Goal: Transaction & Acquisition: Purchase product/service

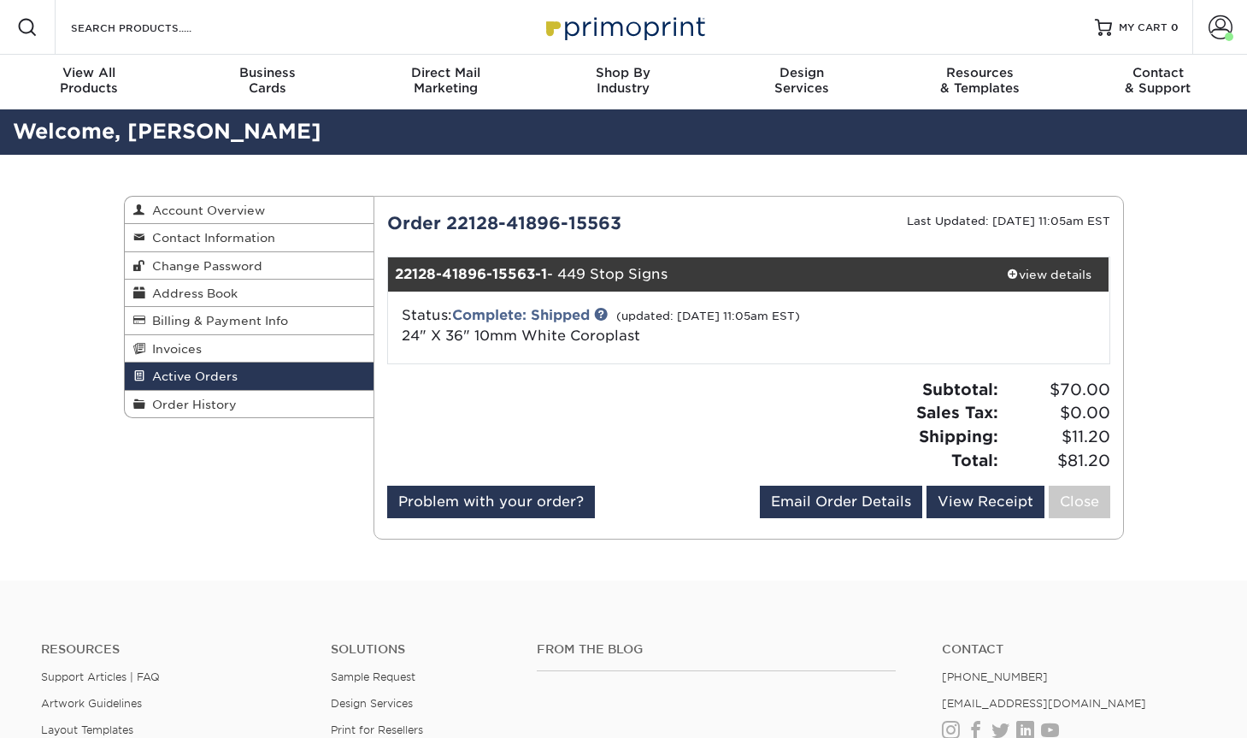
click at [1146, 505] on div "Active Orders Account Overview Contact Information Change Password Address Book…" at bounding box center [623, 368] width 1247 height 426
click at [199, 398] on span "Order History" at bounding box center [190, 405] width 91 height 14
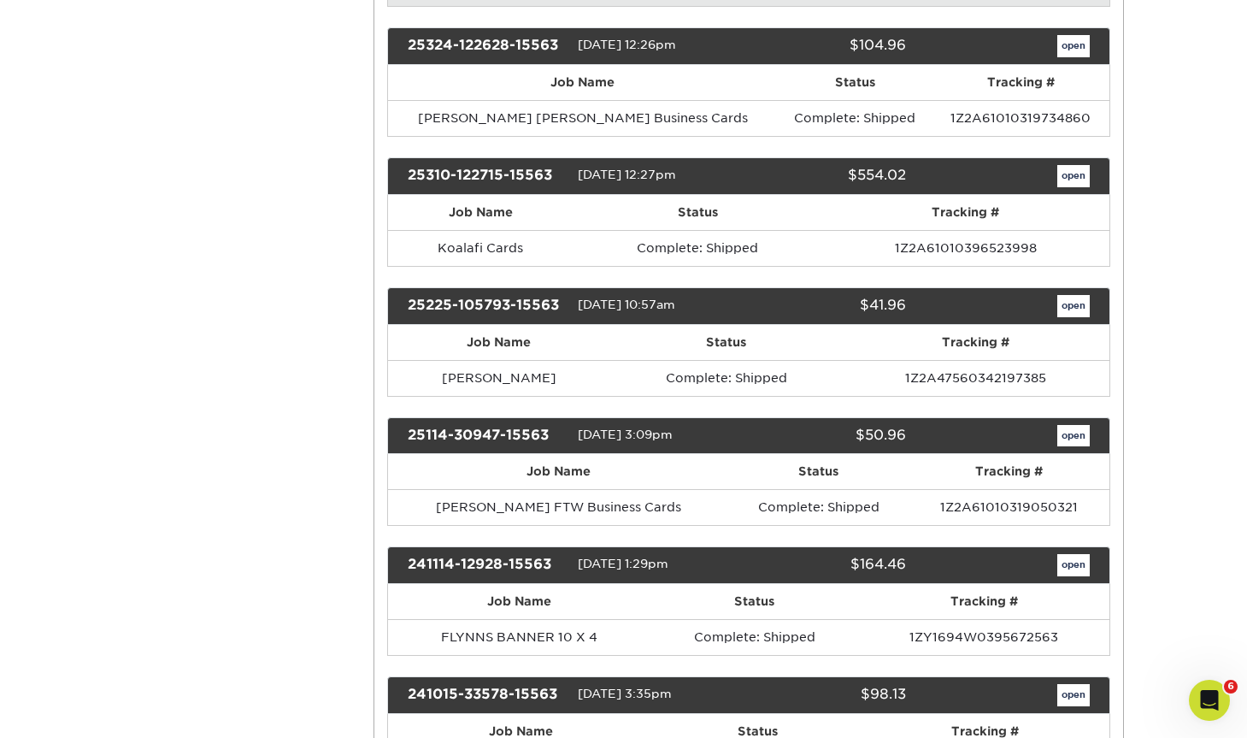
scroll to position [1505, 0]
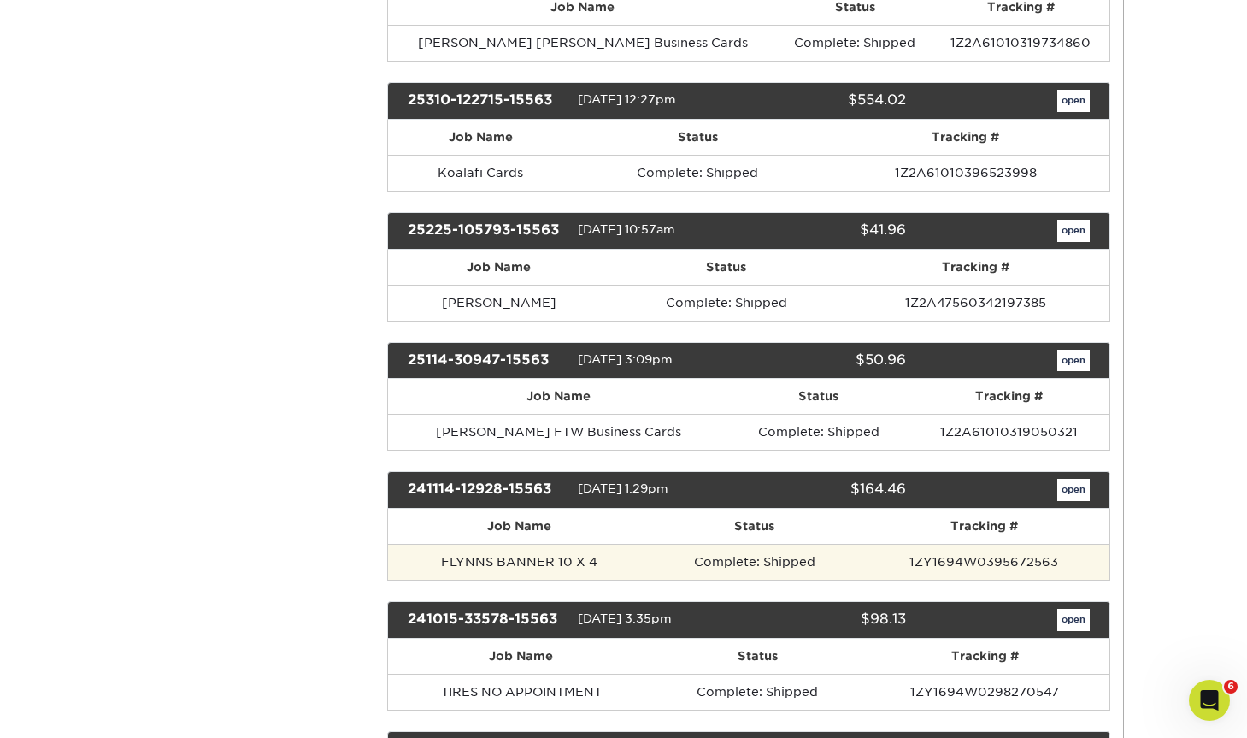
click at [572, 546] on td "FLYNNS BANNER 10 X 4" at bounding box center [519, 562] width 262 height 36
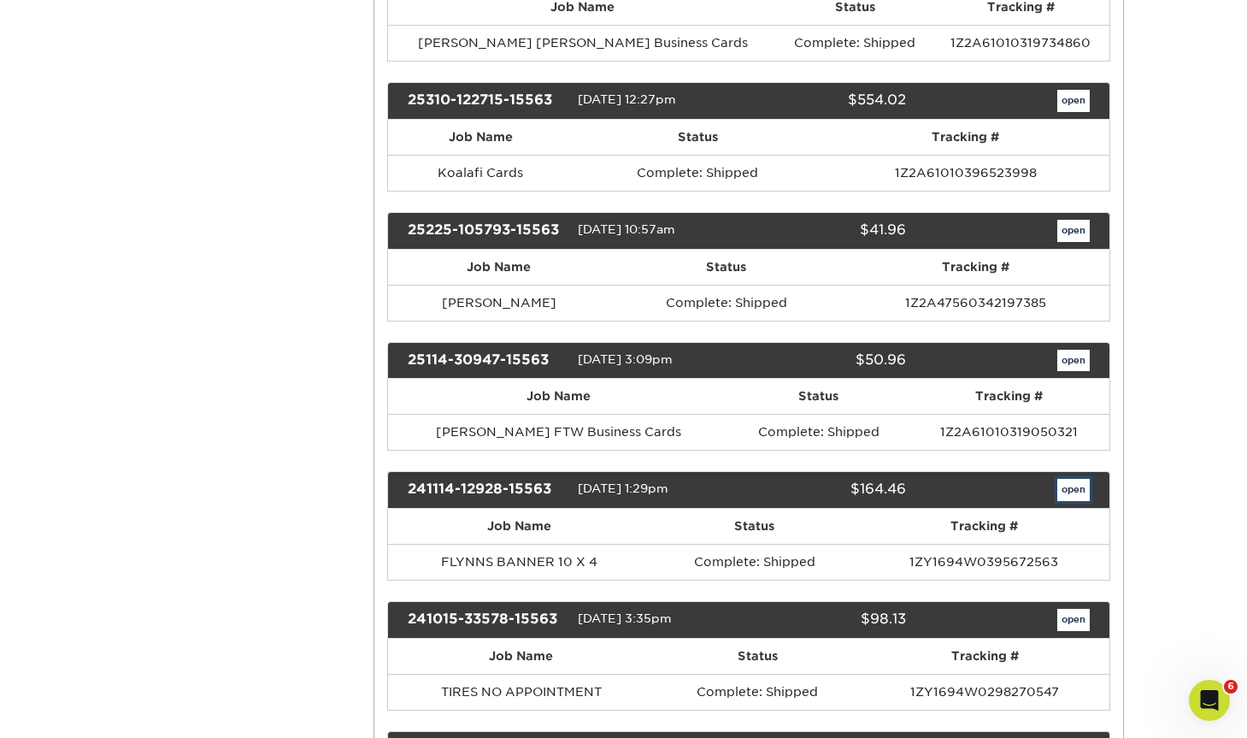
click at [1066, 492] on link "open" at bounding box center [1074, 490] width 32 height 22
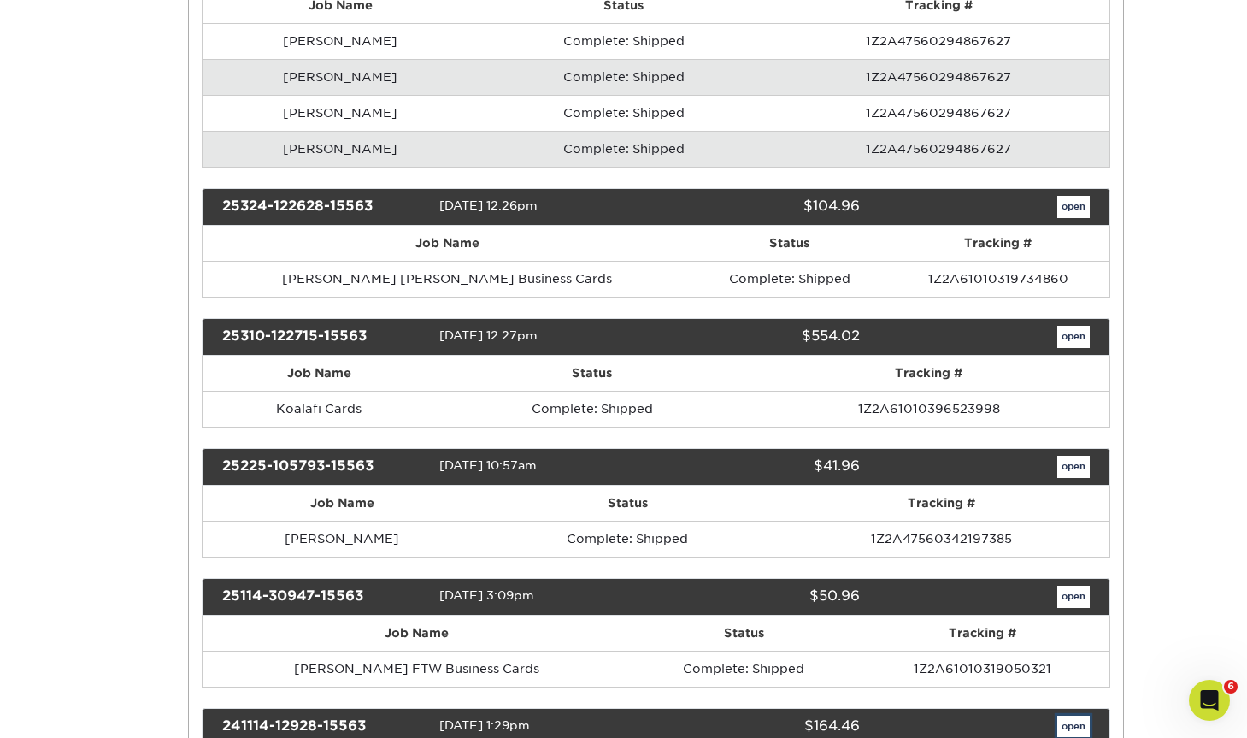
scroll to position [0, 0]
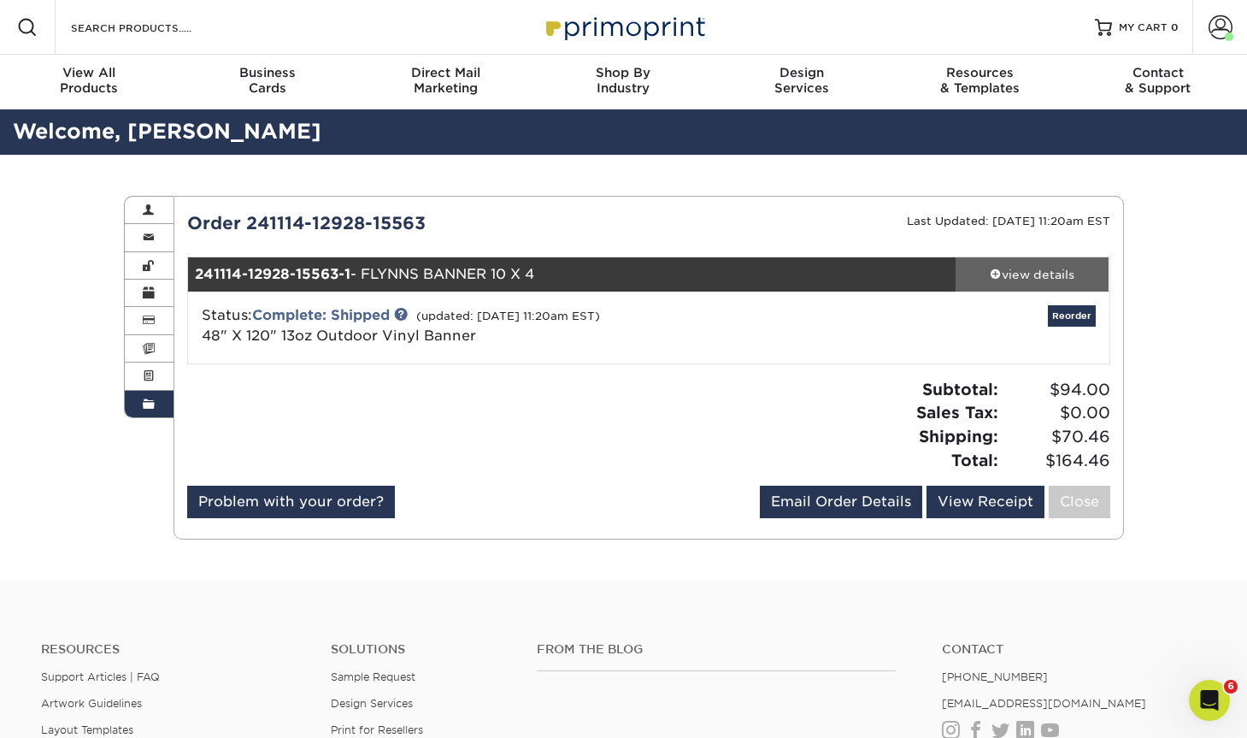
click at [1018, 270] on div "view details" at bounding box center [1033, 274] width 154 height 17
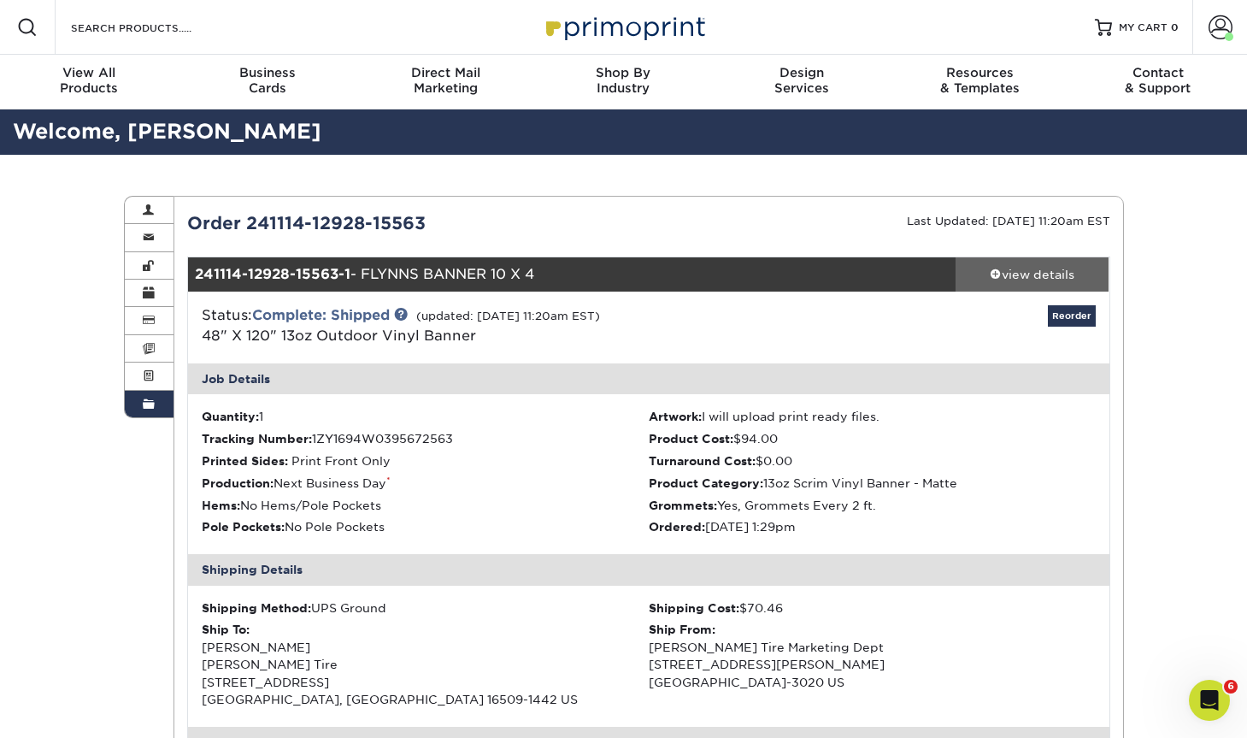
click at [1018, 270] on div "view details" at bounding box center [1033, 274] width 154 height 17
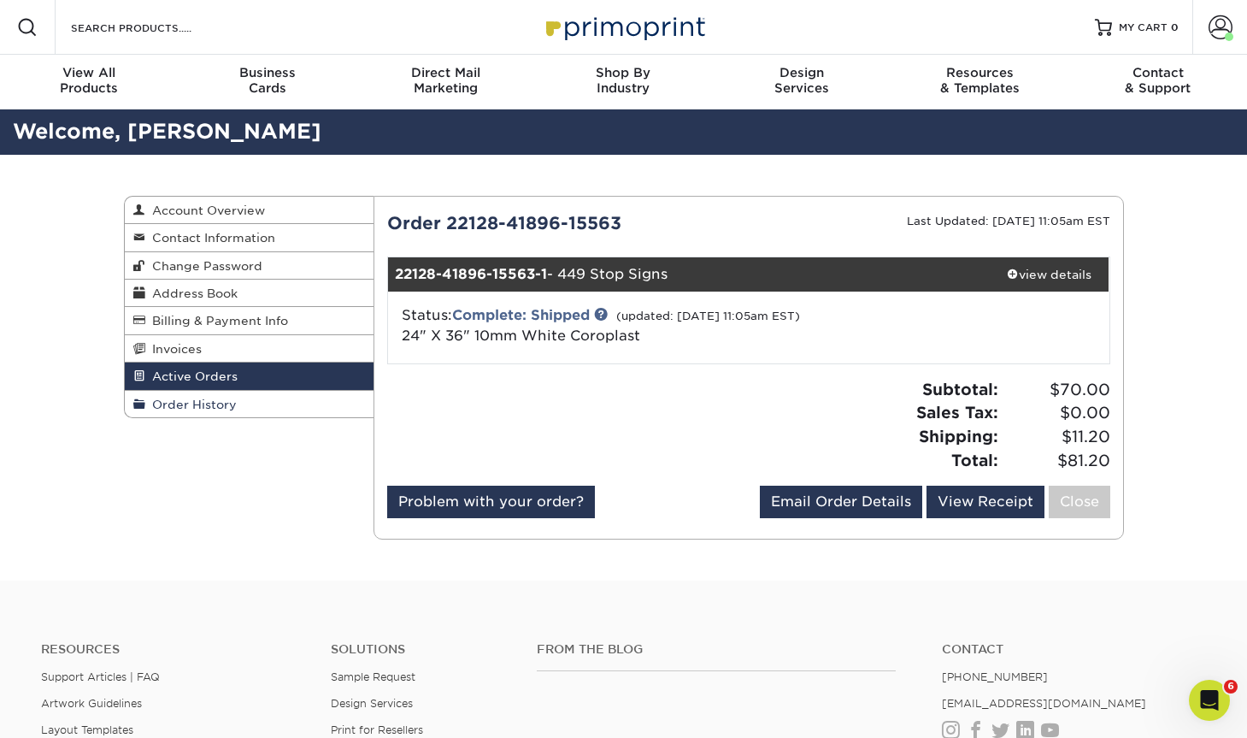
click at [221, 406] on span "Order History" at bounding box center [190, 405] width 91 height 14
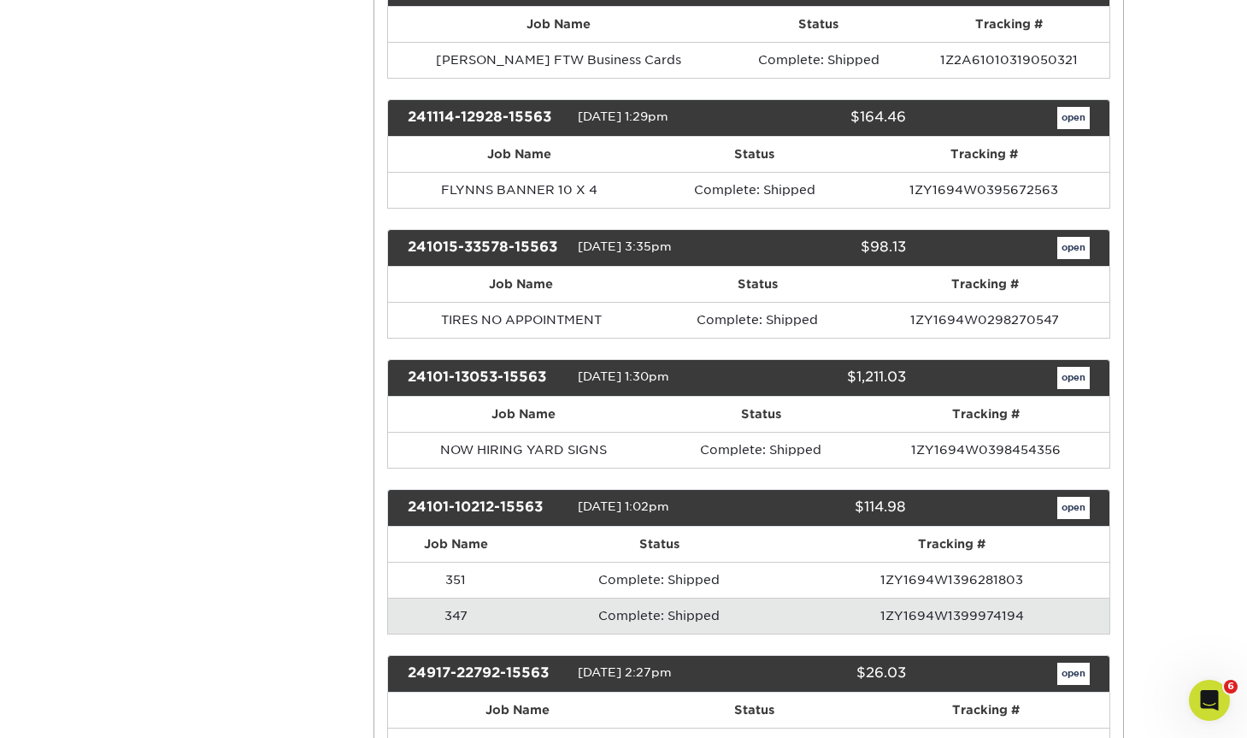
scroll to position [1887, 0]
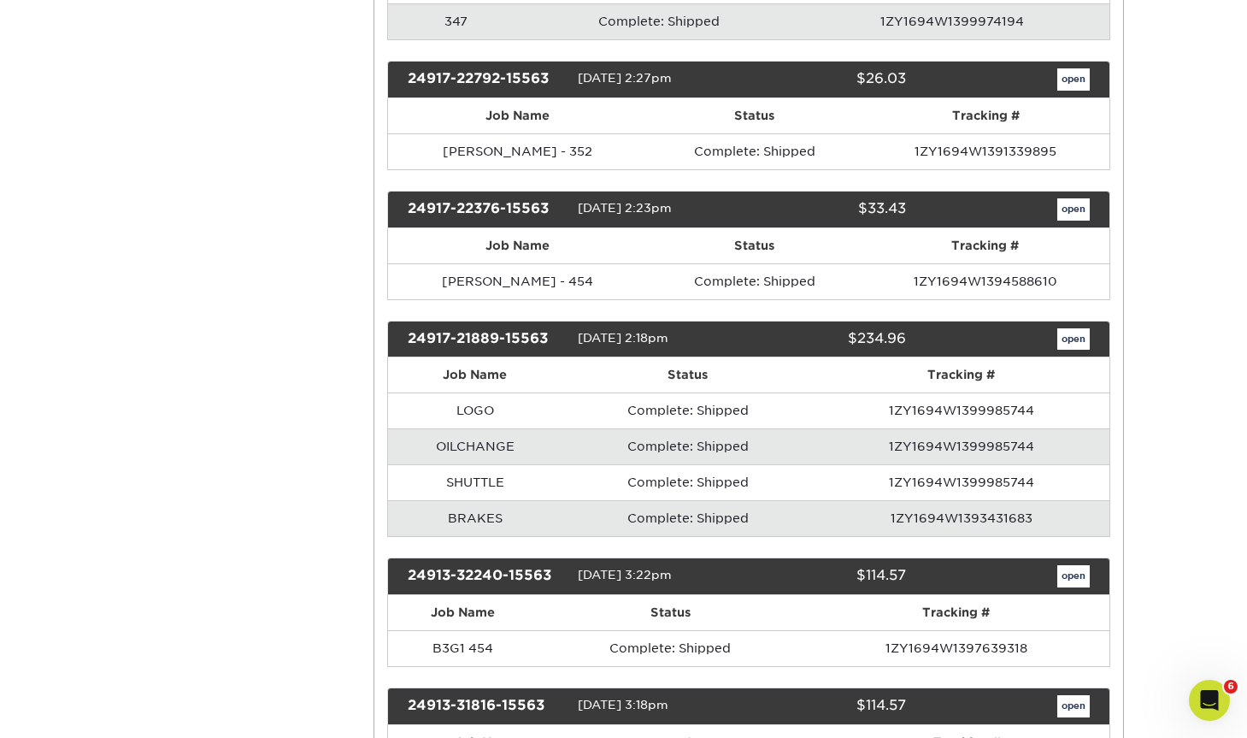
scroll to position [2628, 0]
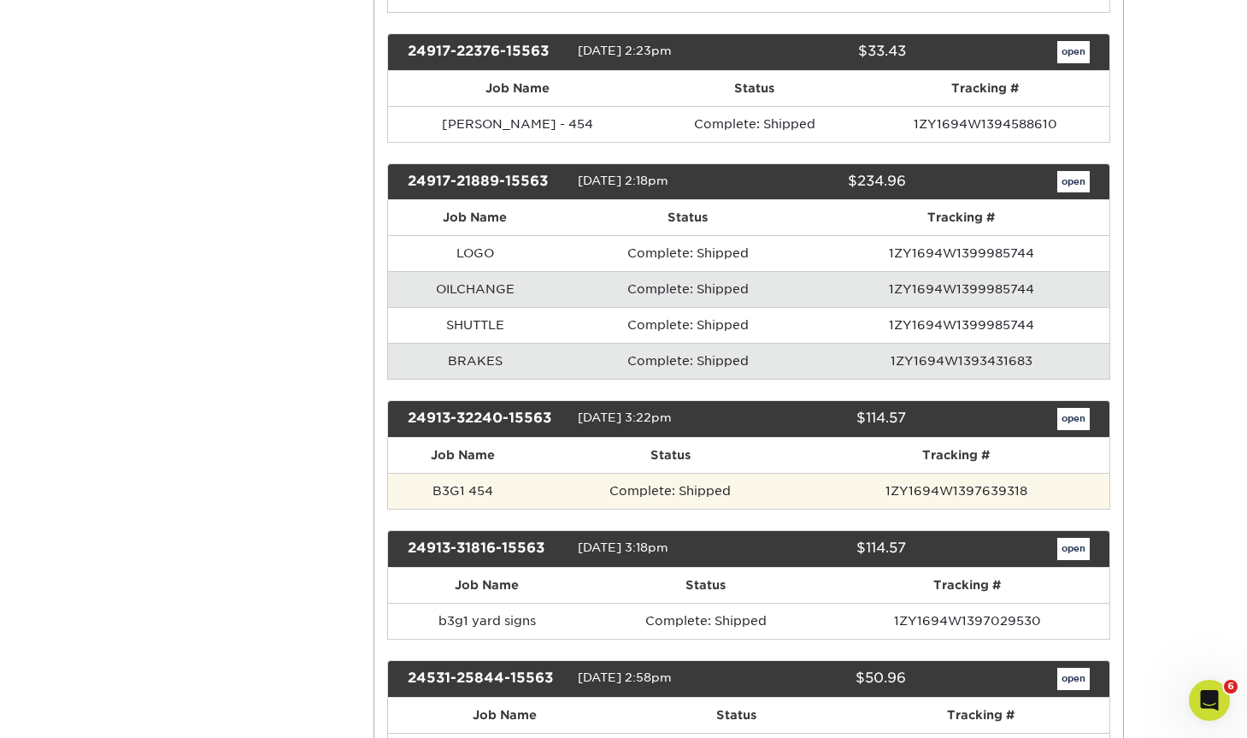
click at [492, 496] on td "B3G1 454" at bounding box center [463, 491] width 150 height 36
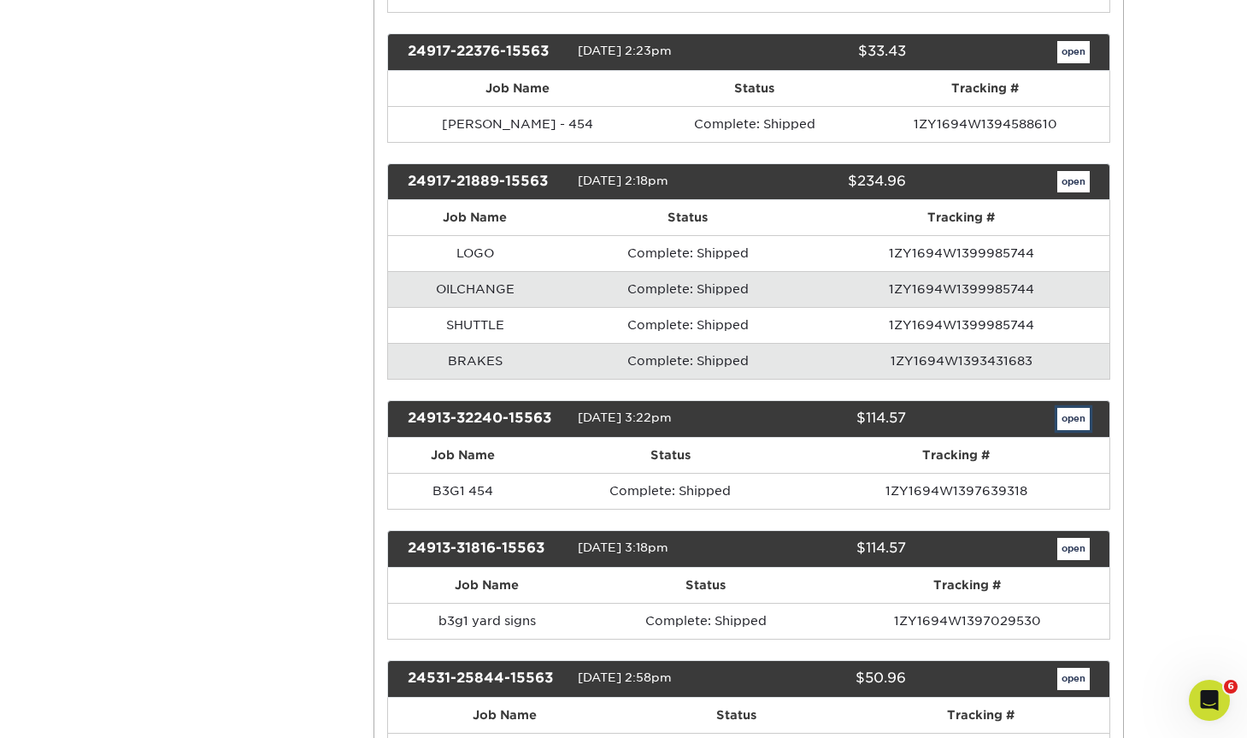
click at [1070, 419] on link "open" at bounding box center [1074, 419] width 32 height 22
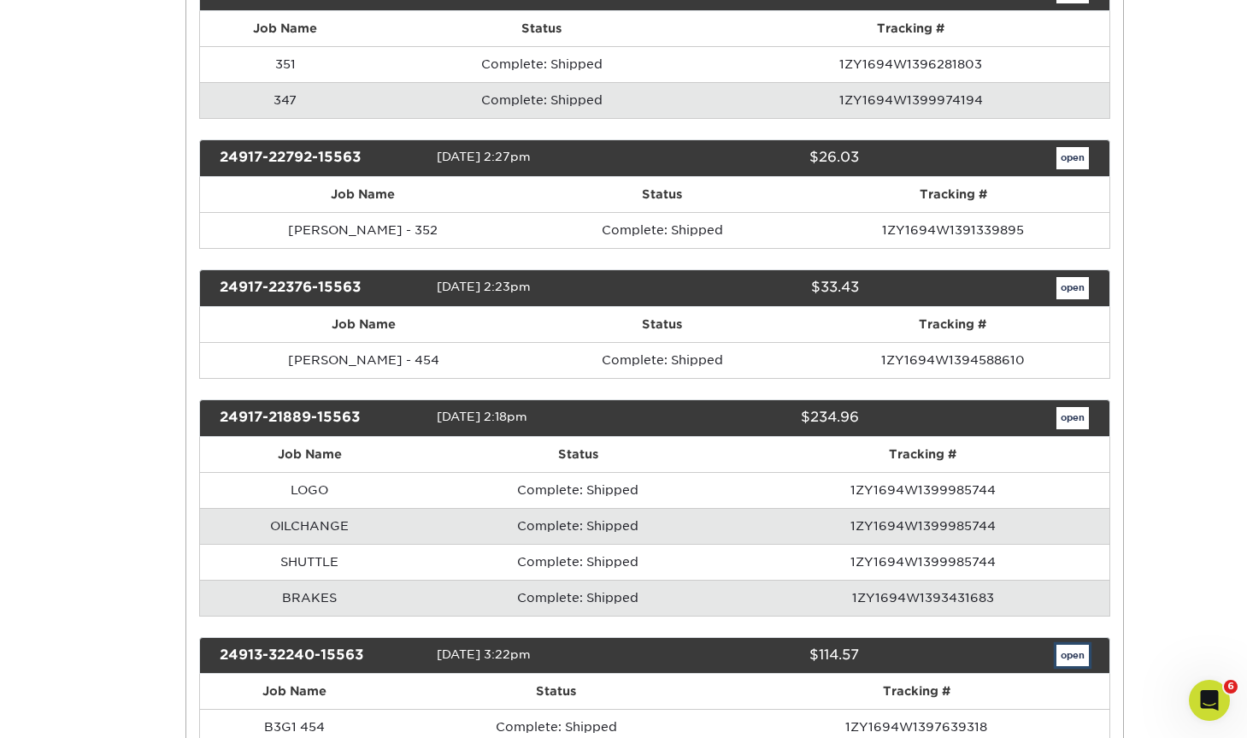
scroll to position [0, 0]
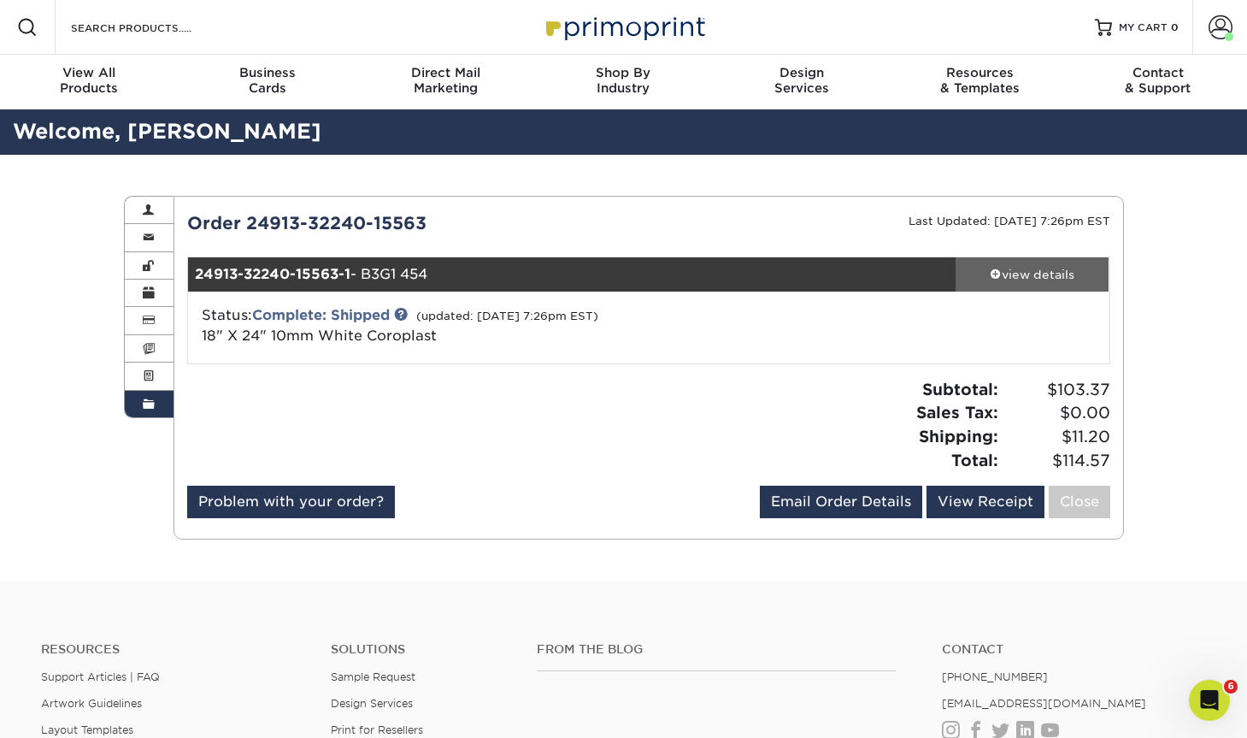
click at [1055, 280] on div "view details" at bounding box center [1033, 274] width 154 height 17
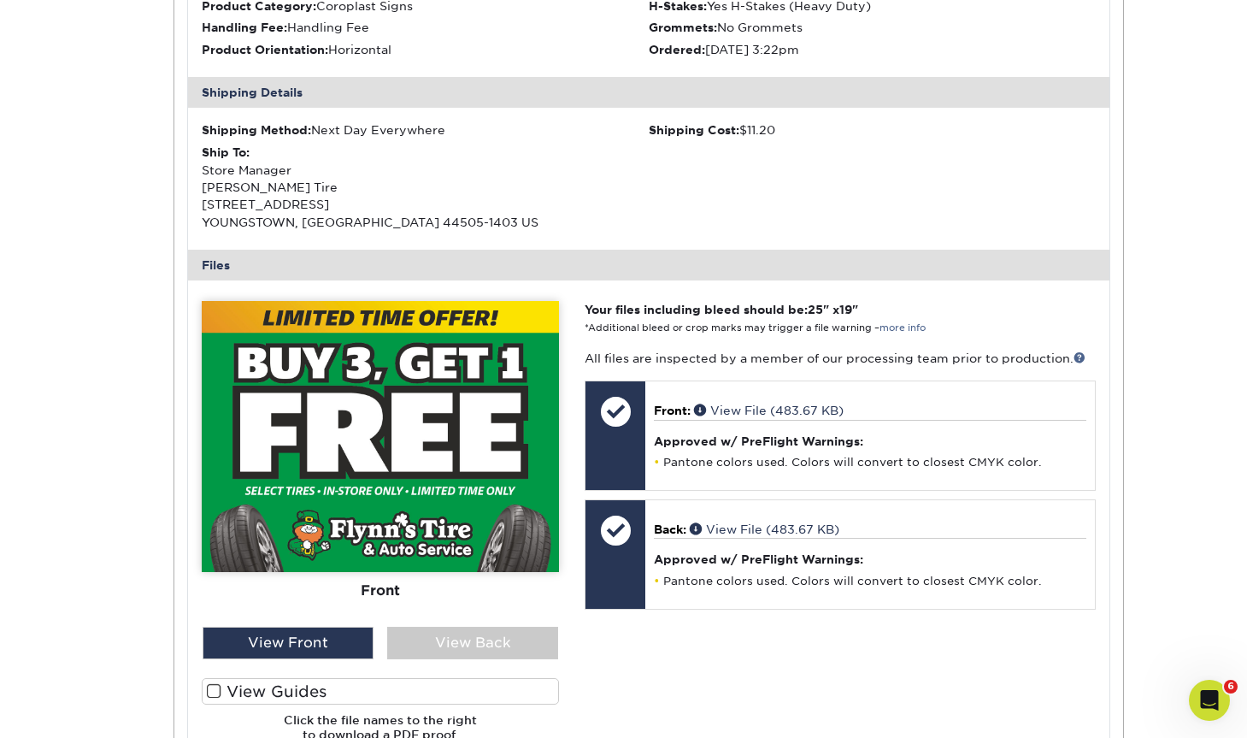
scroll to position [557, 0]
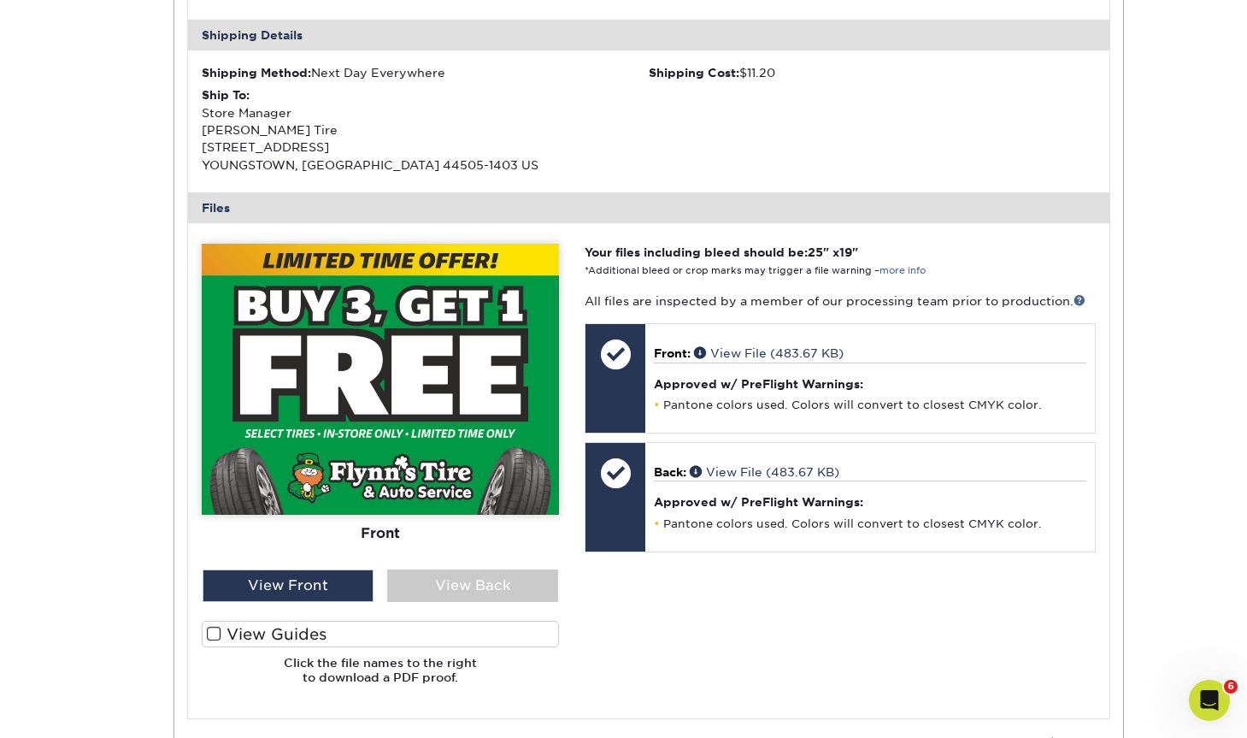
click at [708, 703] on div "Please Upload Your Files We accept: PDF , JPEG 1 or TIFF 1 files. Submitting AI…" at bounding box center [649, 471] width 920 height 468
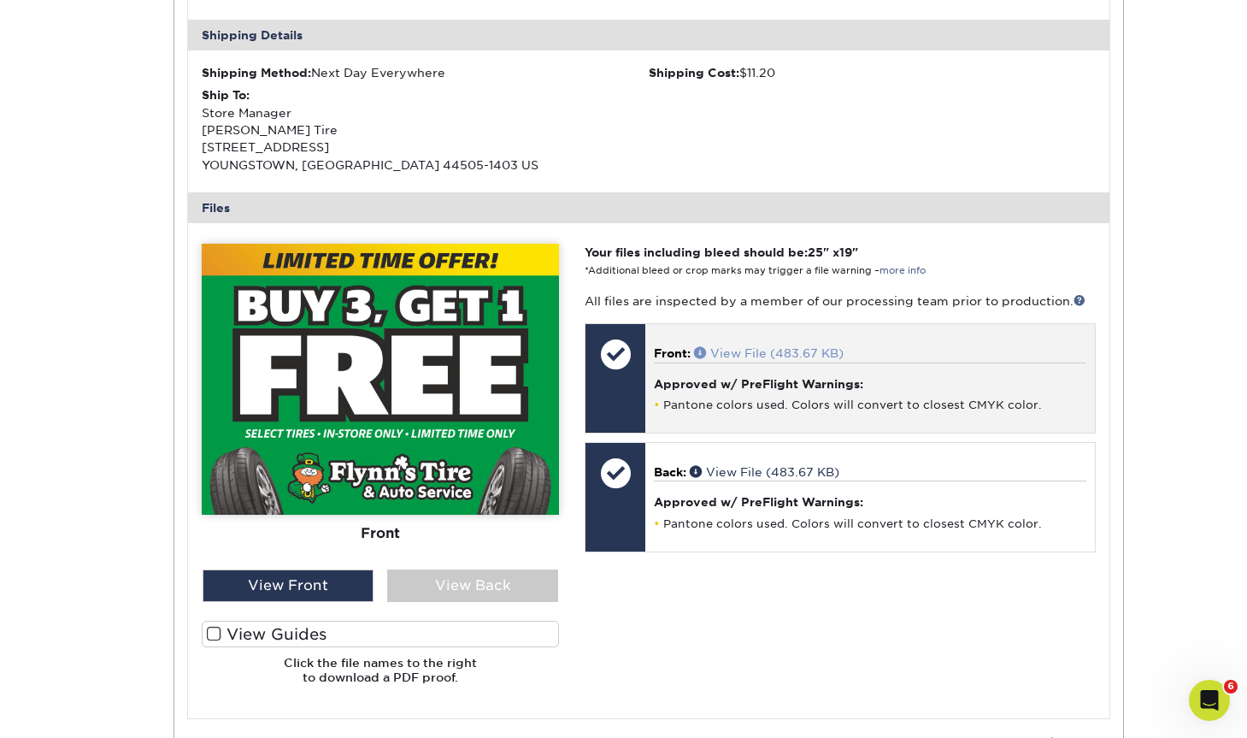
click at [749, 356] on link "View File (483.67 KB)" at bounding box center [769, 353] width 150 height 14
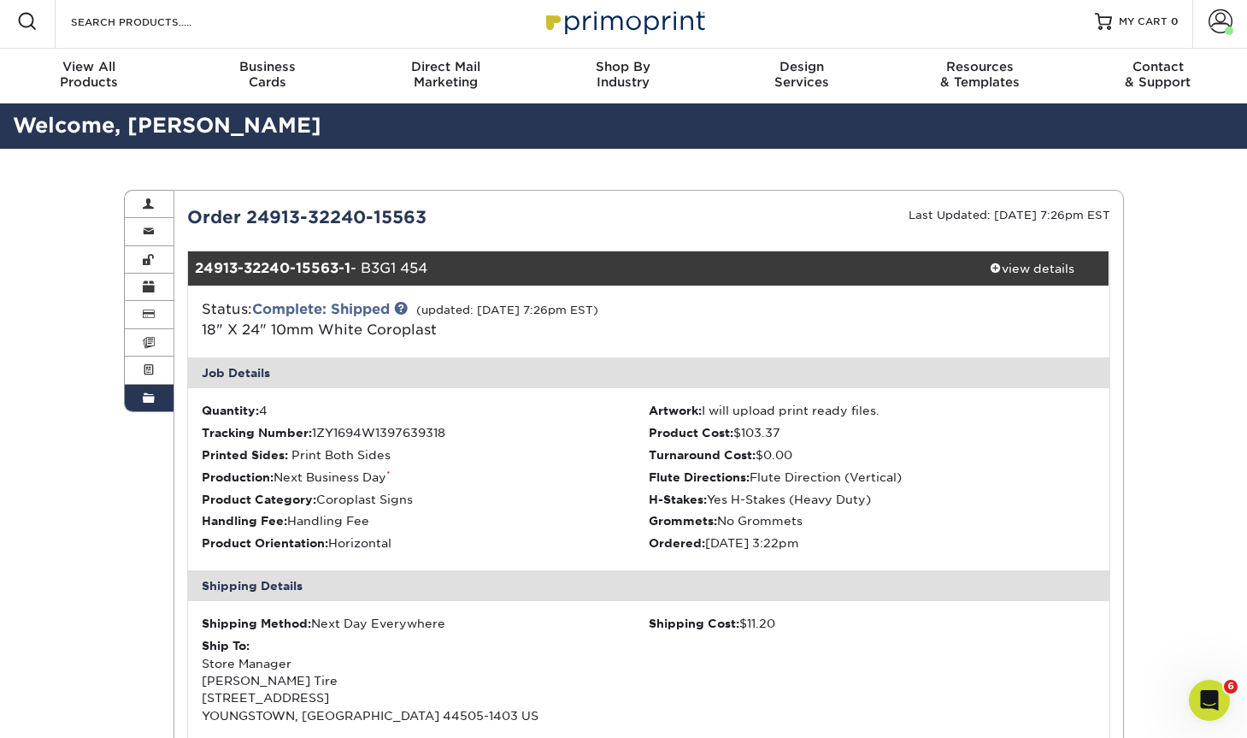
scroll to position [0, 0]
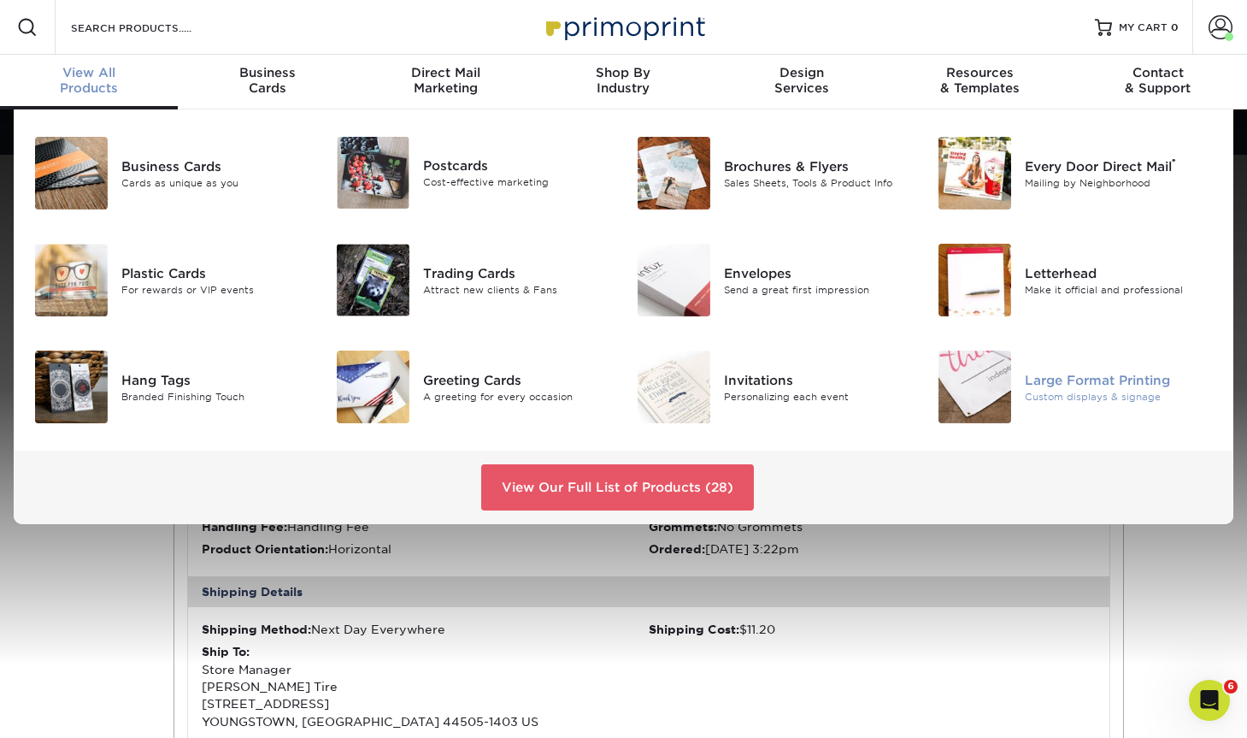
click at [1106, 383] on div "Large Format Printing" at bounding box center [1119, 379] width 188 height 19
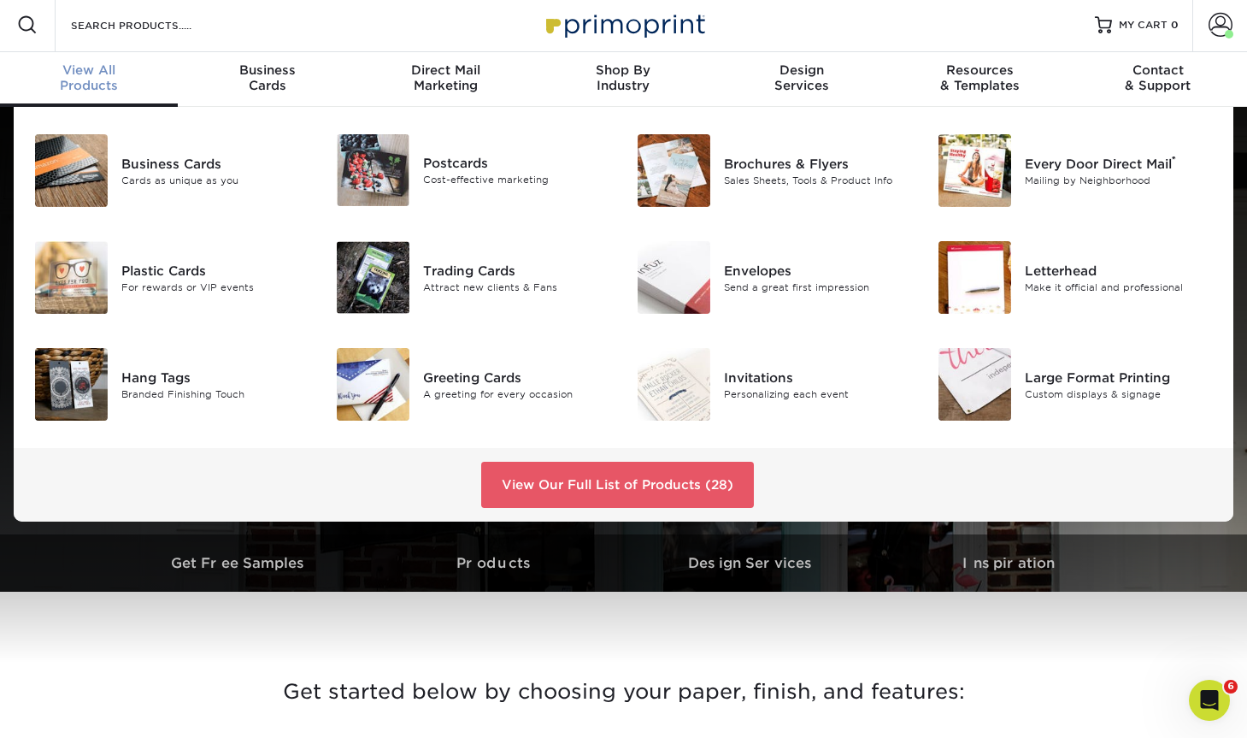
scroll to position [3, 0]
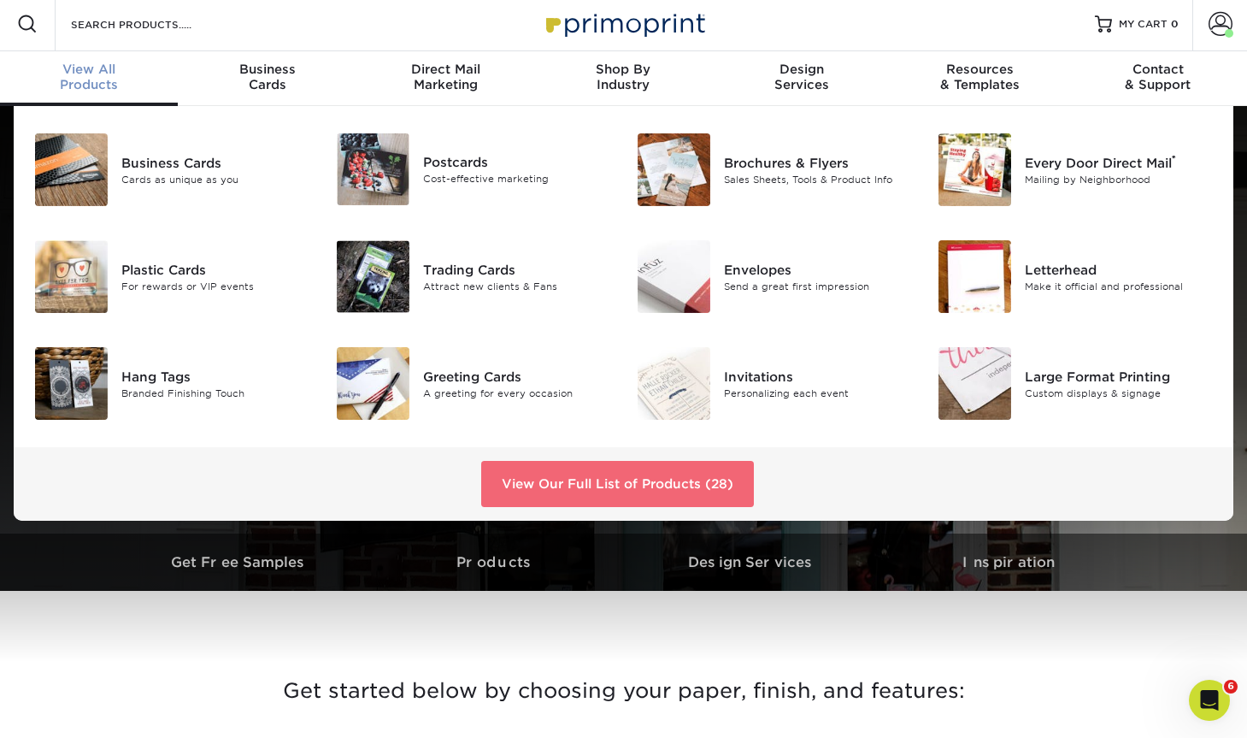
click at [653, 491] on link "View Our Full List of Products (28)" at bounding box center [617, 484] width 273 height 46
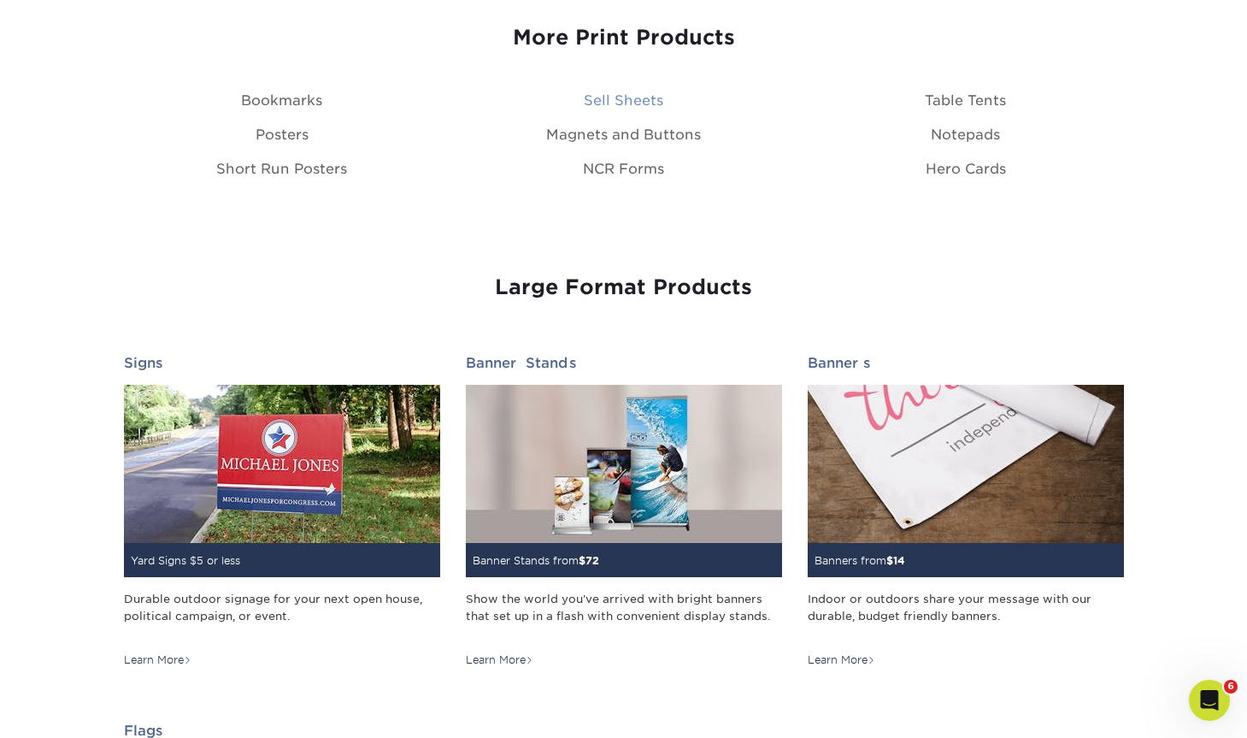
scroll to position [2272, 0]
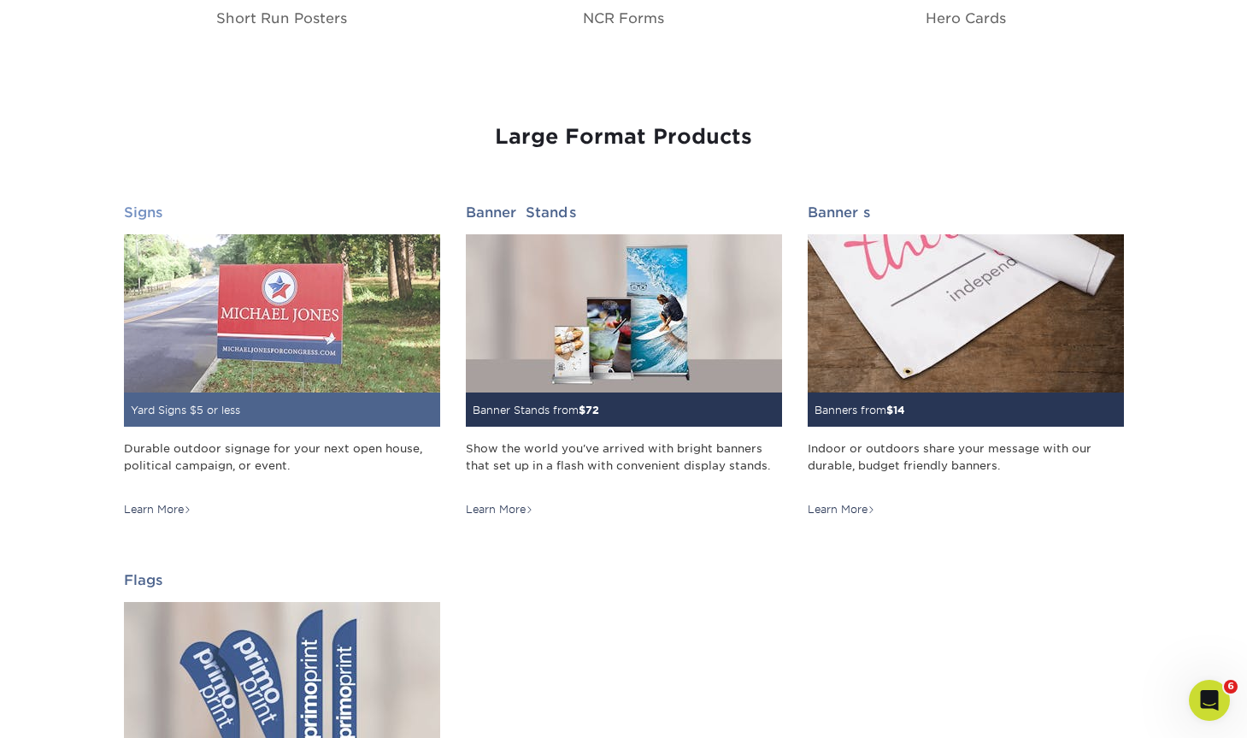
click at [274, 333] on img at bounding box center [282, 313] width 316 height 158
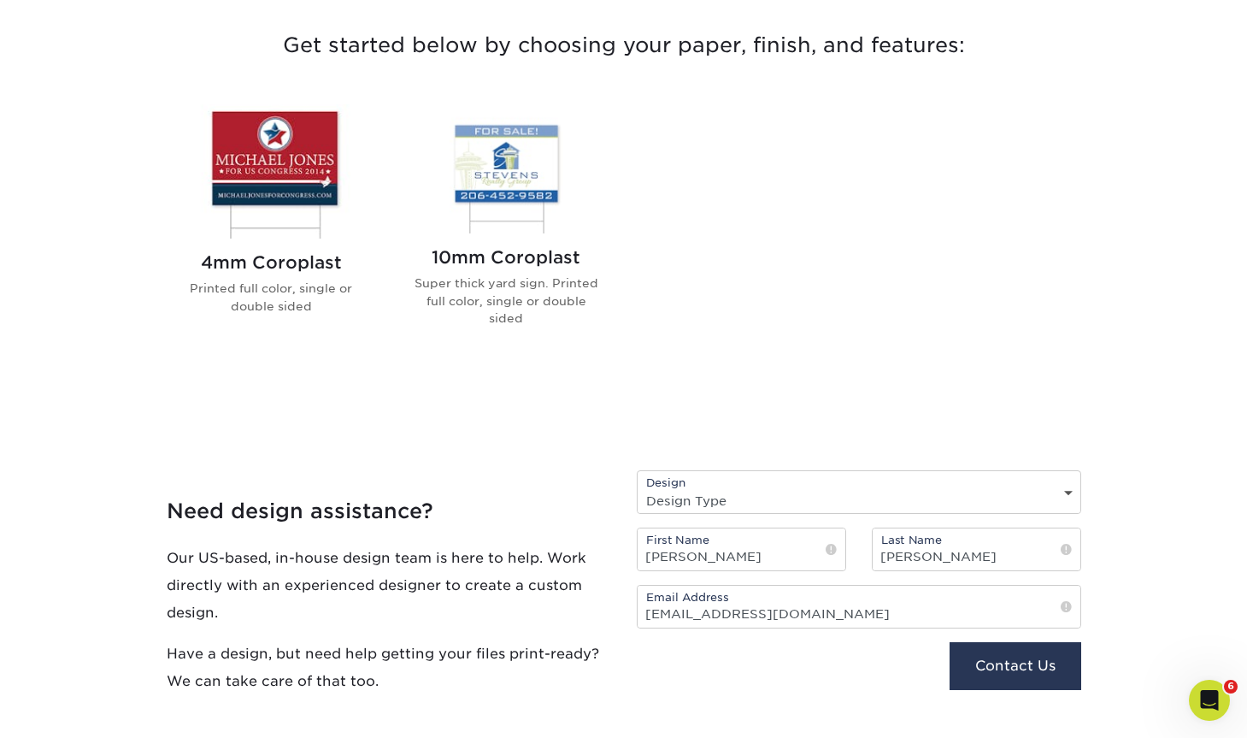
scroll to position [592, 0]
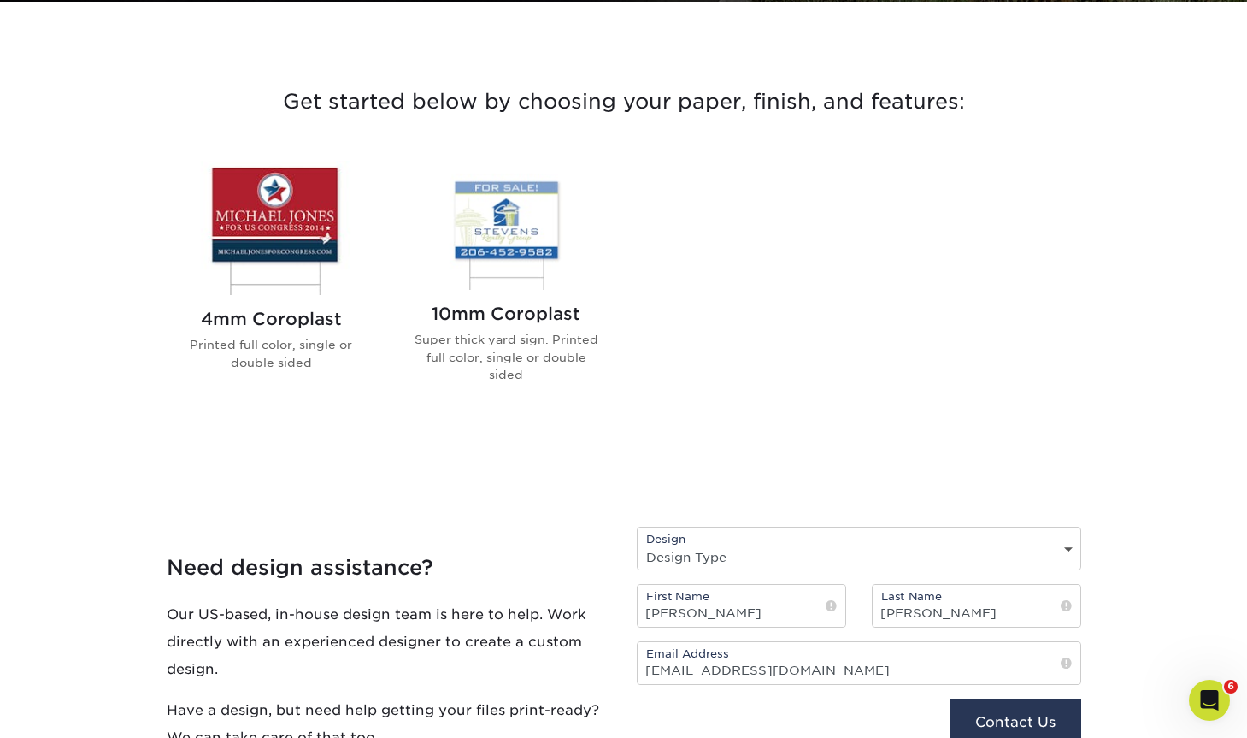
click at [479, 209] on img at bounding box center [507, 225] width 194 height 129
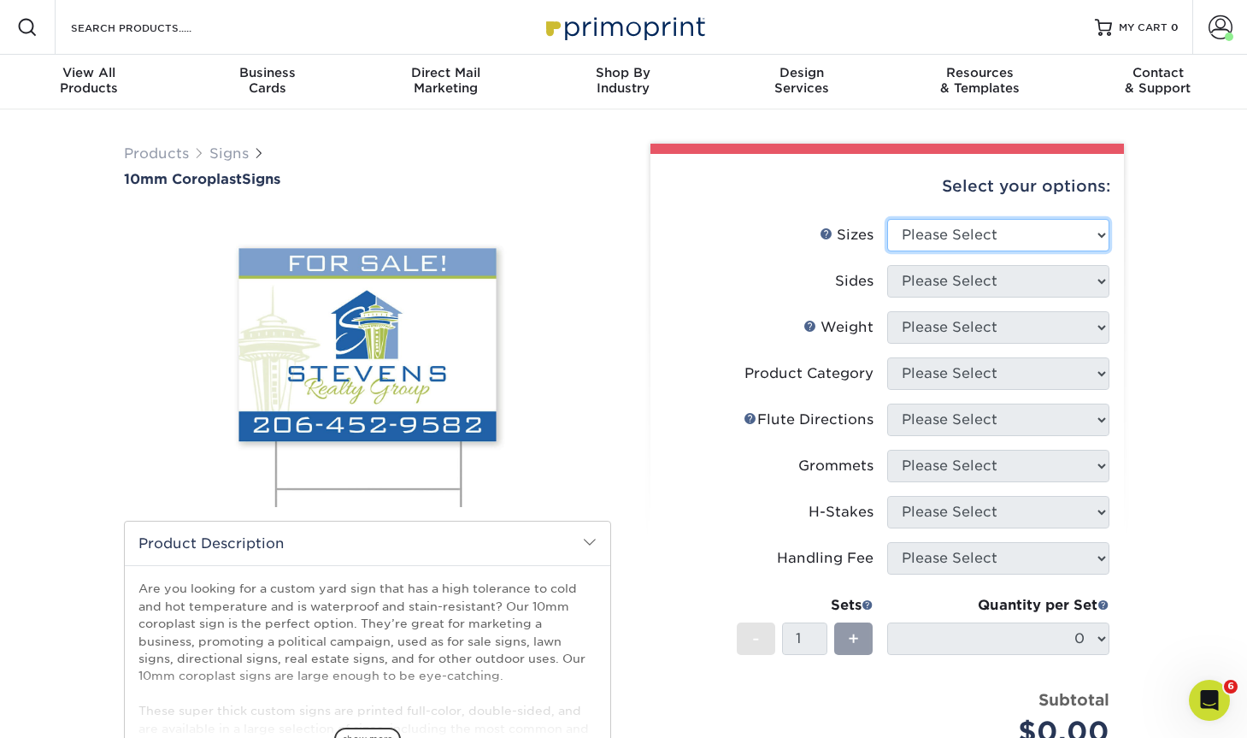
click at [967, 242] on select "Please Select 6" x 12" 10" x 10" 12" x 18" 18" x 24" 24" x 24" 24" x 36"" at bounding box center [998, 235] width 222 height 32
select select "18.00x24.00"
click at [887, 219] on select "Please Select 6" x 12" 10" x 10" 12" x 18" 18" x 24" 24" x 24" 24" x 36"" at bounding box center [998, 235] width 222 height 32
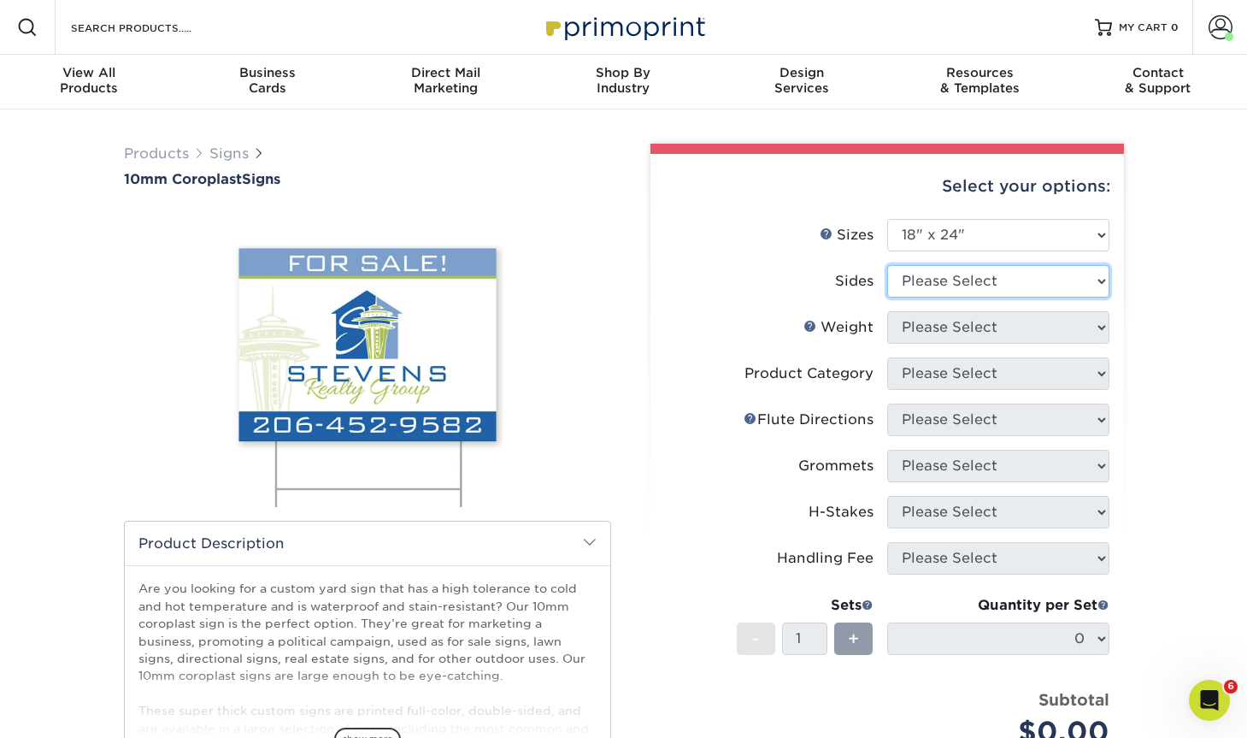
click at [946, 284] on select "Please Select Print Both Sides Print Front Only" at bounding box center [998, 281] width 222 height 32
select select "13abbda7-1d64-4f25-8bb2-c179b224825d"
click at [887, 265] on select "Please Select Print Both Sides Print Front Only" at bounding box center [998, 281] width 222 height 32
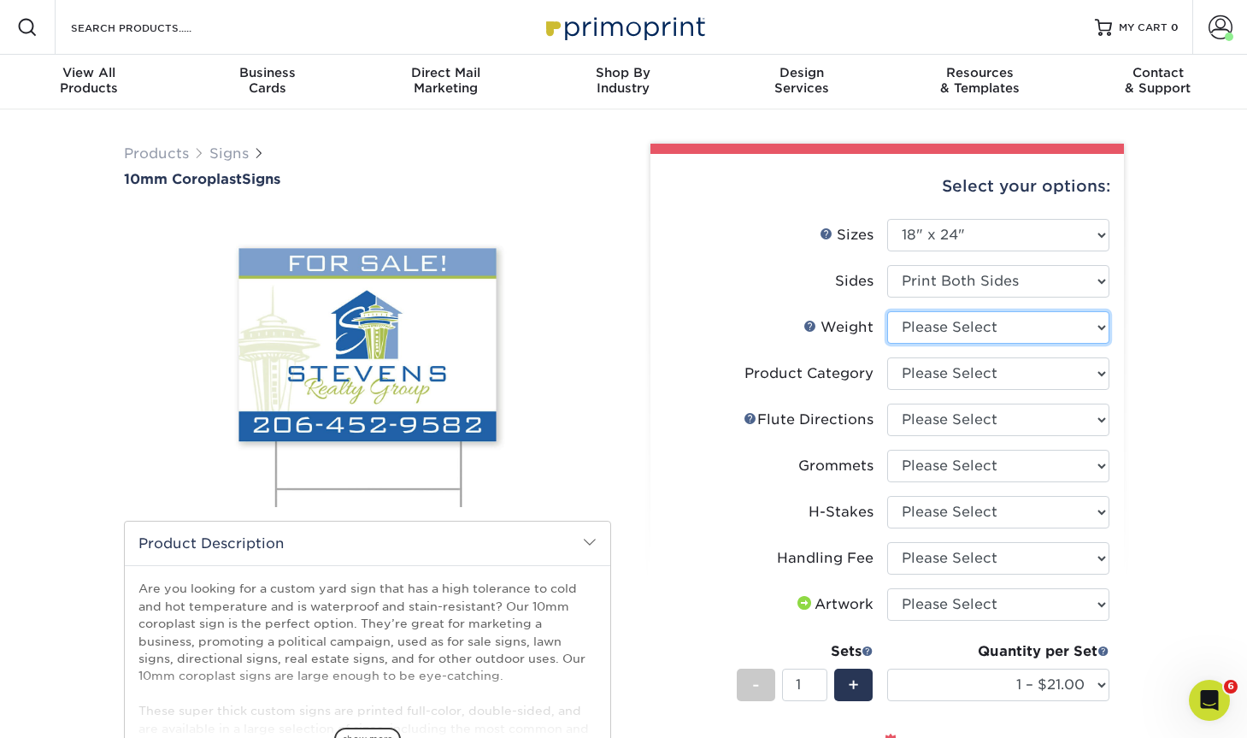
click at [941, 323] on select "Please Select 10CORO" at bounding box center [998, 327] width 222 height 32
select select "10CORO"
click at [887, 311] on select "Please Select 10CORO" at bounding box center [998, 327] width 222 height 32
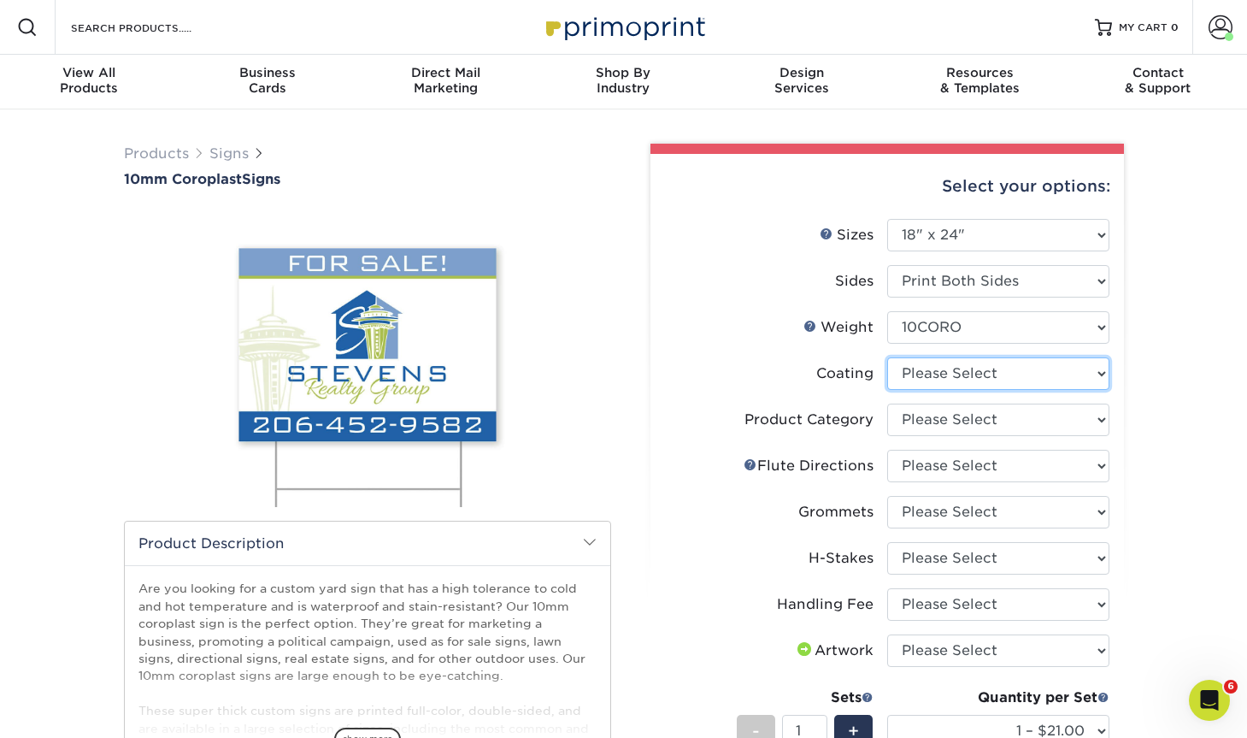
click at [973, 374] on select at bounding box center [998, 373] width 222 height 32
select select "3e7618de-abca-4bda-9f97-8b9129e913d8"
click at [887, 357] on select at bounding box center [998, 373] width 222 height 32
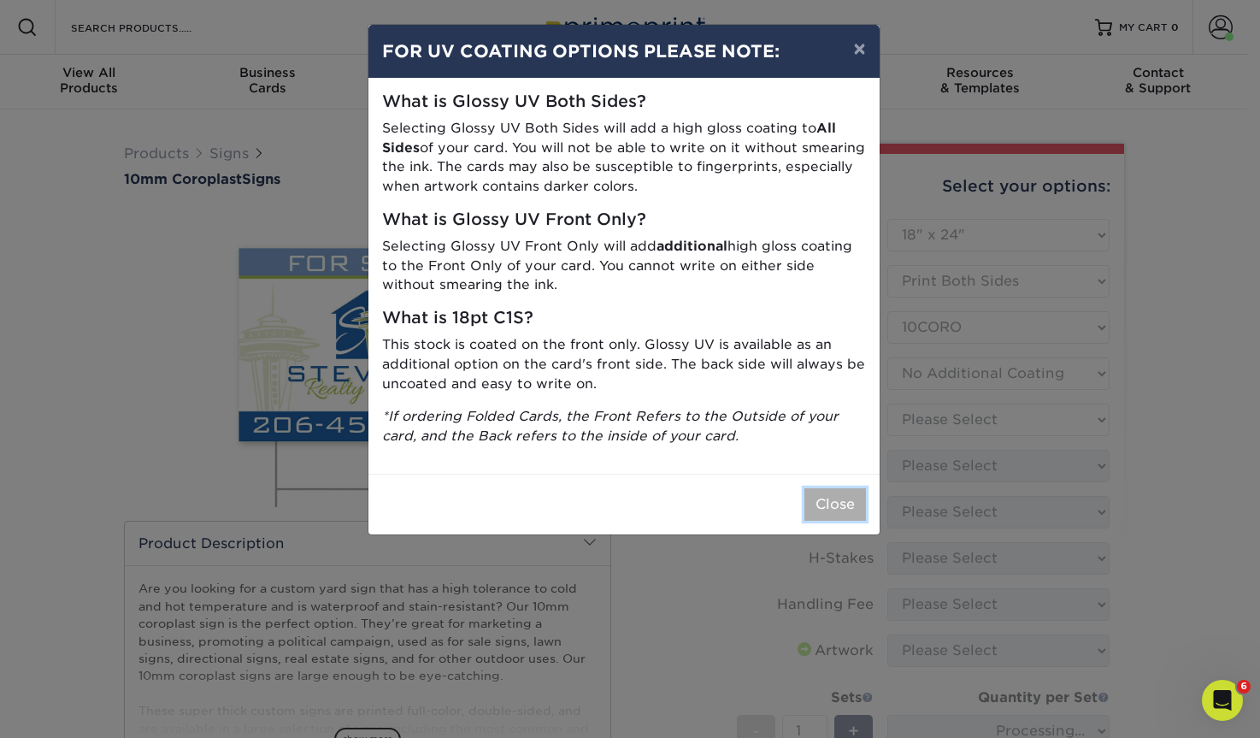
click at [829, 503] on button "Close" at bounding box center [835, 504] width 62 height 32
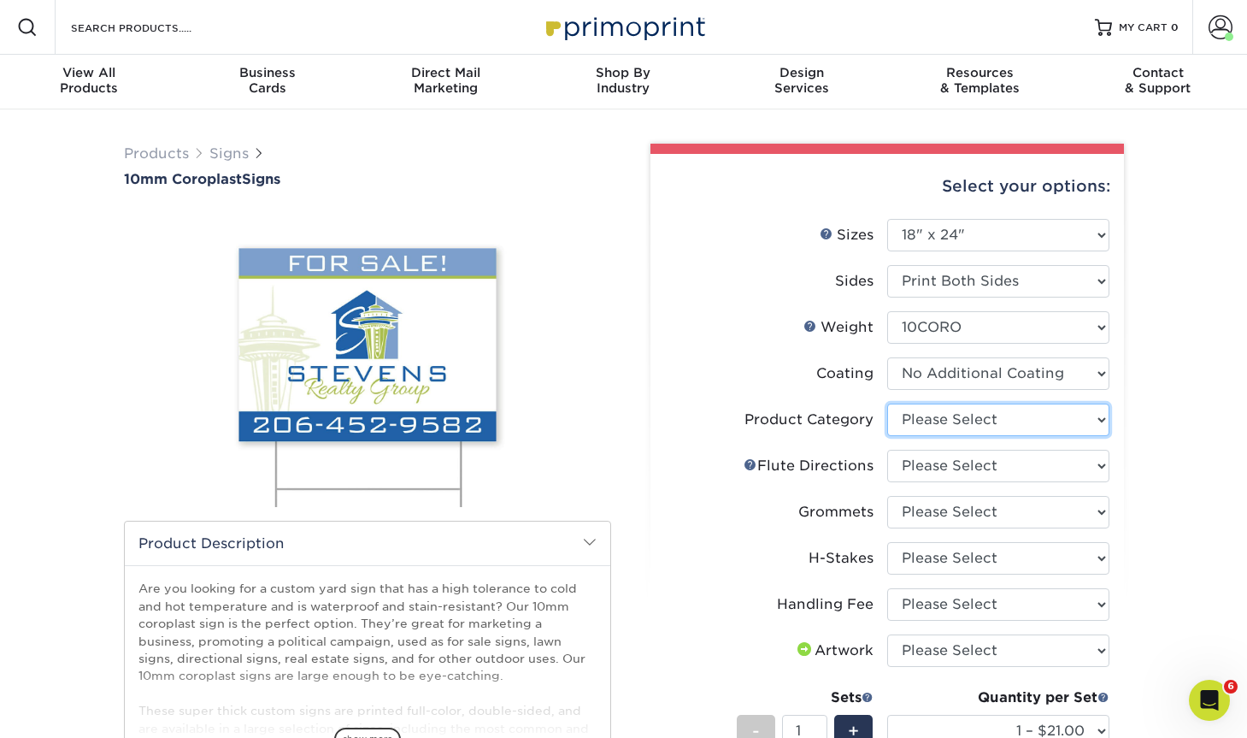
click at [919, 423] on select "Please Select Coroplast Signs" at bounding box center [998, 420] width 222 height 32
select select "b3582ed5-6912-492c-8440-2cc51afdb8e1"
click at [887, 404] on select "Please Select Coroplast Signs" at bounding box center [998, 420] width 222 height 32
click at [937, 466] on select "Please Select Flute Direction (Horizontal) Flute Direction (Vertical)" at bounding box center [998, 466] width 222 height 32
select select "b9474d6d-25b7-40b8-b284-85b7690982f8"
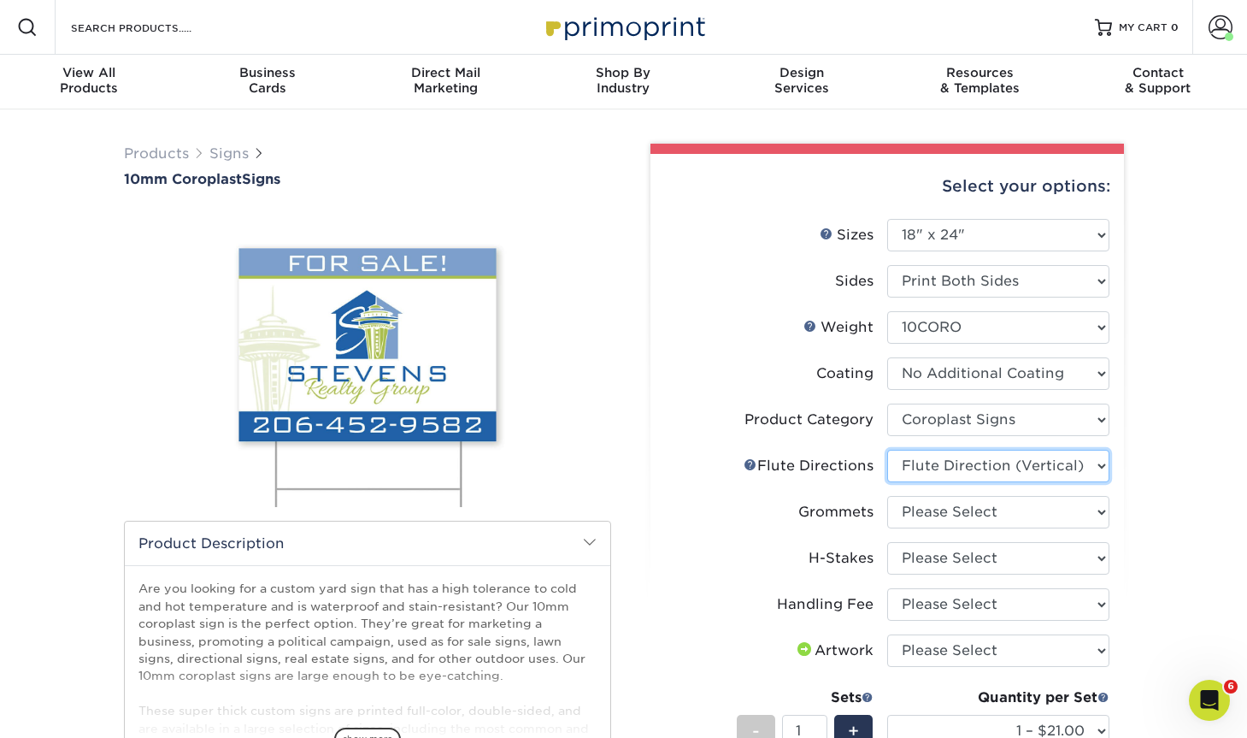
click at [887, 450] on select "Please Select Flute Direction (Horizontal) Flute Direction (Vertical)" at bounding box center [998, 466] width 222 height 32
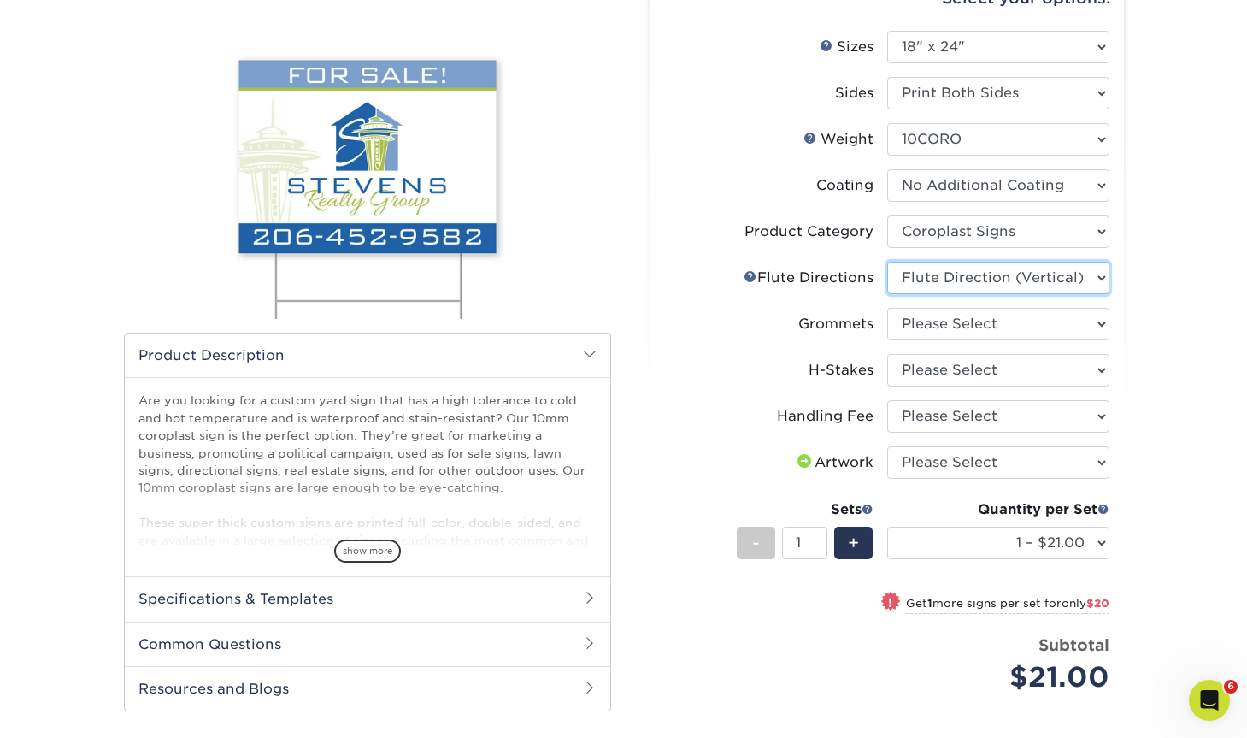
scroll to position [193, 0]
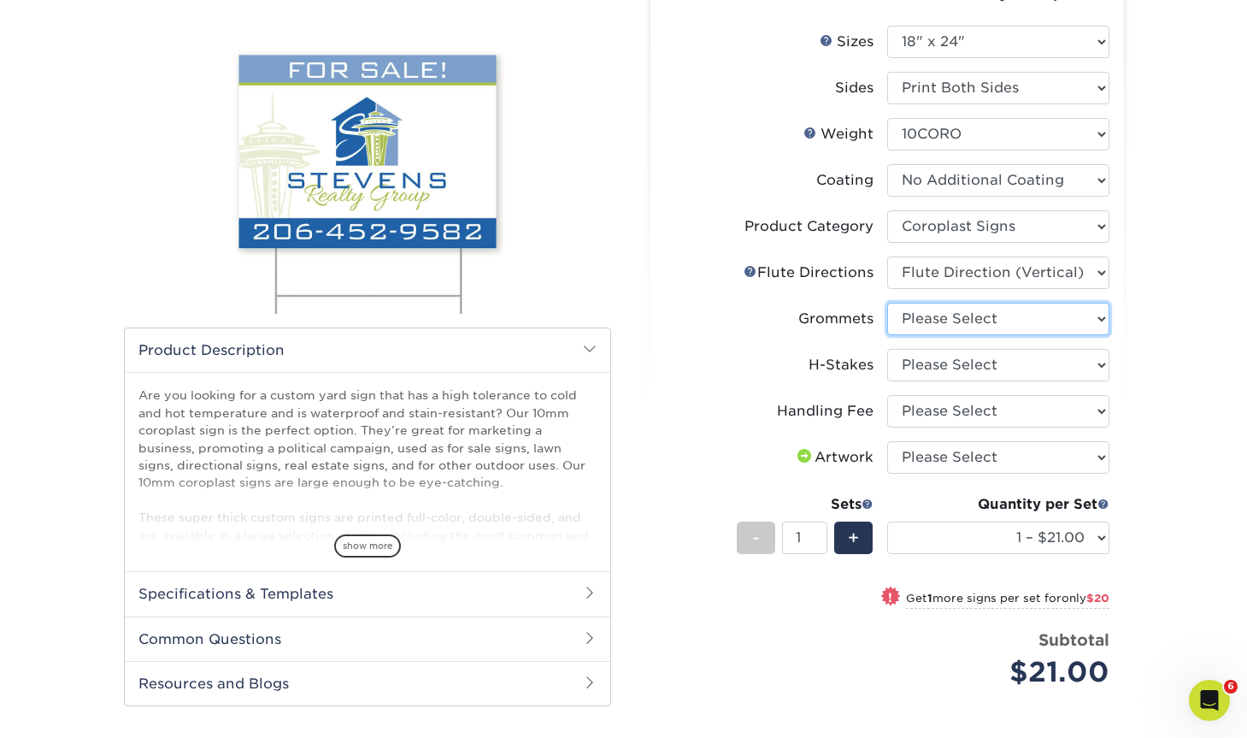
click at [945, 321] on select "Please Select No Grommets Yes, Grommet All 4 Corners Yes, Grommets Top Corners …" at bounding box center [998, 319] width 222 height 32
select select "90d329df-db80-4206-b821-ff9d3f363977"
click at [887, 303] on select "Please Select No Grommets Yes, Grommet All 4 Corners Yes, Grommets Top Corners …" at bounding box center [998, 319] width 222 height 32
click at [956, 361] on select "Please Select No H-Stakes Yes H-Stakes (Heavy Duty)" at bounding box center [998, 365] width 222 height 32
select select "4f193f0c-e5fb-478c-8161-db35ebbf29ae"
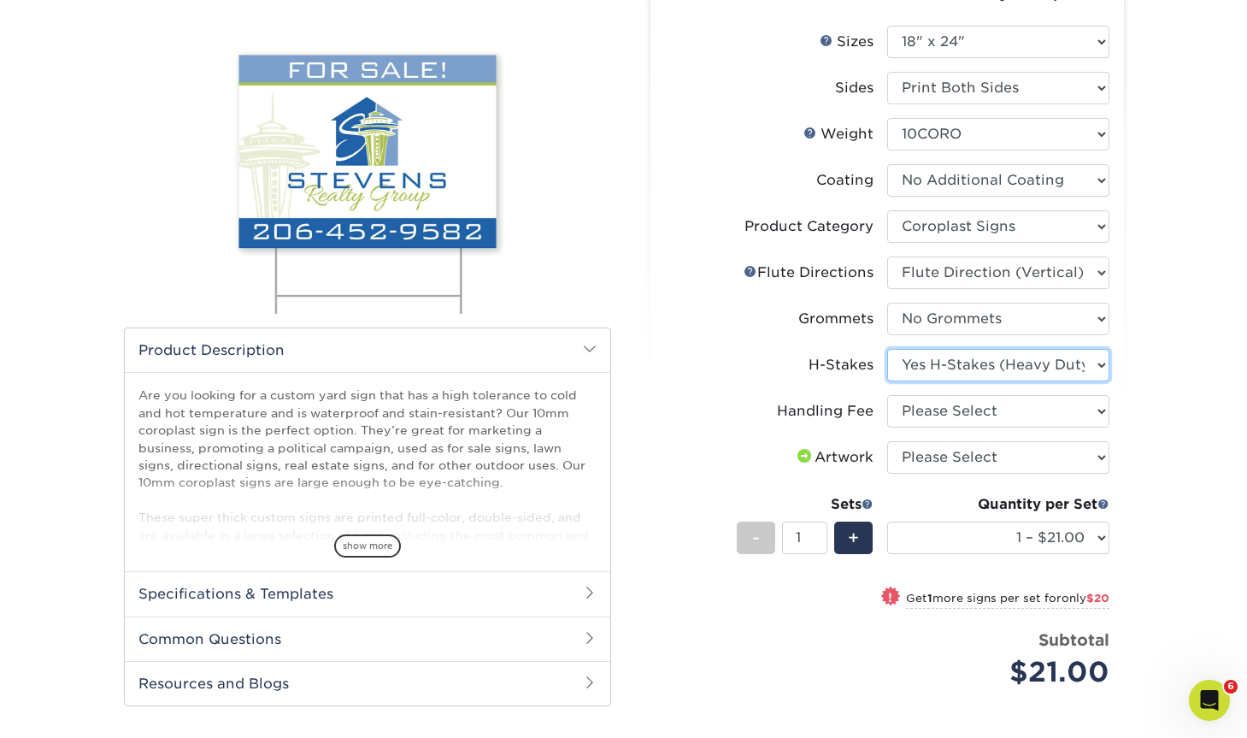
click at [887, 349] on select "Please Select No H-Stakes Yes H-Stakes (Heavy Duty)" at bounding box center [998, 365] width 222 height 32
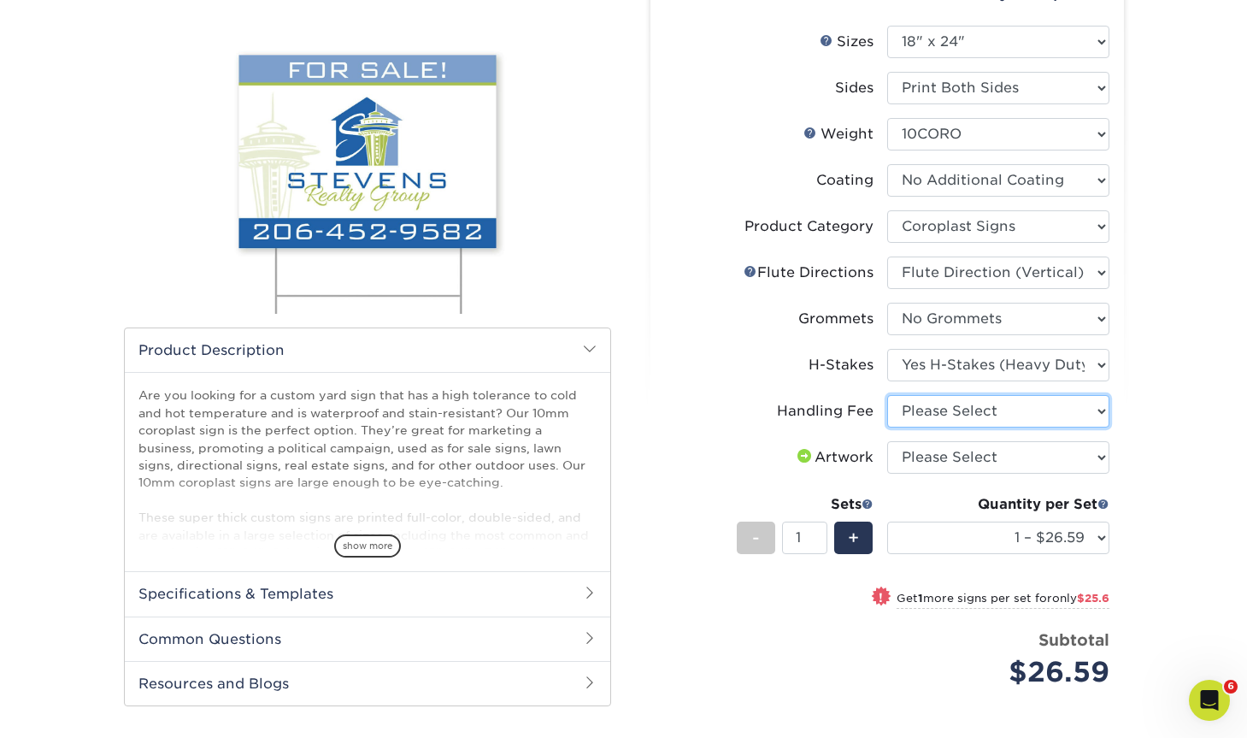
click at [942, 407] on select "Please Select Handling Fee" at bounding box center [998, 411] width 222 height 32
select select "ab74c079-444c-4260-ae6a-e09bdee8073c"
click at [887, 395] on select "Please Select Handling Fee" at bounding box center [998, 411] width 222 height 32
click at [969, 423] on select "Please Select Handling Fee" at bounding box center [998, 411] width 222 height 32
click at [974, 448] on select "Please Select I will upload files I need a design - $50" at bounding box center [998, 457] width 222 height 32
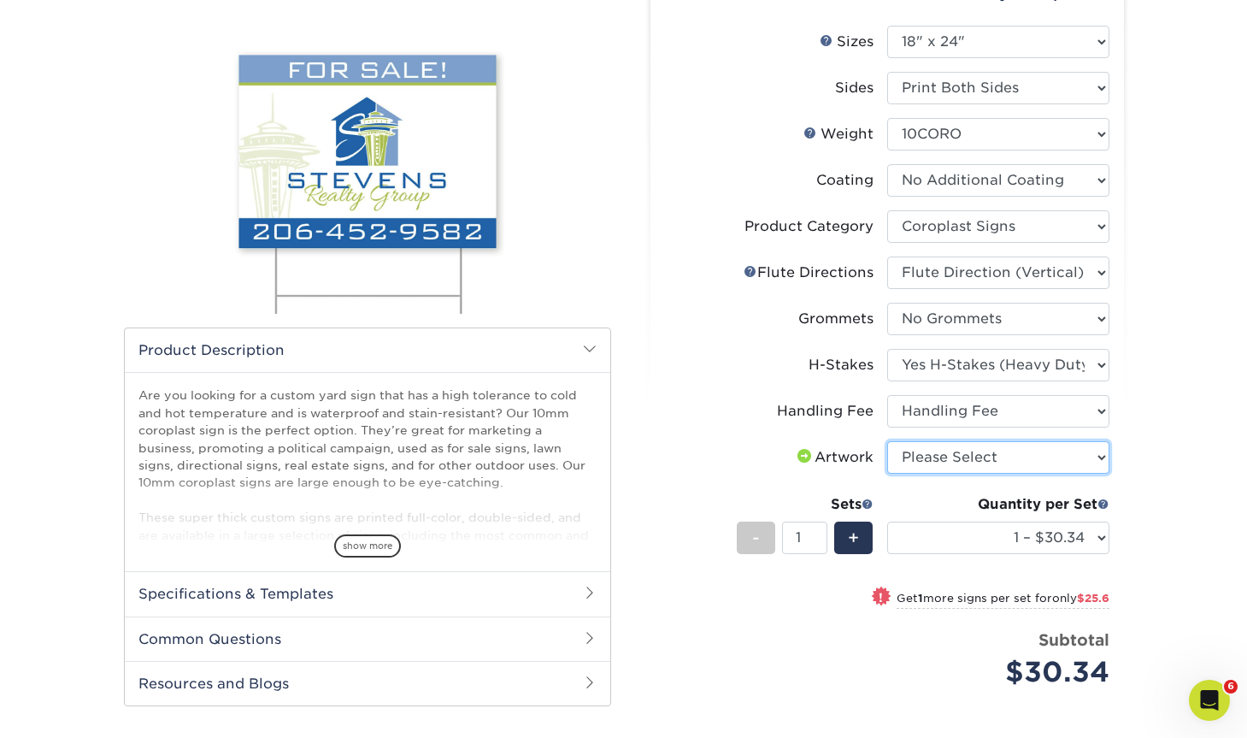
select select "upload"
click at [887, 441] on select "Please Select I will upload files I need a design - $50" at bounding box center [998, 457] width 222 height 32
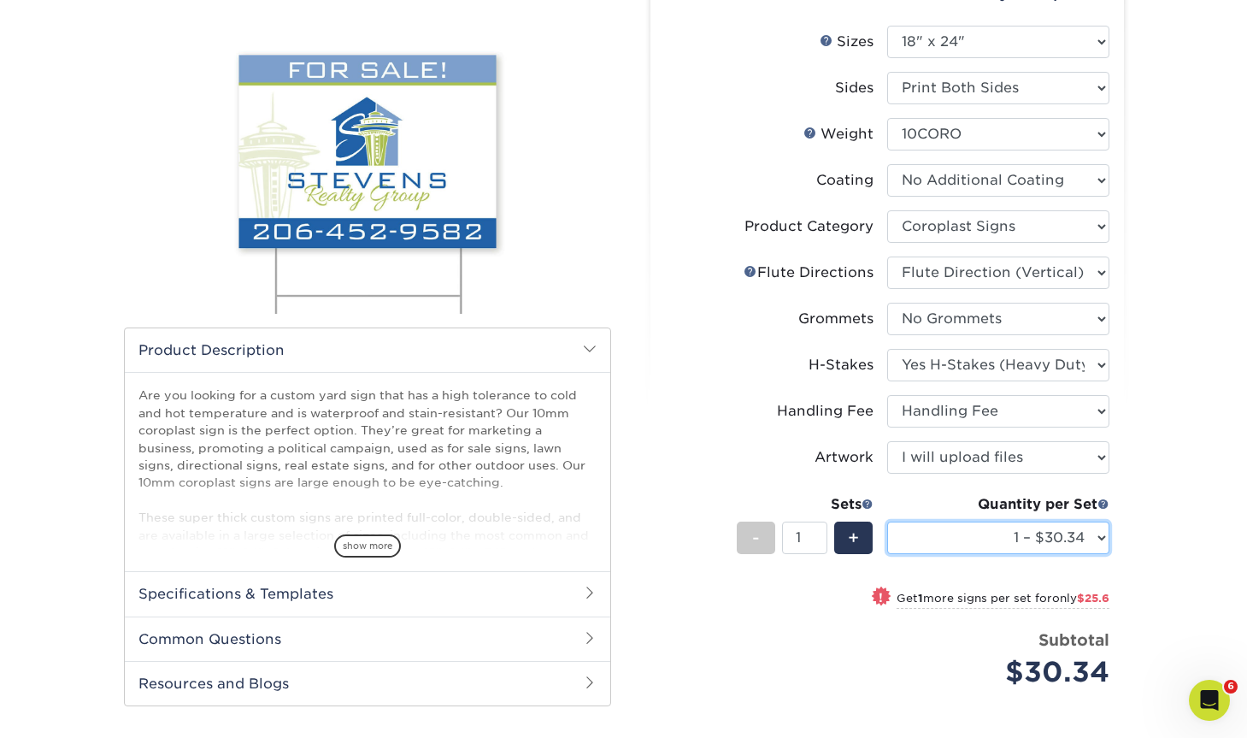
click at [1017, 536] on select "1 – $30.34 2 – $55.94 3 – $81.53 4 – $103.37 5 – $128.97 6 – $154.56 7 – $180.1…" at bounding box center [998, 537] width 222 height 32
click at [887, 521] on select "1 – $30.34 2 – $55.94 3 – $81.53 4 – $103.37 5 – $128.97 6 – $154.56 7 – $180.1…" at bounding box center [998, 537] width 222 height 32
click at [800, 620] on div "! Get 1 more signs per set for only $25.59" at bounding box center [887, 607] width 445 height 41
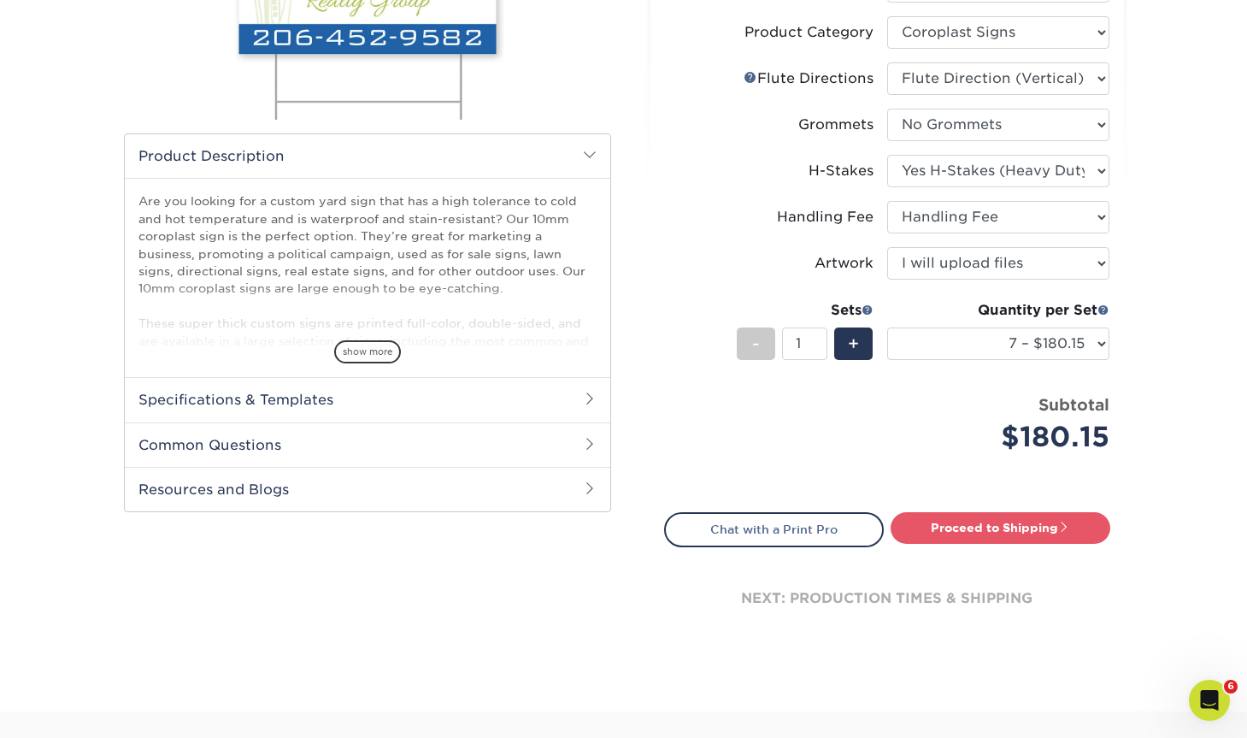
scroll to position [396, 0]
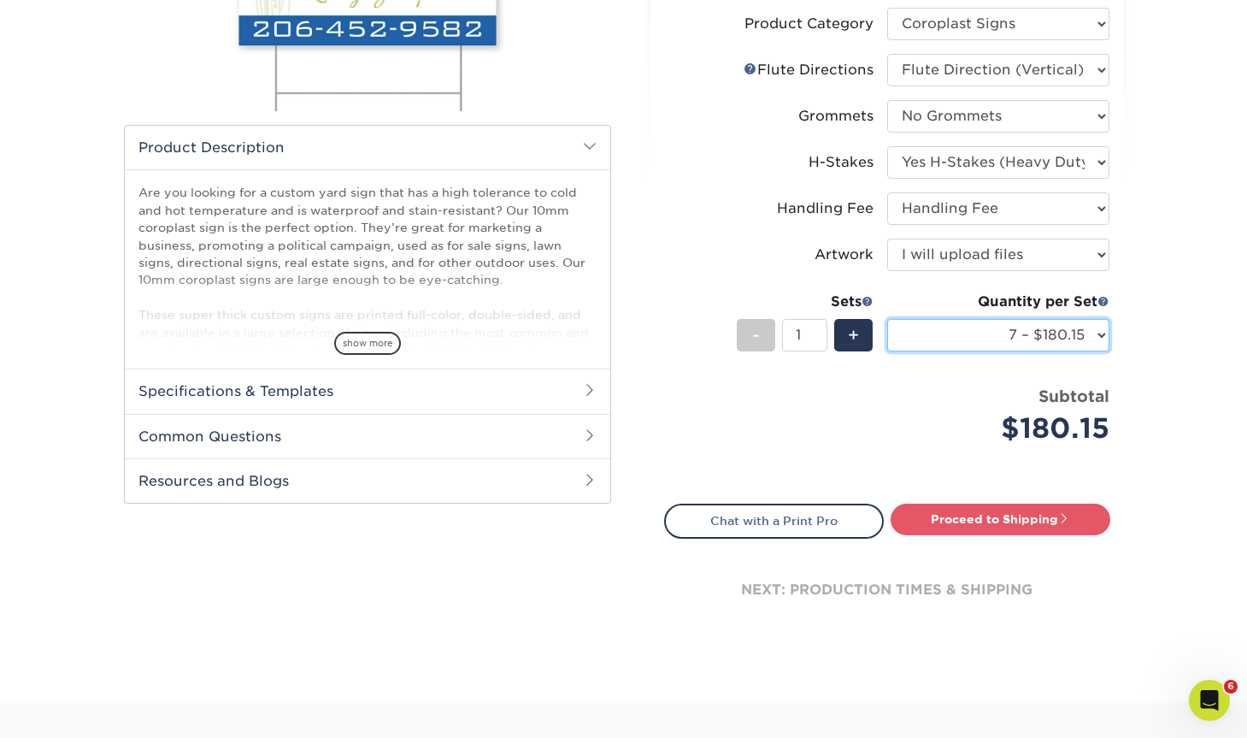
click at [1029, 336] on select "1 – $30.34 2 – $55.94 3 – $81.53 4 – $103.37 5 – $128.97 6 – $154.56 7 – $180.1…" at bounding box center [998, 335] width 222 height 32
select select "6 – $154.56"
click at [887, 319] on select "1 – $30.34 2 – $55.94 3 – $81.53 4 – $103.37 5 – $128.97 6 – $154.56 7 – $180.1…" at bounding box center [998, 335] width 222 height 32
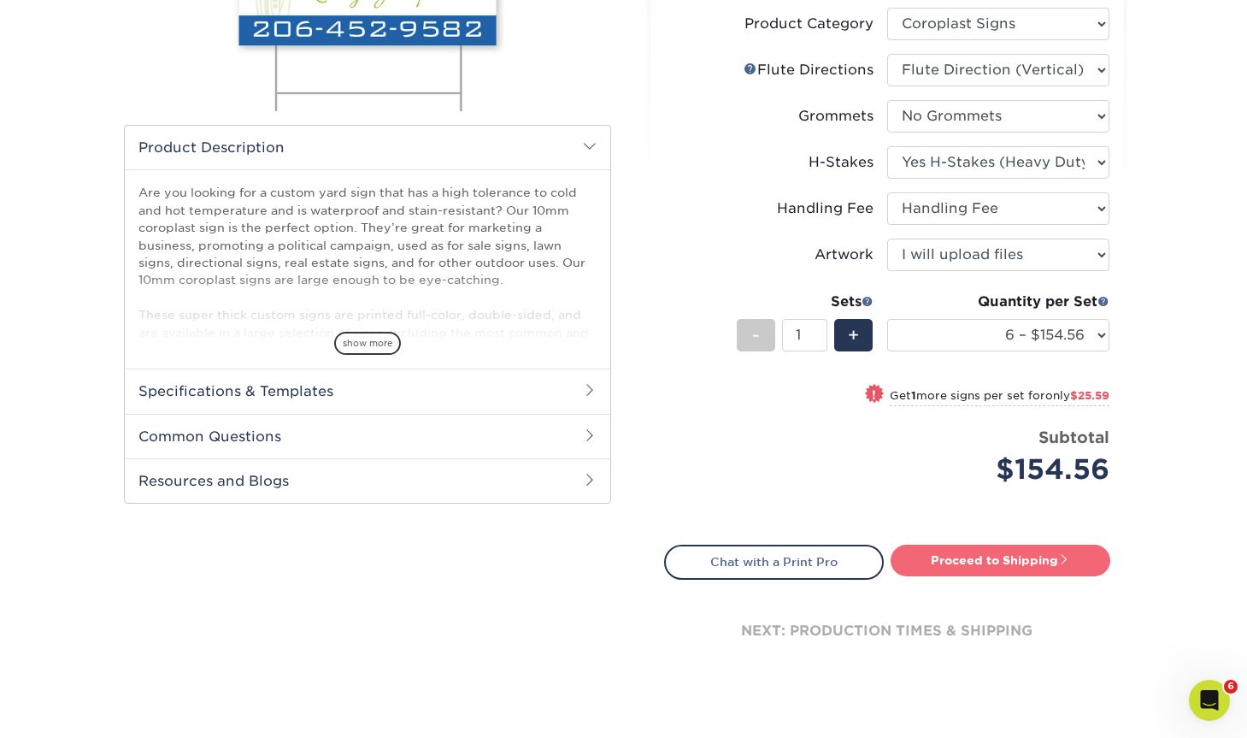
click at [987, 553] on link "Proceed to Shipping" at bounding box center [1001, 560] width 220 height 31
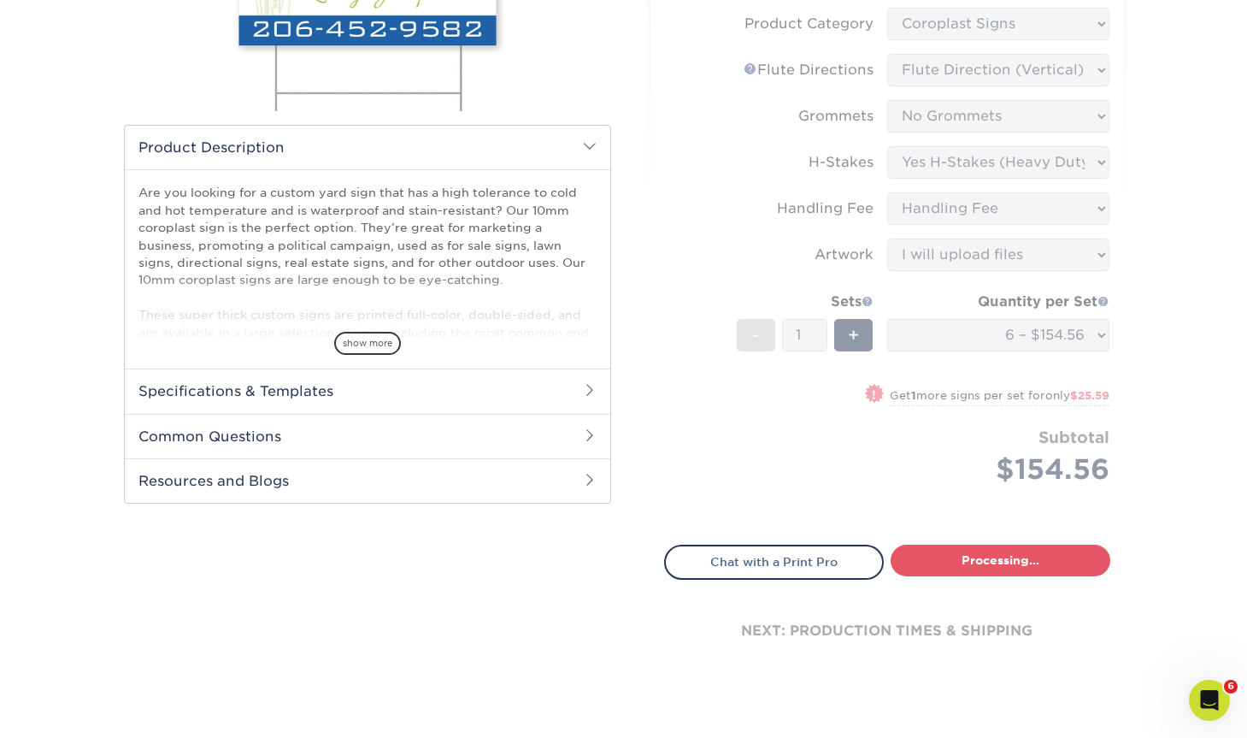
select select "12708943-23d6-4aff-91d8-26352e48ff8e"
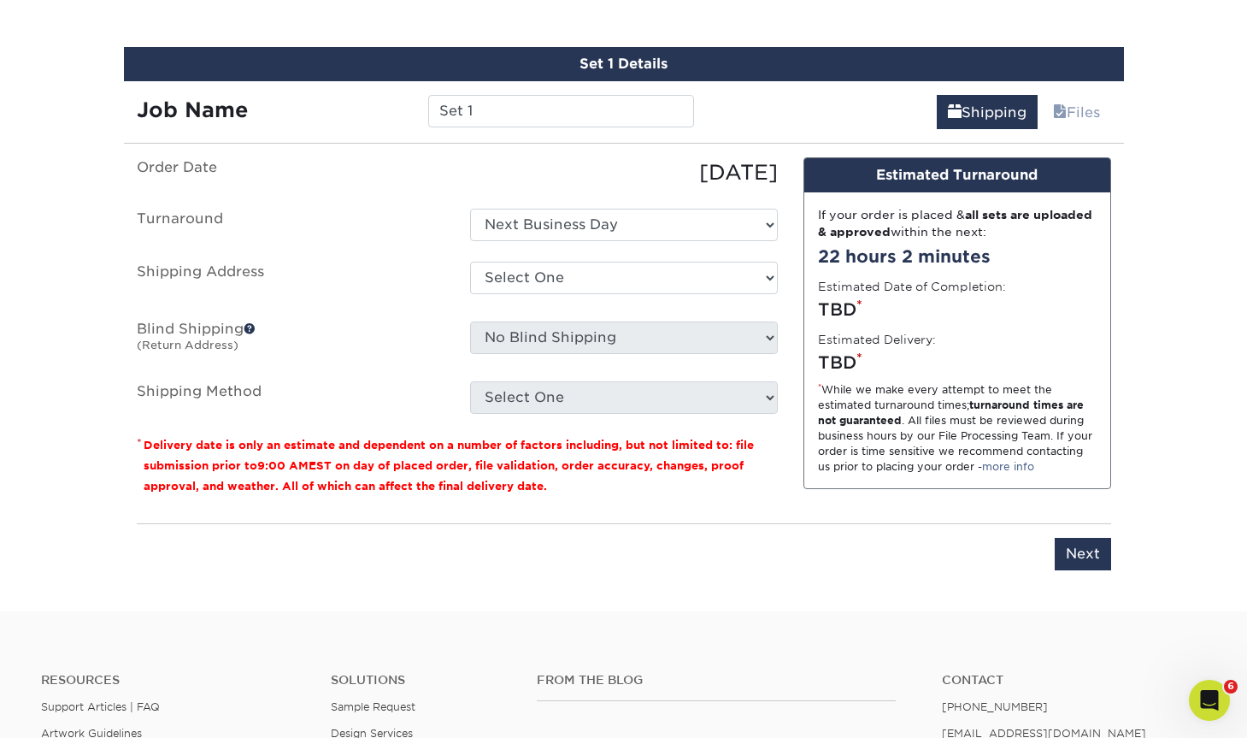
scroll to position [987, 0]
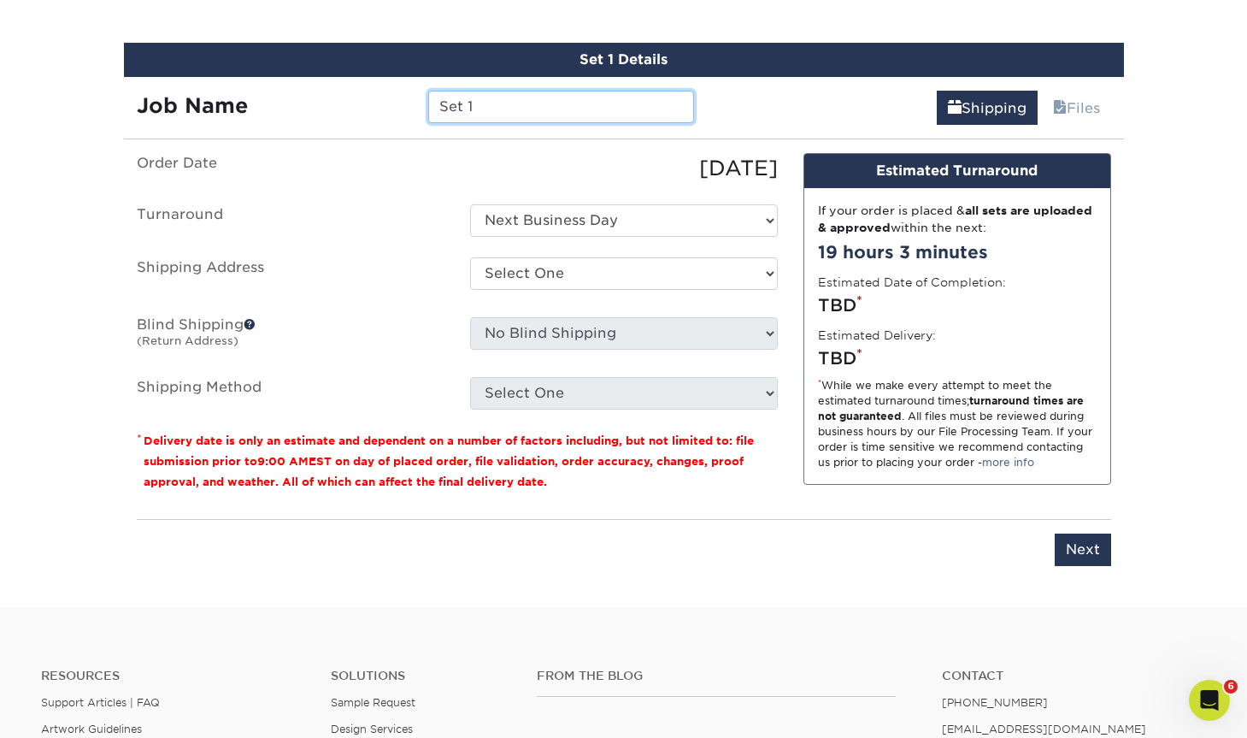
drag, startPoint x: 462, startPoint y: 105, endPoint x: 391, endPoint y: 105, distance: 71.0
click at [391, 105] on div "Job Name Set 1" at bounding box center [416, 107] width 584 height 32
type input "B3G1 YARD SIGNS"
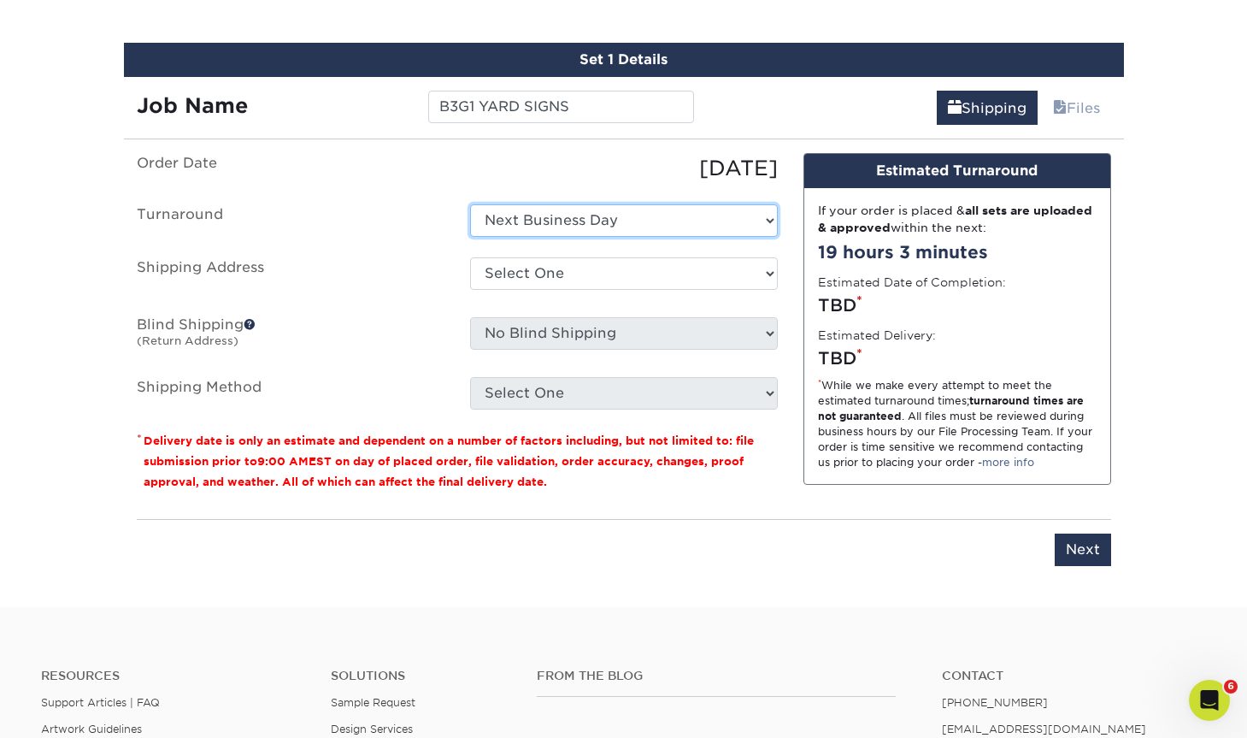
click at [551, 226] on select "Select One Next Business Day" at bounding box center [624, 220] width 308 height 32
click at [470, 204] on select "Select One Next Business Day" at bounding box center [624, 220] width 308 height 32
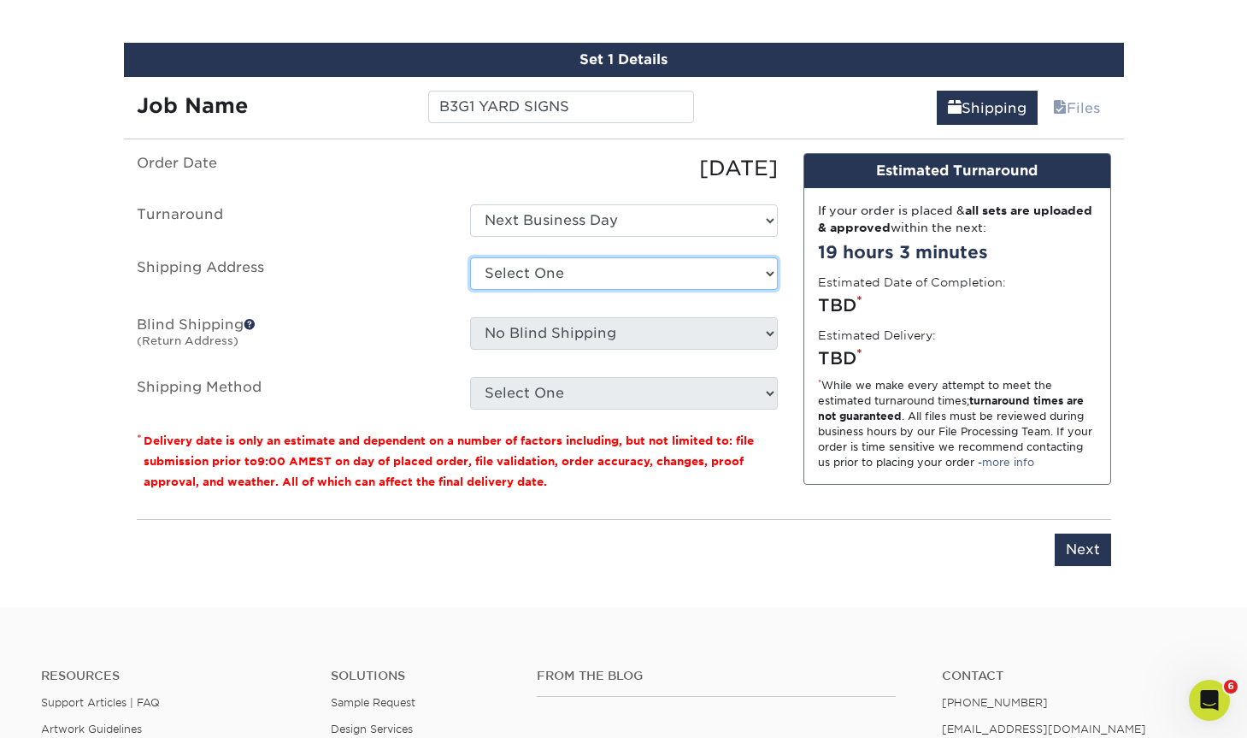
click at [541, 280] on select "Select One #250 MONTROSE #352 Washington #454 YOUNGSTOWN 232 Solon 309 - Now Hi…" at bounding box center [624, 273] width 308 height 32
select select "167542"
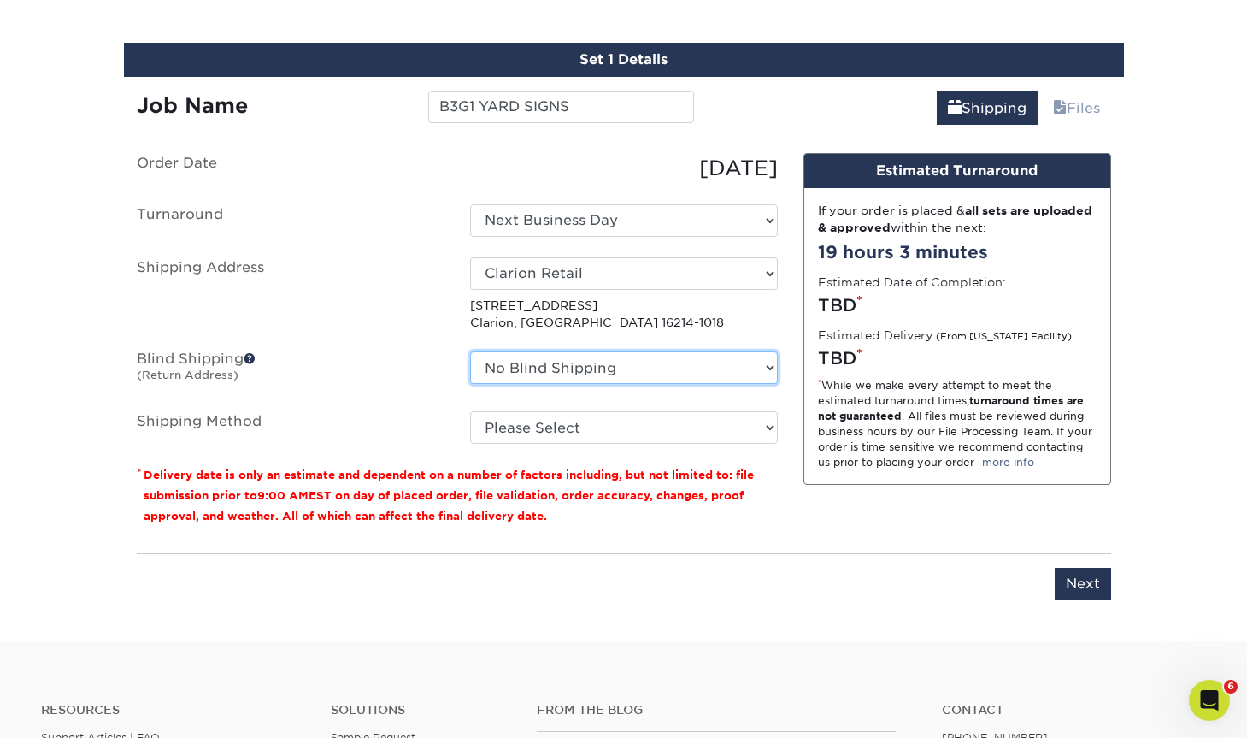
click at [545, 368] on select "No Blind Shipping #250 MONTROSE #352 Washington #454 YOUNGSTOWN 232 Solon 309 -…" at bounding box center [624, 367] width 308 height 32
select select "165769"
click at [470, 351] on select "No Blind Shipping #250 MONTROSE #352 Washington #454 YOUNGSTOWN 232 Solon 309 -…" at bounding box center [624, 367] width 308 height 32
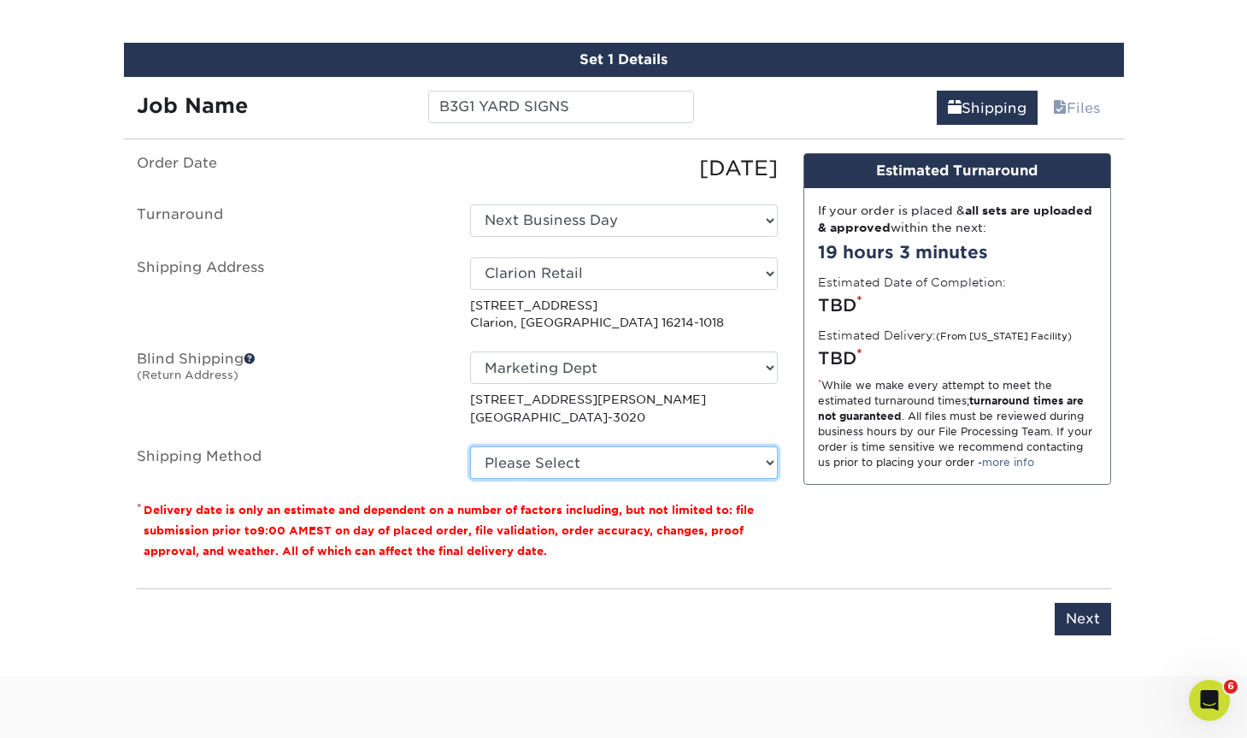
click at [583, 457] on select "Please Select Flat Rate Shipping (+$11.20) Ground Shipping (+$26.01) 3 Day Ship…" at bounding box center [624, 462] width 308 height 32
click at [470, 446] on select "Please Select Flat Rate Shipping (+$11.20) Ground Shipping (+$26.01) 3 Day Ship…" at bounding box center [624, 462] width 308 height 32
click at [614, 456] on select "Please Select Flat Rate Shipping (+$11.20) Ground Shipping (+$26.01) 3 Day Ship…" at bounding box center [624, 462] width 308 height 32
click at [470, 446] on select "Please Select Flat Rate Shipping (+$11.20) Ground Shipping (+$26.01) 3 Day Ship…" at bounding box center [624, 462] width 308 height 32
click at [614, 456] on select "Please Select Flat Rate Shipping (+$11.20) Ground Shipping (+$26.01) 3 Day Ship…" at bounding box center [624, 462] width 308 height 32
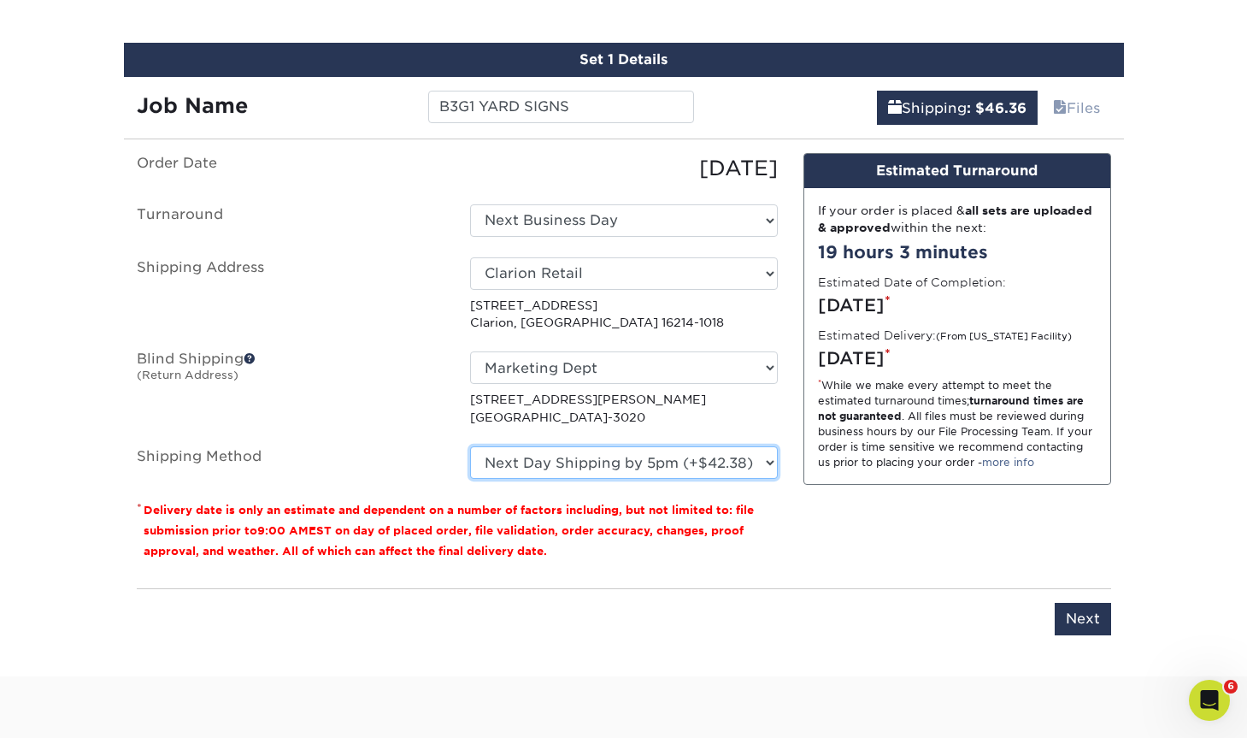
click at [470, 446] on select "Please Select Flat Rate Shipping (+$11.20) Ground Shipping (+$26.01) 3 Day Ship…" at bounding box center [624, 462] width 308 height 32
click at [620, 470] on select "Please Select Flat Rate Shipping (+$11.20) Ground Shipping (+$26.01) 3 Day Ship…" at bounding box center [624, 462] width 308 height 32
click at [470, 446] on select "Please Select Flat Rate Shipping (+$11.20) Ground Shipping (+$26.01) 3 Day Ship…" at bounding box center [624, 462] width 308 height 32
click at [619, 474] on select "Please Select Flat Rate Shipping (+$11.20) Ground Shipping (+$26.01) 3 Day Ship…" at bounding box center [624, 462] width 308 height 32
click at [470, 446] on select "Please Select Flat Rate Shipping (+$11.20) Ground Shipping (+$26.01) 3 Day Ship…" at bounding box center [624, 462] width 308 height 32
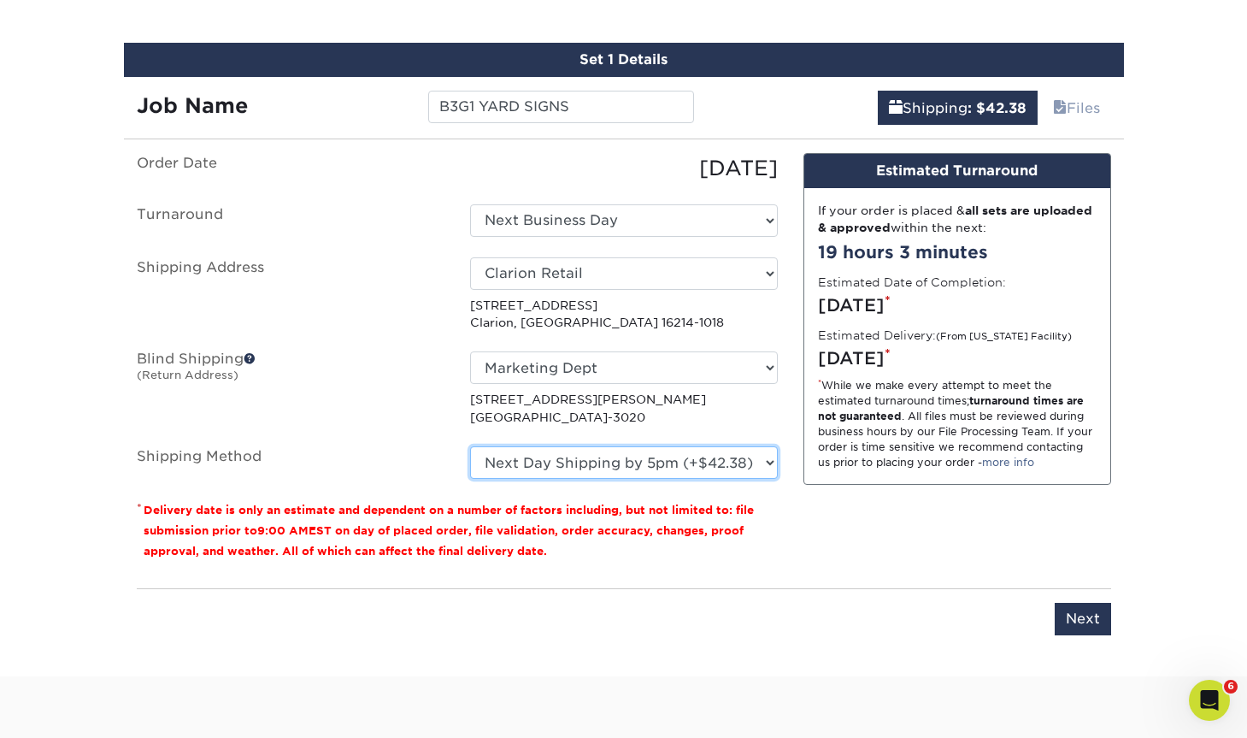
click at [619, 471] on select "Please Select Flat Rate Shipping (+$11.20) Ground Shipping (+$26.01) 3 Day Ship…" at bounding box center [624, 462] width 308 height 32
select select "01"
click at [470, 446] on select "Please Select Flat Rate Shipping (+$11.20) Ground Shipping (+$26.01) 3 Day Ship…" at bounding box center [624, 462] width 308 height 32
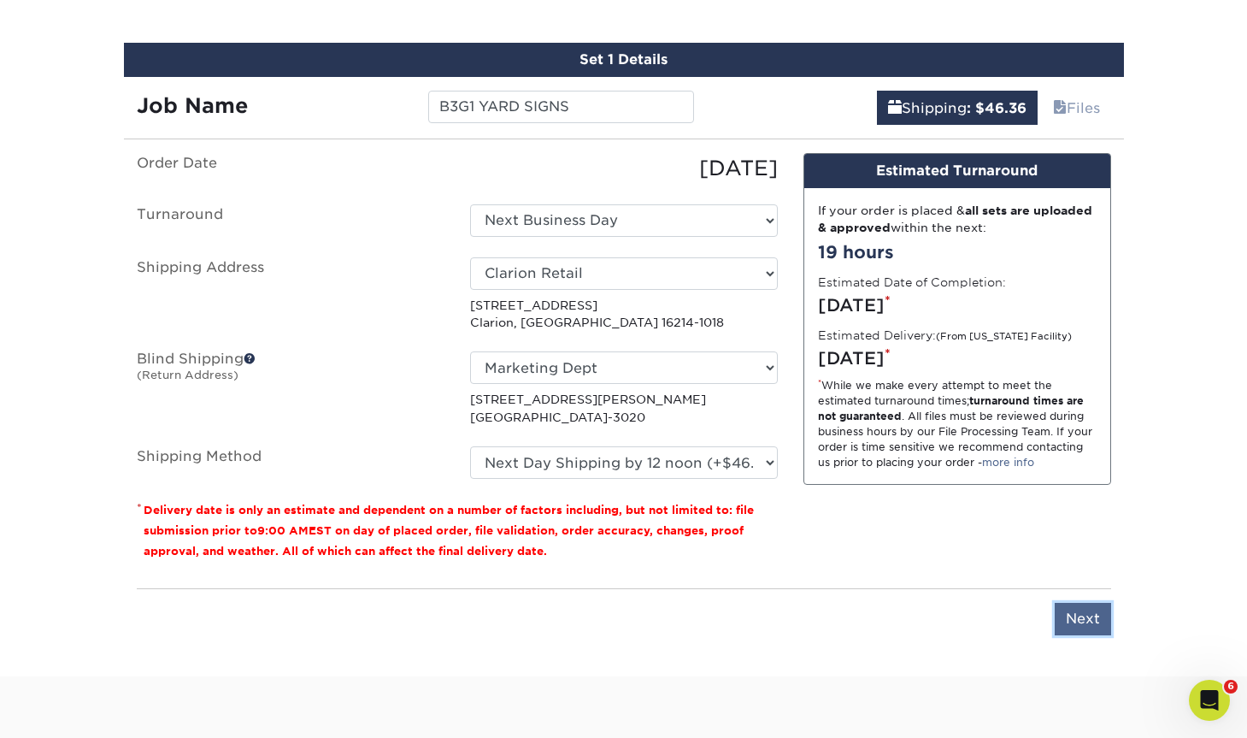
click at [1066, 618] on input "Next" at bounding box center [1083, 619] width 56 height 32
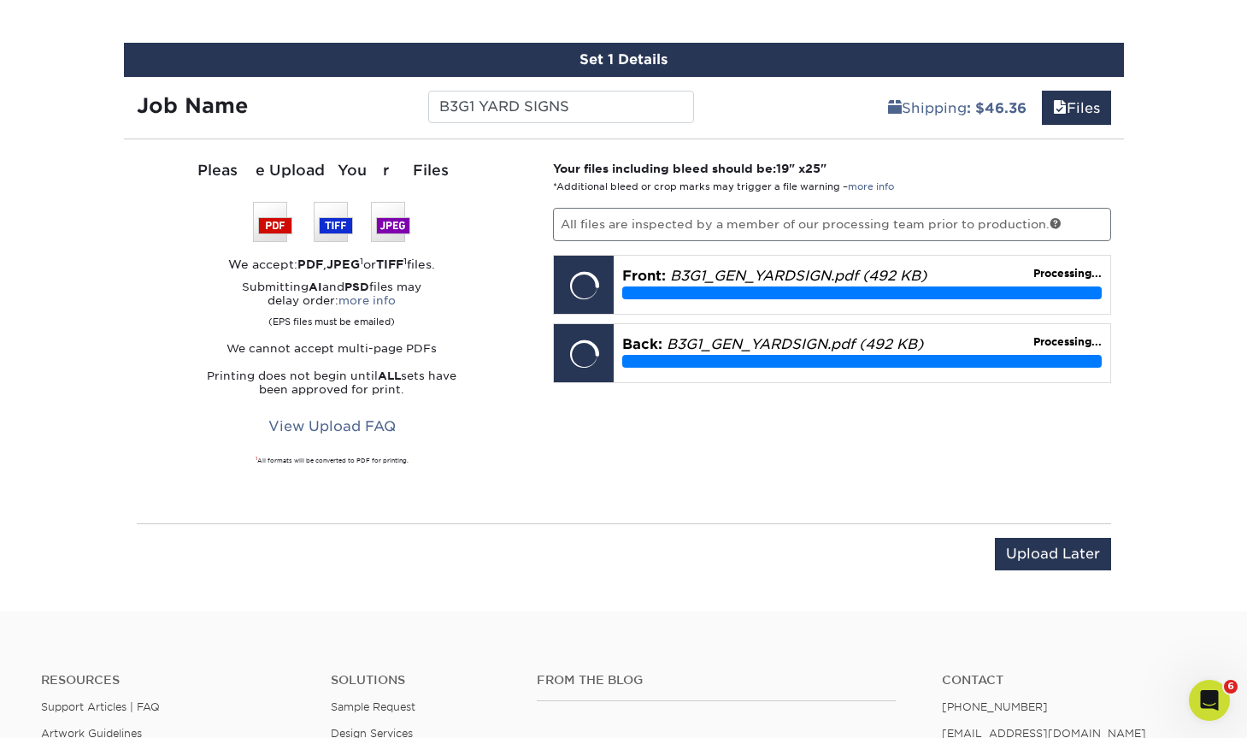
click at [795, 492] on div "Your files including bleed should be: 19 " x 25 " *Additional bleed or crop mar…" at bounding box center [832, 331] width 584 height 343
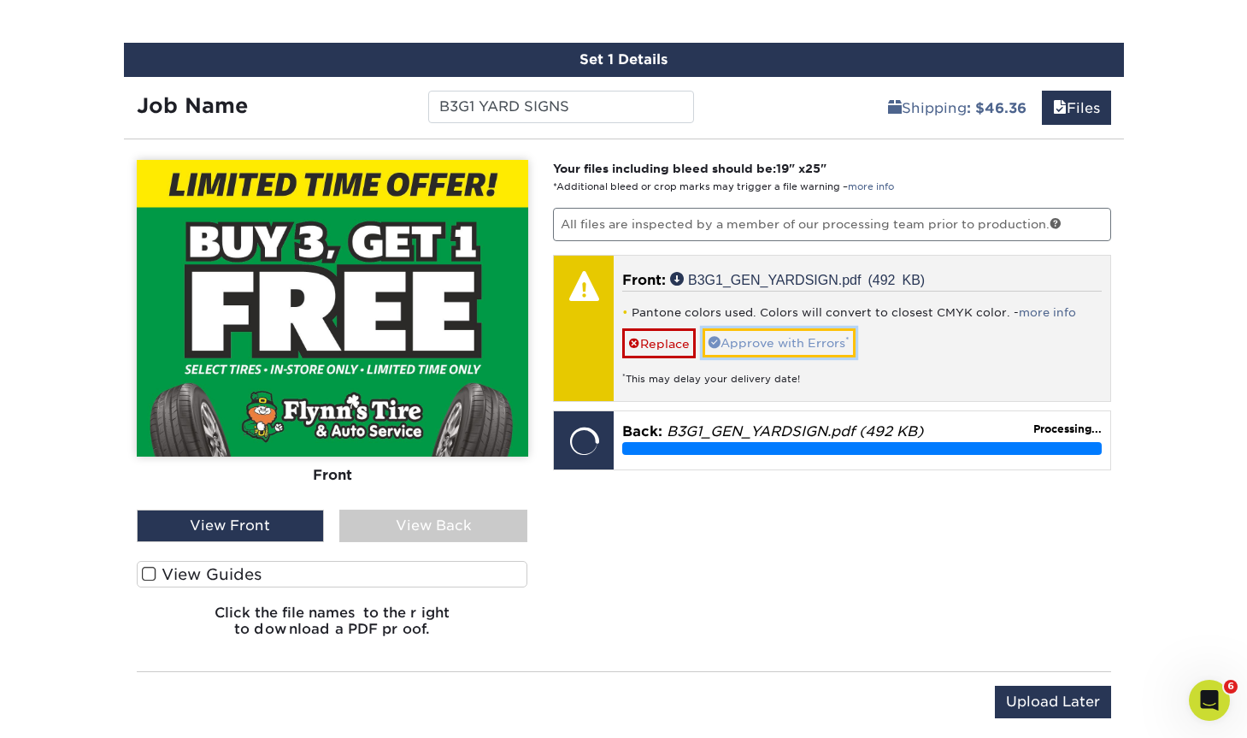
click at [759, 337] on link "Approve with Errors *" at bounding box center [779, 342] width 153 height 29
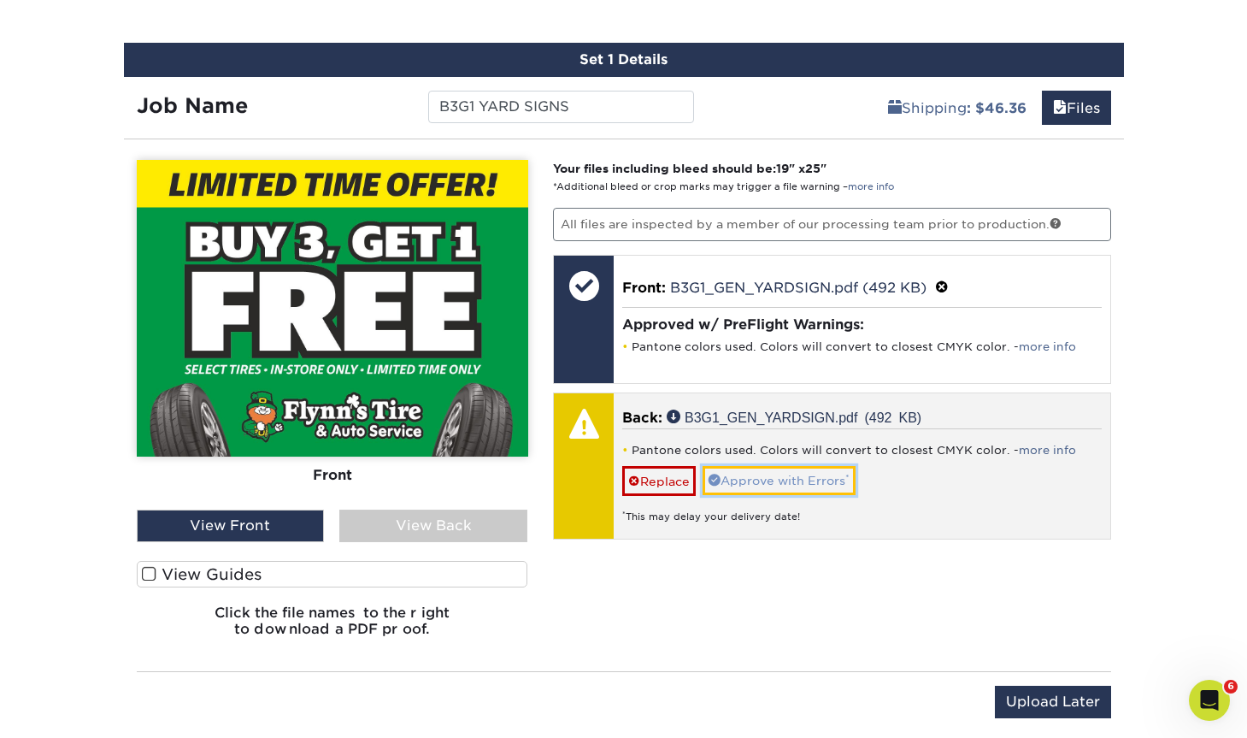
click at [824, 481] on link "Approve with Errors *" at bounding box center [779, 480] width 153 height 29
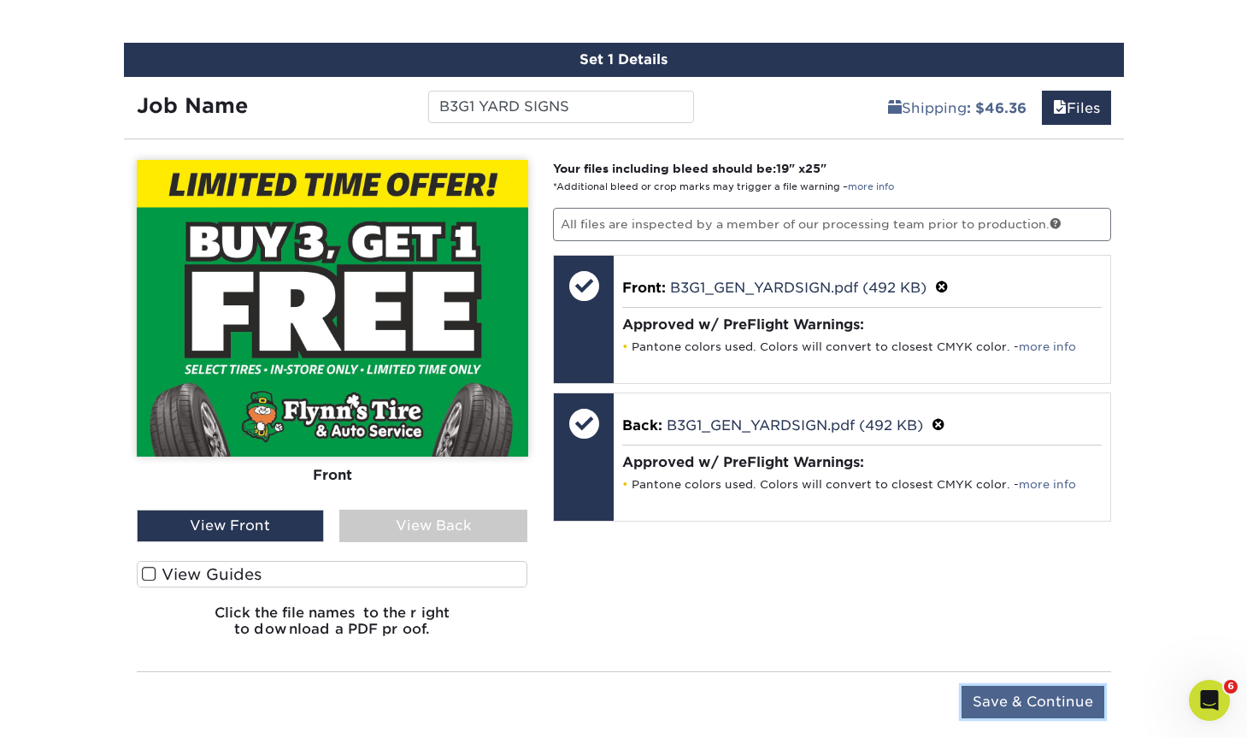
click at [1043, 708] on input "Save & Continue" at bounding box center [1033, 702] width 143 height 32
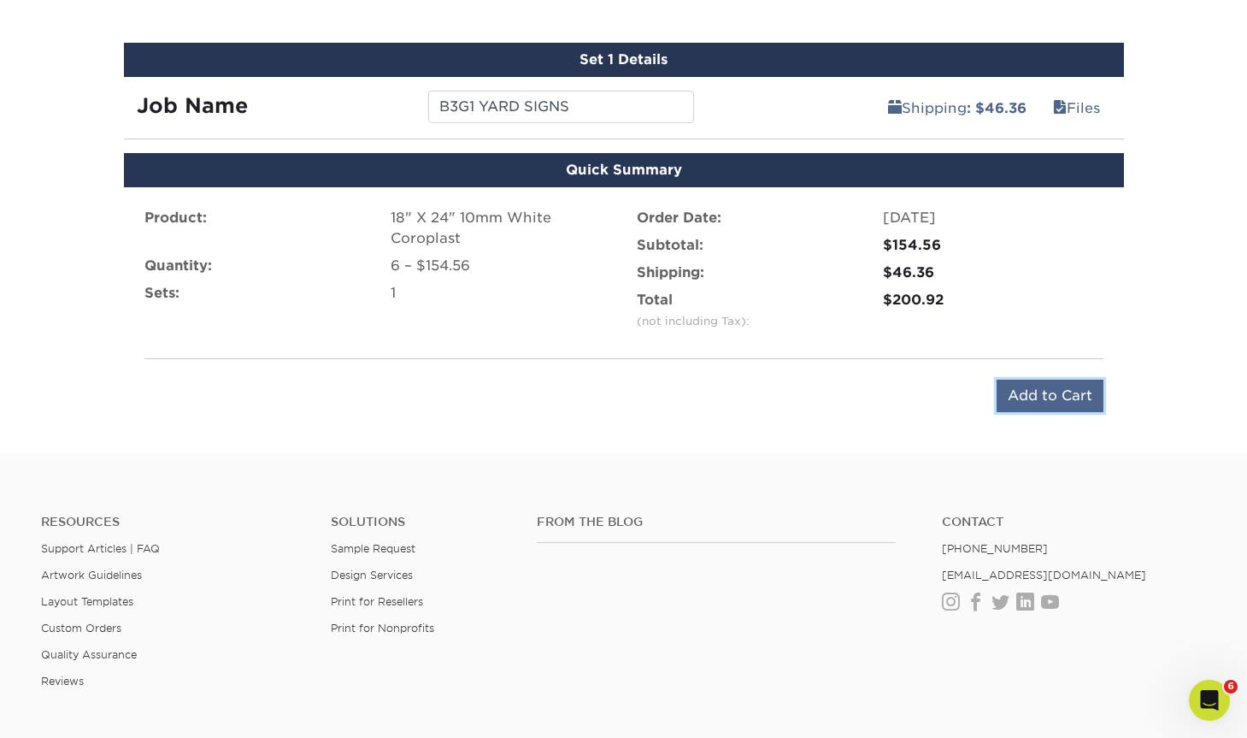
click at [1056, 399] on input "Add to Cart" at bounding box center [1050, 396] width 107 height 32
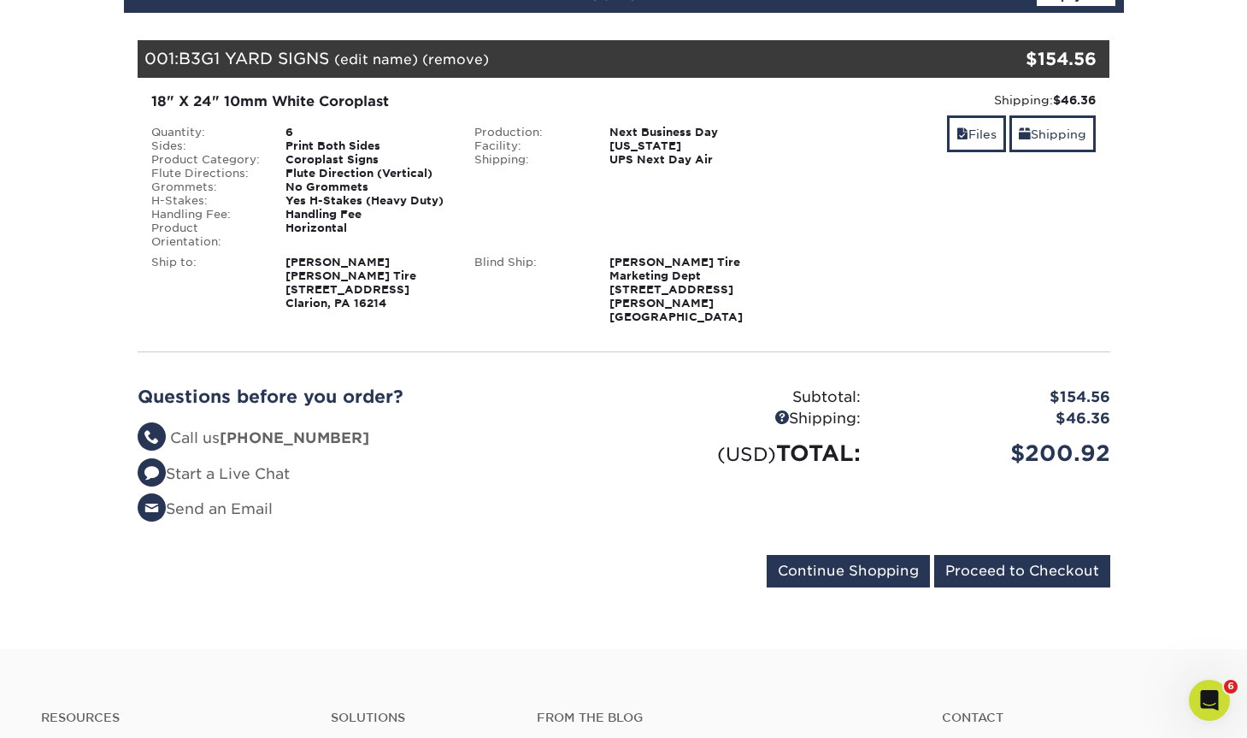
scroll to position [617, 0]
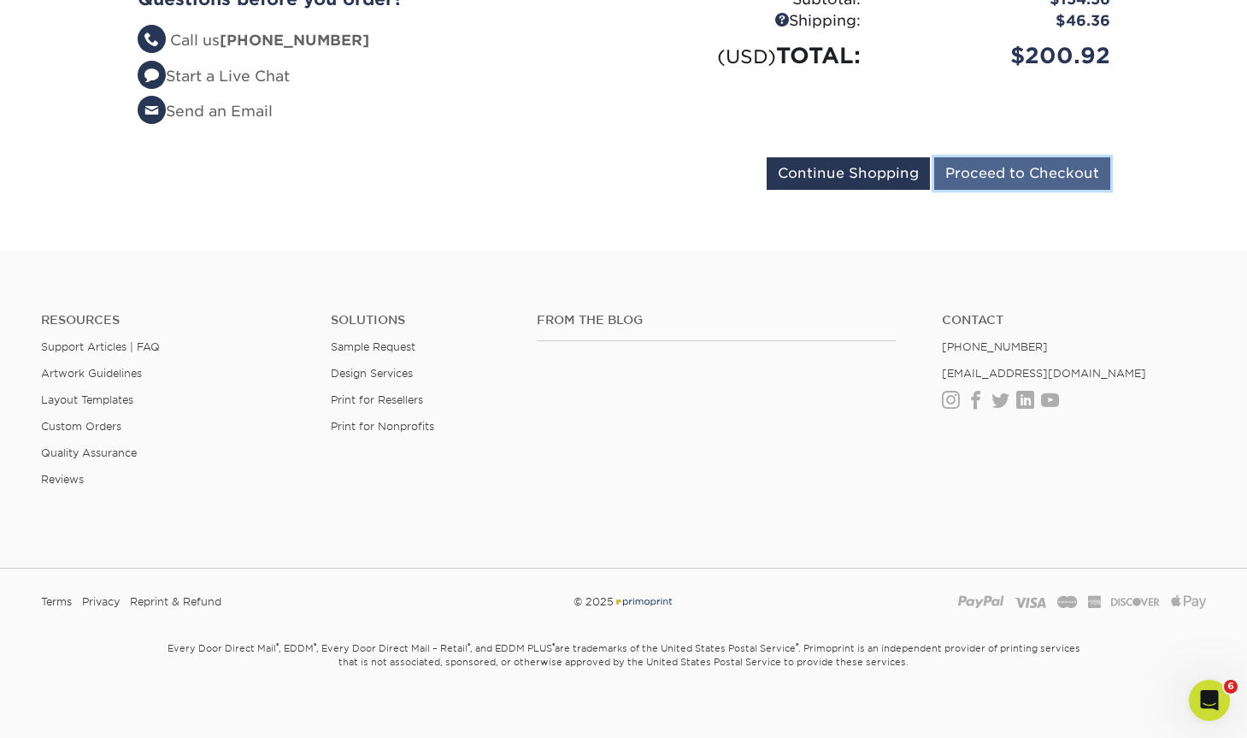
click at [1025, 166] on input "Proceed to Checkout" at bounding box center [1022, 173] width 176 height 32
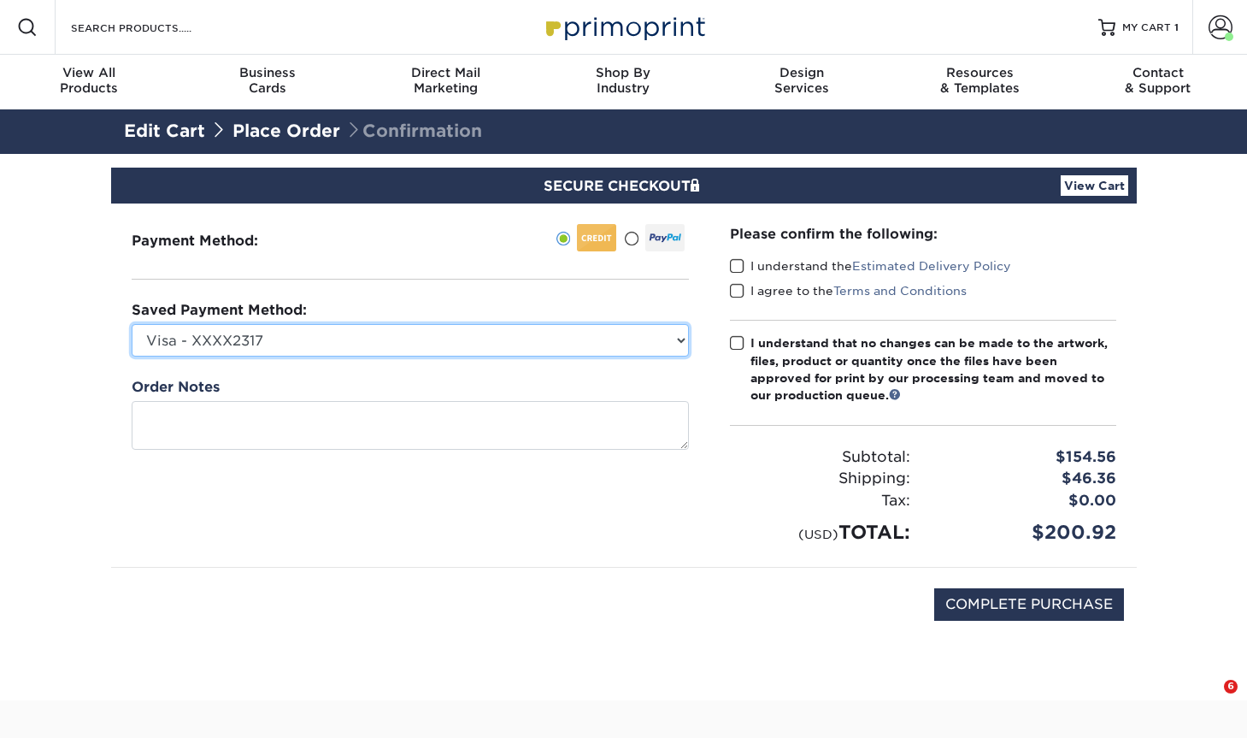
click at [359, 344] on select "Visa - XXXX2317 Visa - XXXX2283 Visa - XXXX7787 Visa - XXXX1300 Visa - XXXX2084…" at bounding box center [410, 340] width 557 height 32
select select "68591"
click at [132, 324] on select "Visa - XXXX2317 Visa - XXXX2283 Visa - XXXX7787 Visa - XXXX1300 Visa - XXXX2084…" at bounding box center [410, 340] width 557 height 32
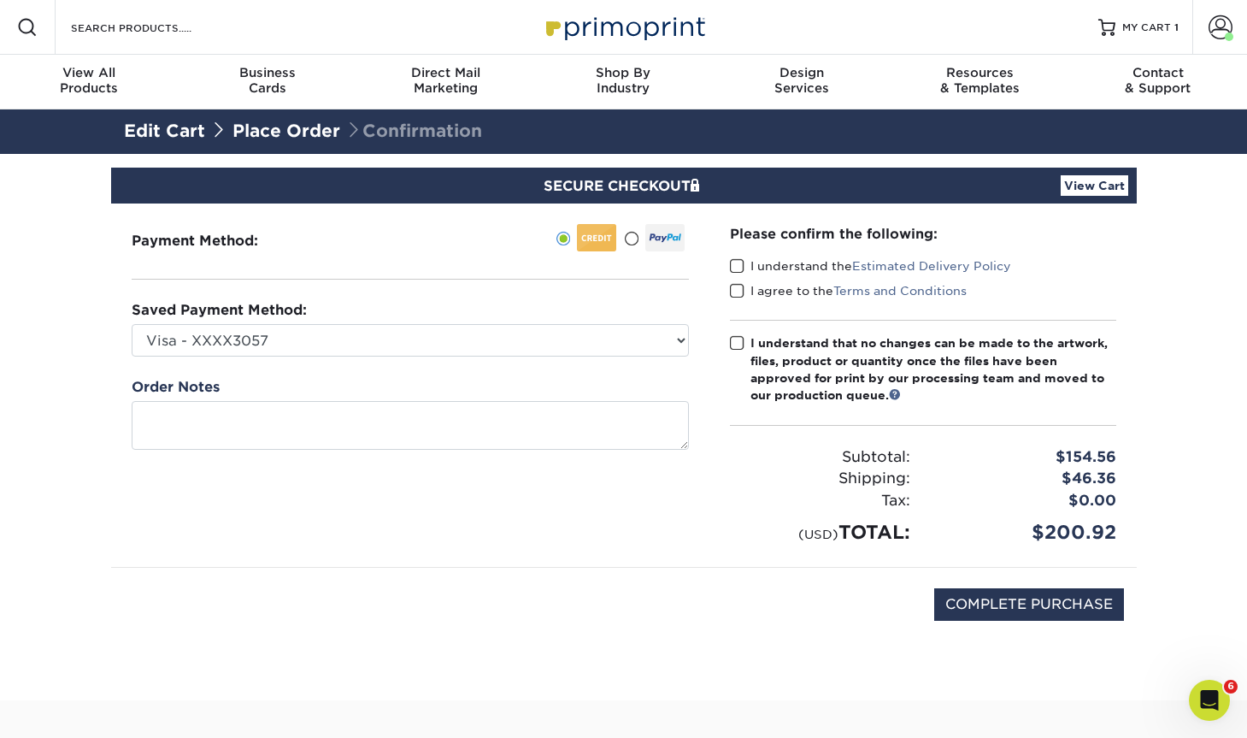
click at [739, 263] on span at bounding box center [737, 266] width 15 height 16
click at [0, 0] on input "I understand the Estimated Delivery Policy" at bounding box center [0, 0] width 0 height 0
click at [738, 293] on span at bounding box center [737, 291] width 15 height 16
click at [0, 0] on input "I agree to the Terms and Conditions" at bounding box center [0, 0] width 0 height 0
click at [739, 343] on span at bounding box center [737, 343] width 15 height 16
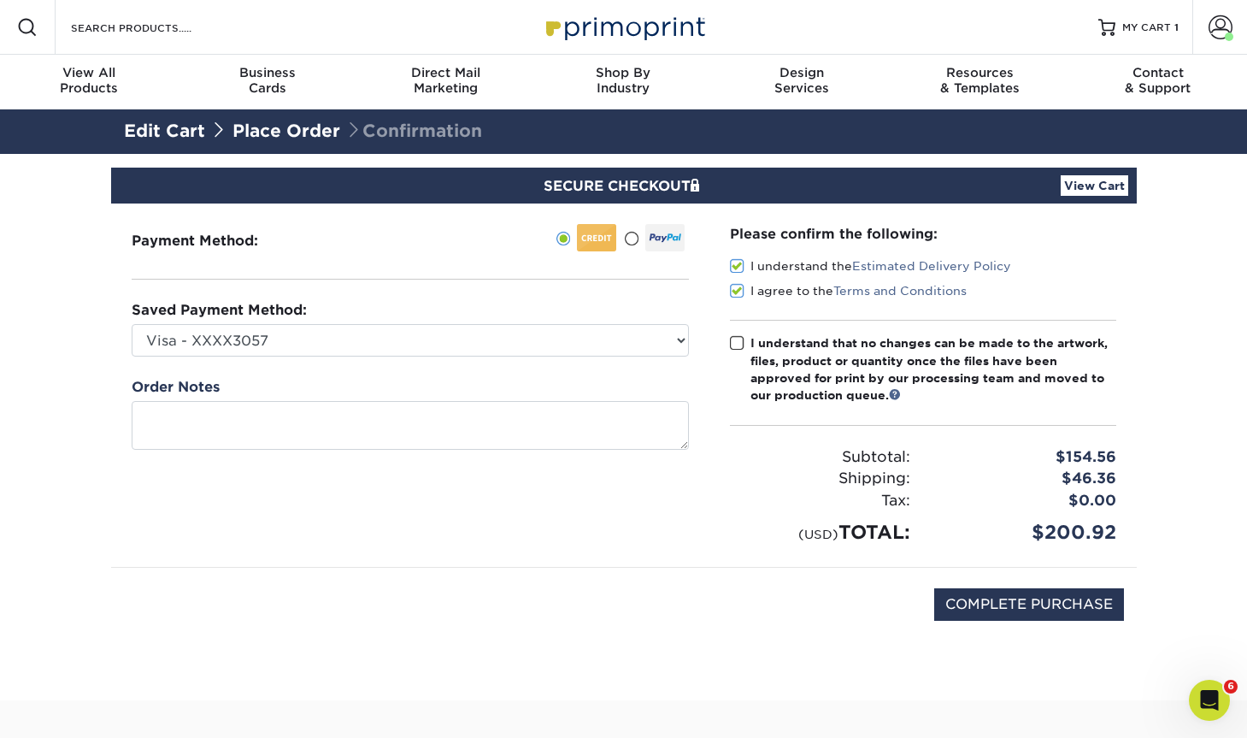
click at [0, 0] on input "I understand that no changes can be made to the artwork, files, product or quan…" at bounding box center [0, 0] width 0 height 0
click at [996, 602] on input "COMPLETE PURCHASE" at bounding box center [1029, 604] width 190 height 32
type input "PROCESSING, PLEASE WAIT..."
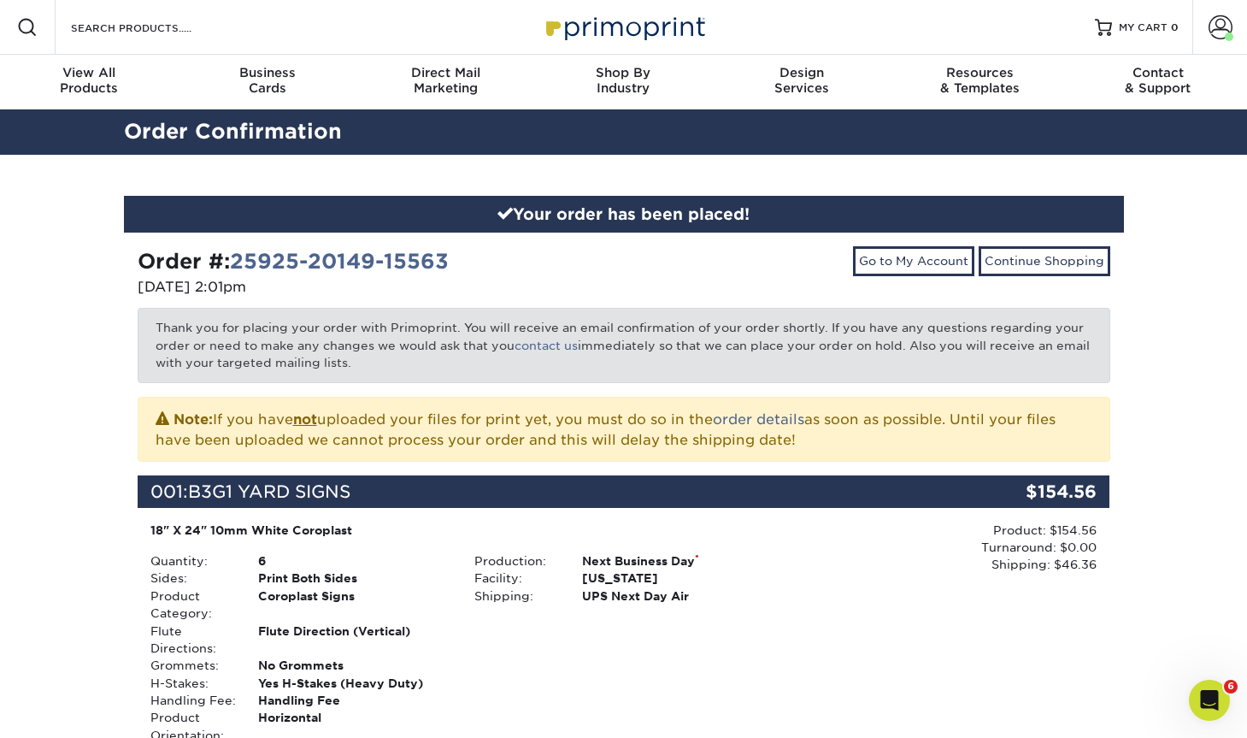
click at [1164, 429] on div "Your order has been placed! Order #: 25925-20149-15563 [DATE] 2:01pm Go to My A…" at bounding box center [623, 659] width 1247 height 1009
click at [1124, 369] on div "Your order has been placed! Order #: 25925-20149-15563 [DATE] 2:01pm Go to My A…" at bounding box center [624, 659] width 1026 height 1009
click at [1217, 31] on span at bounding box center [1221, 27] width 24 height 24
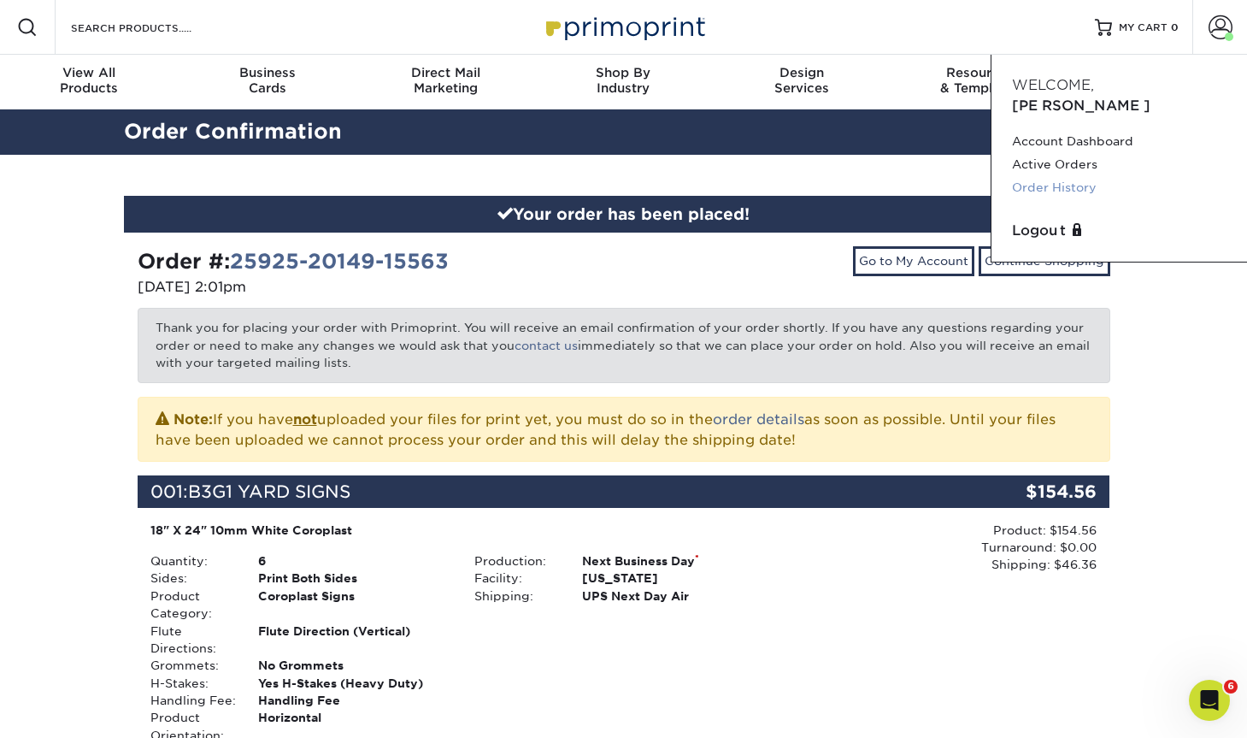
click at [1069, 176] on link "Order History" at bounding box center [1119, 187] width 215 height 23
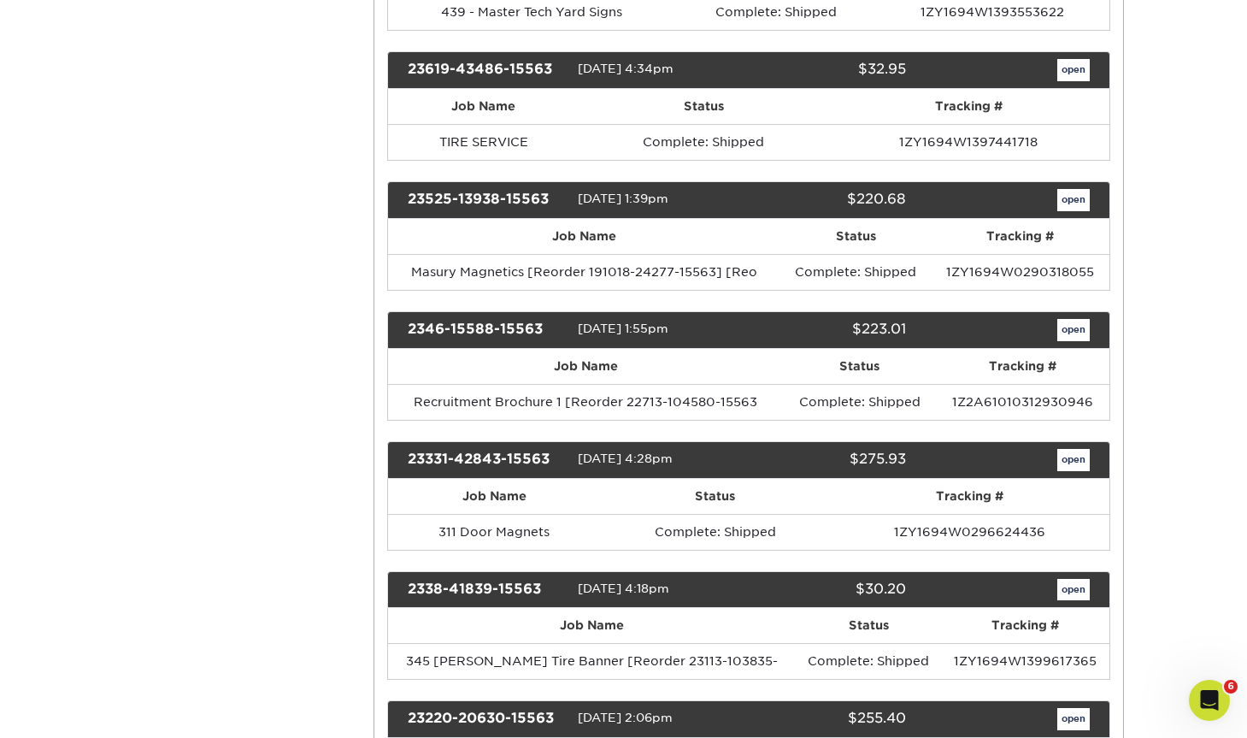
scroll to position [5867, 0]
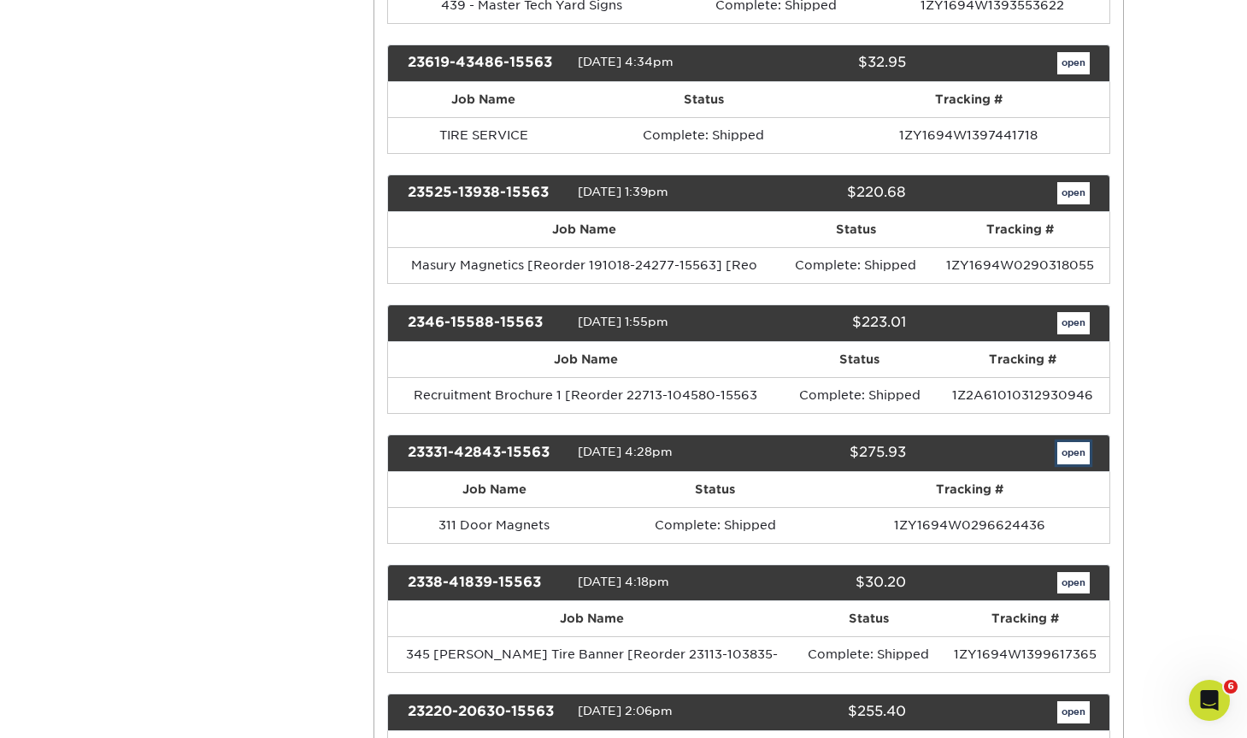
click at [1081, 452] on link "open" at bounding box center [1074, 453] width 32 height 22
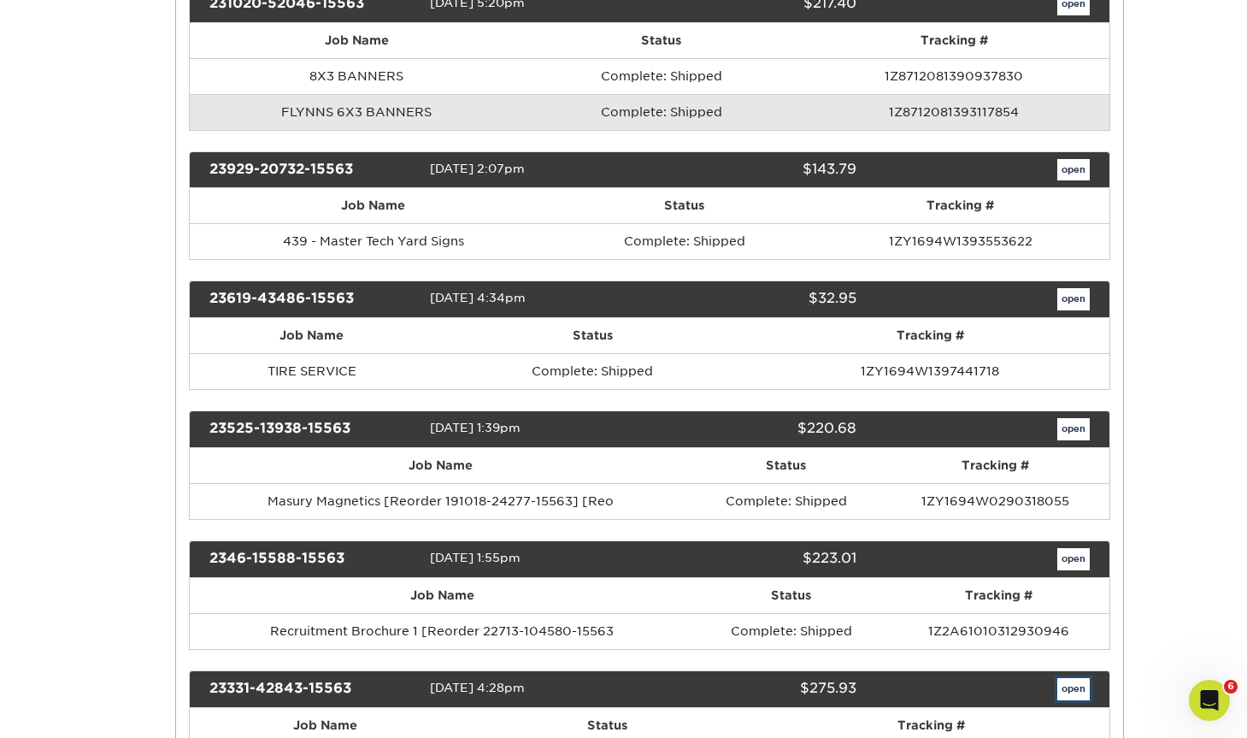
scroll to position [0, 0]
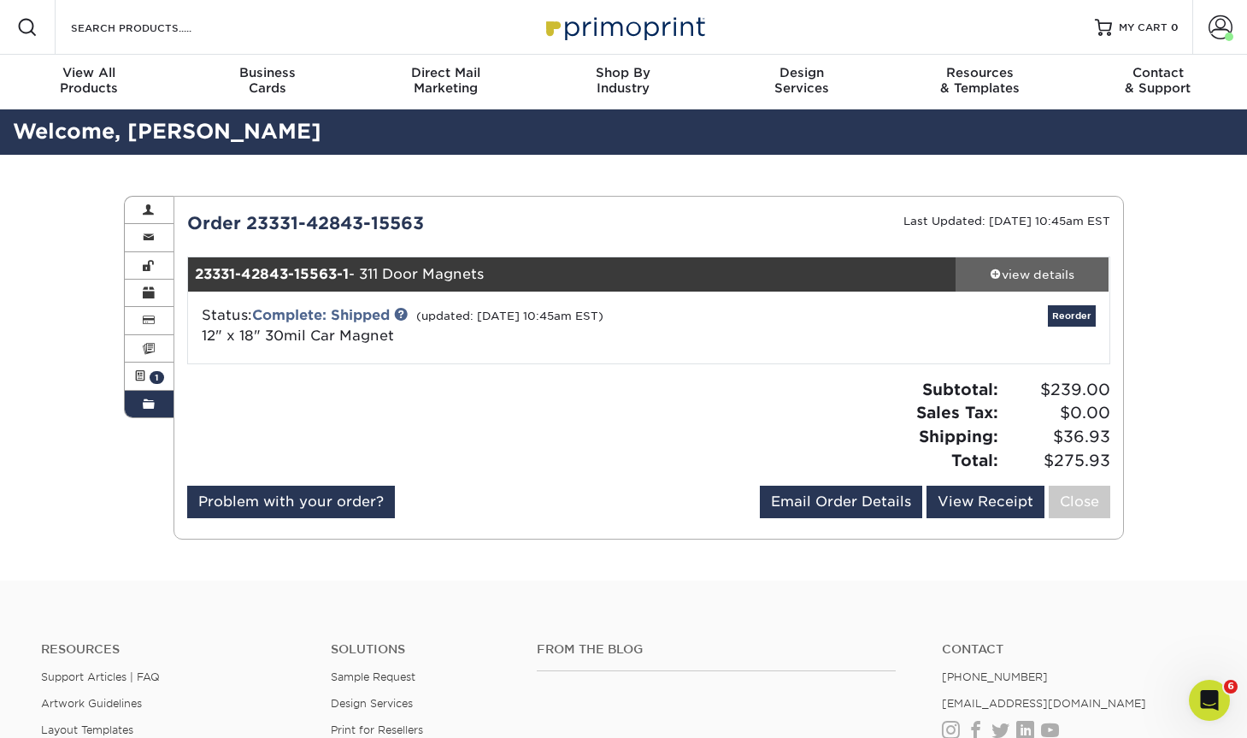
click at [1037, 276] on div "view details" at bounding box center [1033, 274] width 154 height 17
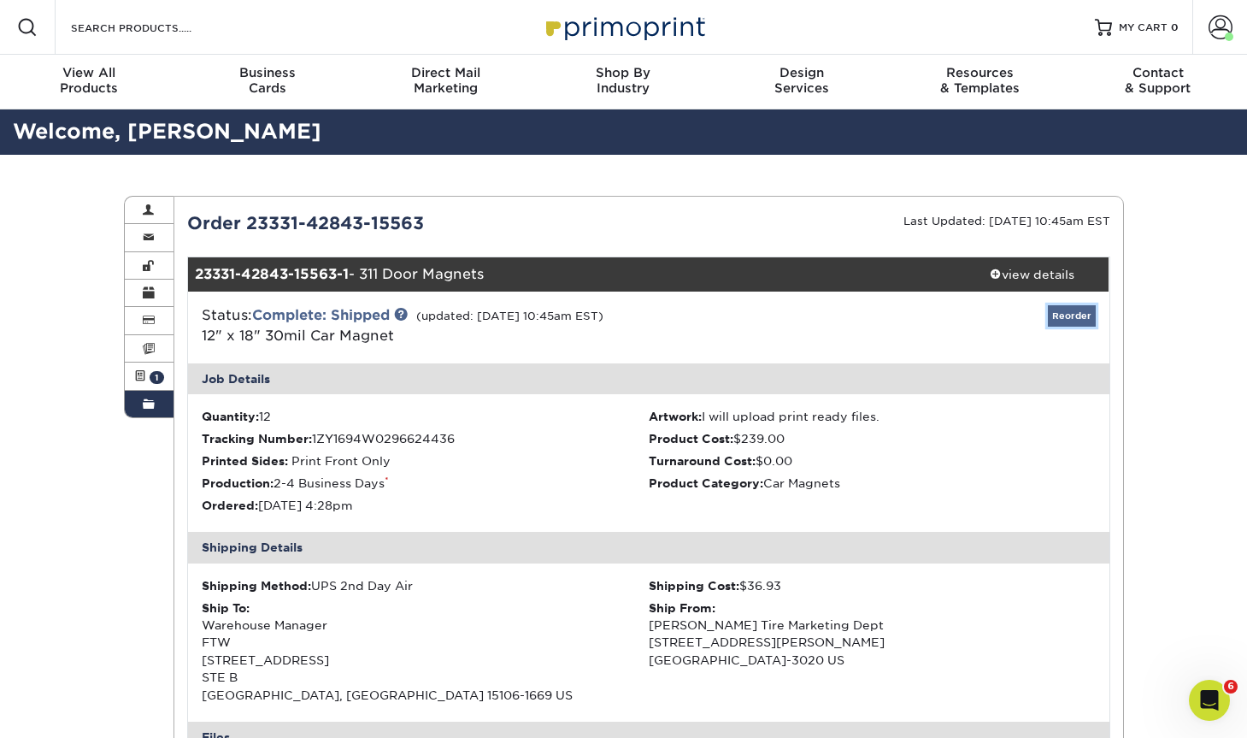
click at [1064, 321] on link "Reorder" at bounding box center [1072, 315] width 48 height 21
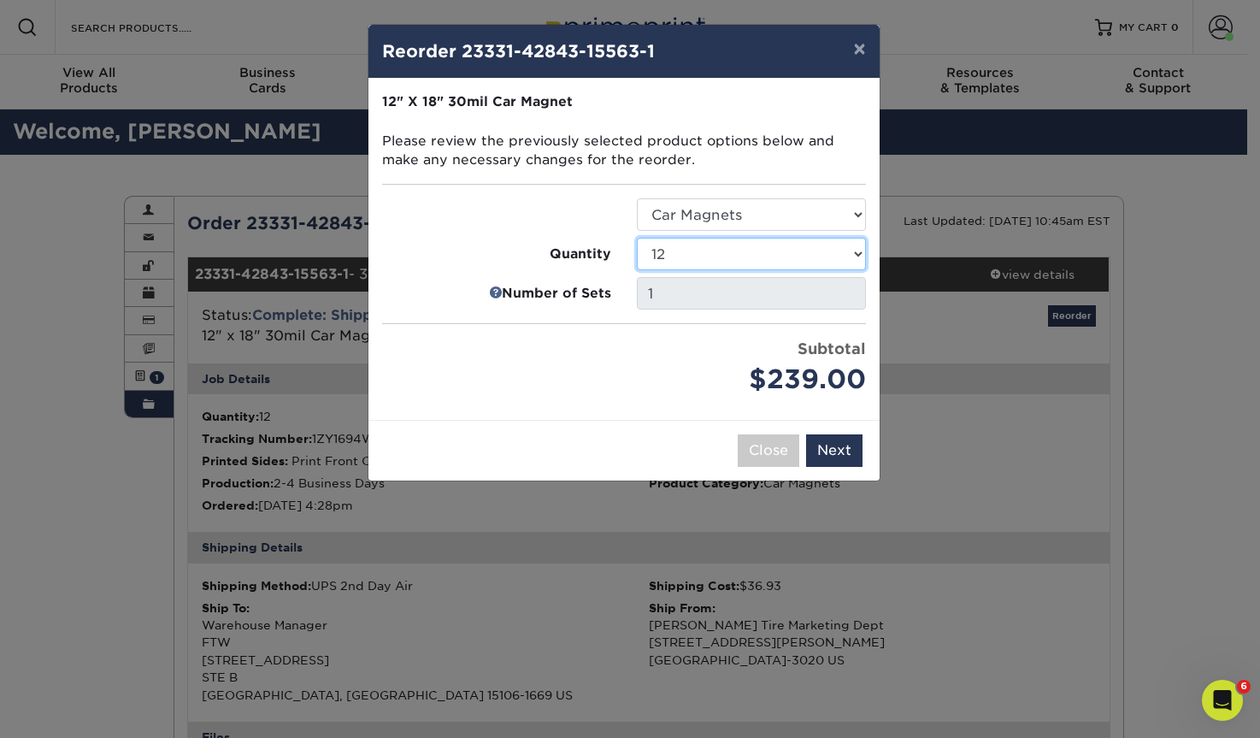
click at [677, 261] on select "1 2 3 4 5 6 7 8 9 10 11 12 13 14 15 16 17 18 19 20 21 22 23 24 25 50 75 100 150" at bounding box center [751, 254] width 229 height 32
select select "e59fc94f-610e-408c-a153-ef4b78cab670"
click at [637, 238] on select "1 2 3 4 5 6 7 8 9 10 11 12 13 14 15 16 17 18 19 20 21 22 23 24 25 50 75 100 150" at bounding box center [751, 254] width 229 height 32
click at [835, 452] on button "Next" at bounding box center [834, 450] width 56 height 32
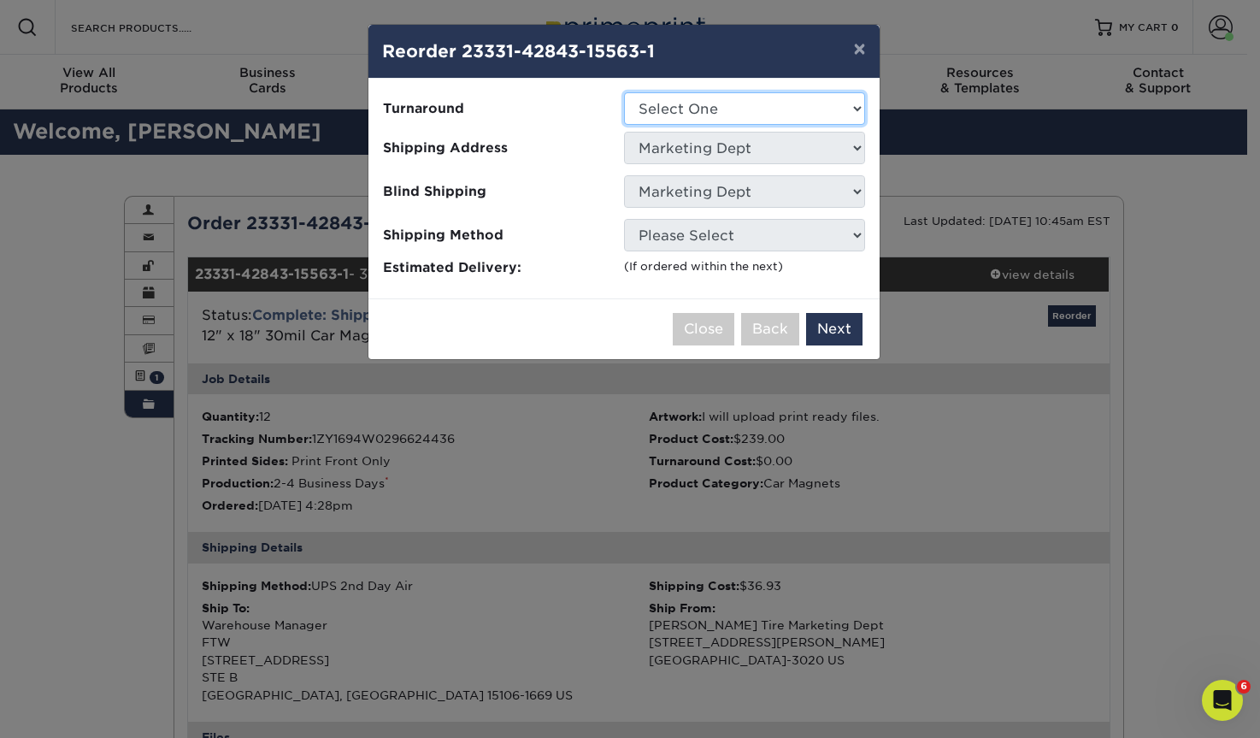
click at [672, 104] on select "Select One 2-4 Business Days Next Business Day (+$16.38 per set)" at bounding box center [744, 108] width 241 height 32
select select "e8ef2aef-bce7-4b10-b984-89f210911d08"
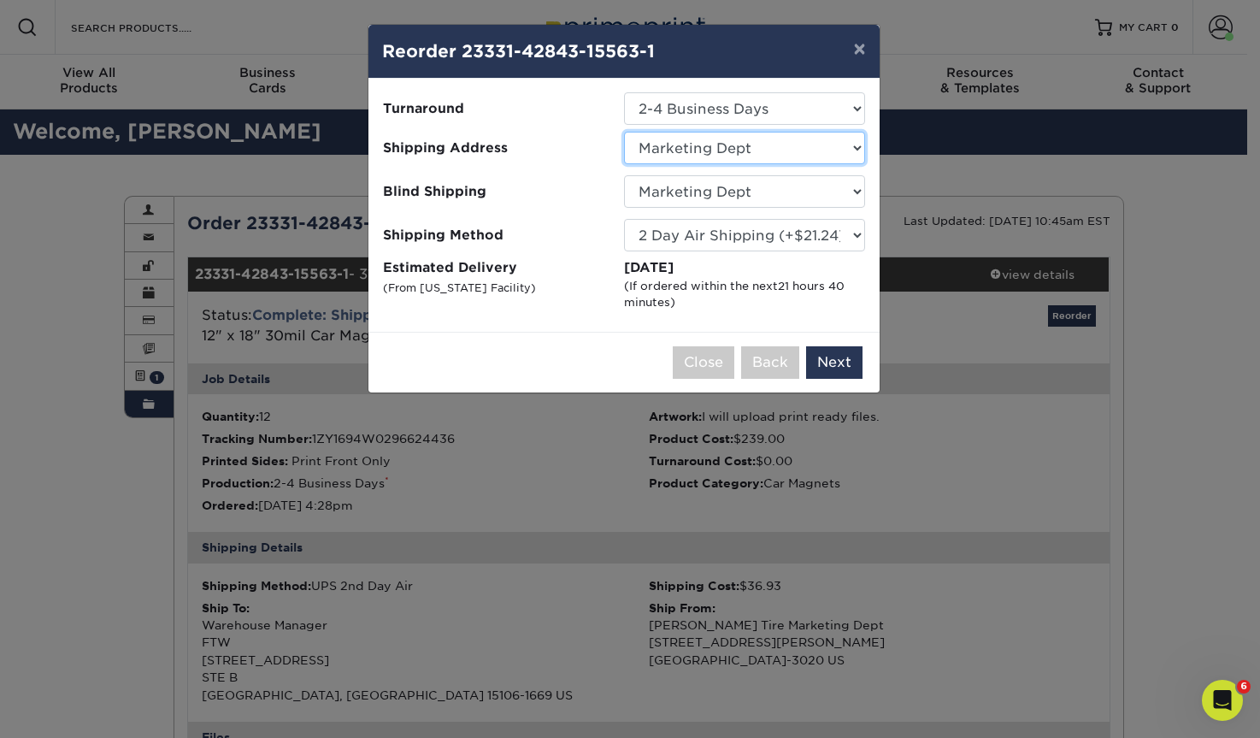
click at [691, 153] on select "Select One #250 MONTROSE #352 Washington #454 YOUNGSTOWN 232 Solon 309 - Now Hi…" at bounding box center [744, 148] width 241 height 32
select select "247364"
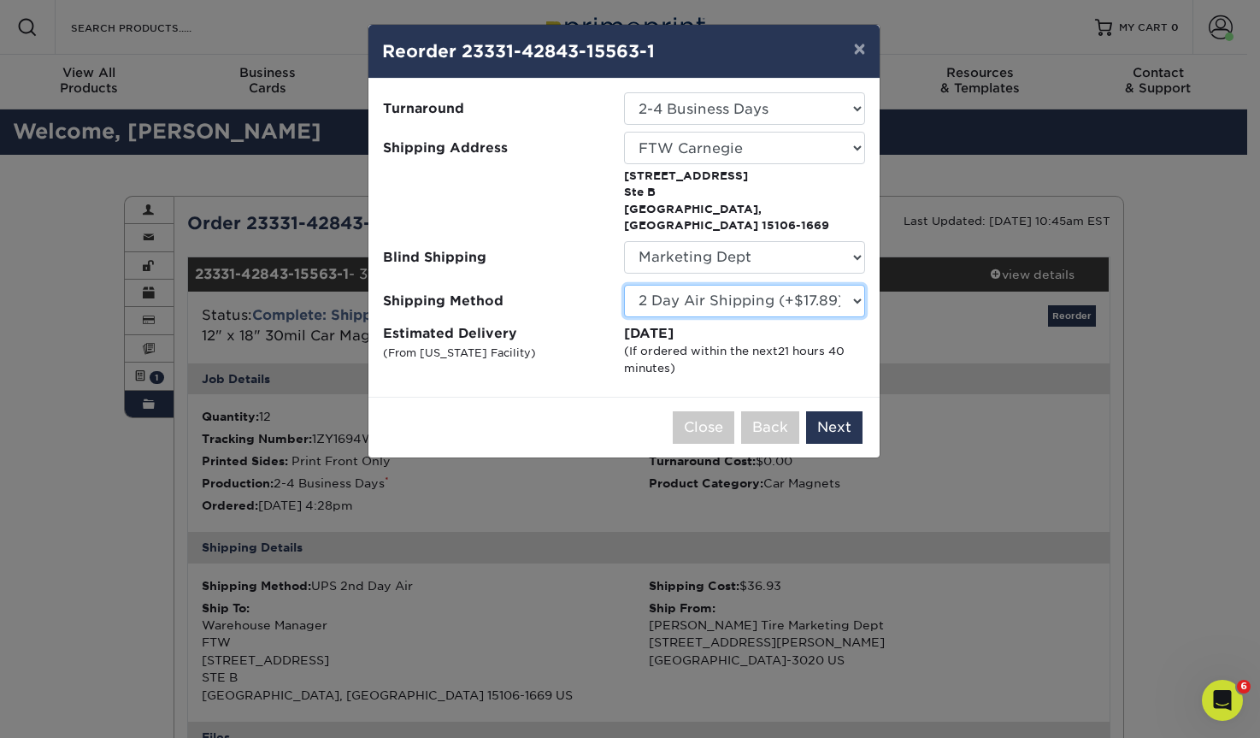
click at [663, 290] on select "Please Select Ground Shipping (+$15.20) 3 Day Shipping Service (+$16.87) 2 Day …" at bounding box center [744, 301] width 241 height 32
click at [624, 285] on select "Please Select Ground Shipping (+$15.20) 3 Day Shipping Service (+$16.87) 2 Day …" at bounding box center [744, 301] width 241 height 32
click at [663, 289] on select "Please Select Ground Shipping (+$15.20) 3 Day Shipping Service (+$16.87) 2 Day …" at bounding box center [744, 301] width 241 height 32
click at [624, 285] on select "Please Select Ground Shipping (+$15.20) 3 Day Shipping Service (+$16.87) 2 Day …" at bounding box center [744, 301] width 241 height 32
click at [683, 289] on select "Please Select Ground Shipping (+$15.20) 3 Day Shipping Service (+$16.87) 2 Day …" at bounding box center [744, 301] width 241 height 32
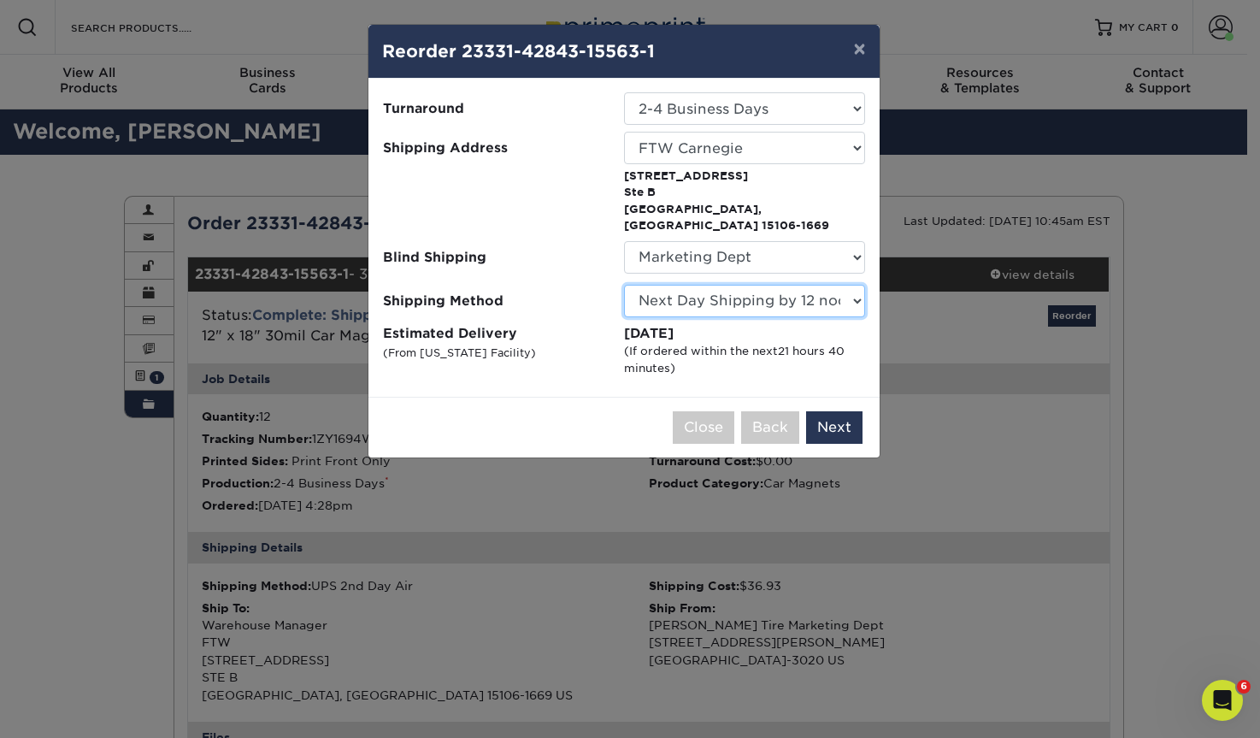
select select "02"
click at [624, 285] on select "Please Select Ground Shipping (+$15.20) 3 Day Shipping Service (+$16.87) 2 Day …" at bounding box center [744, 301] width 241 height 32
click at [826, 411] on button "Next" at bounding box center [834, 427] width 56 height 32
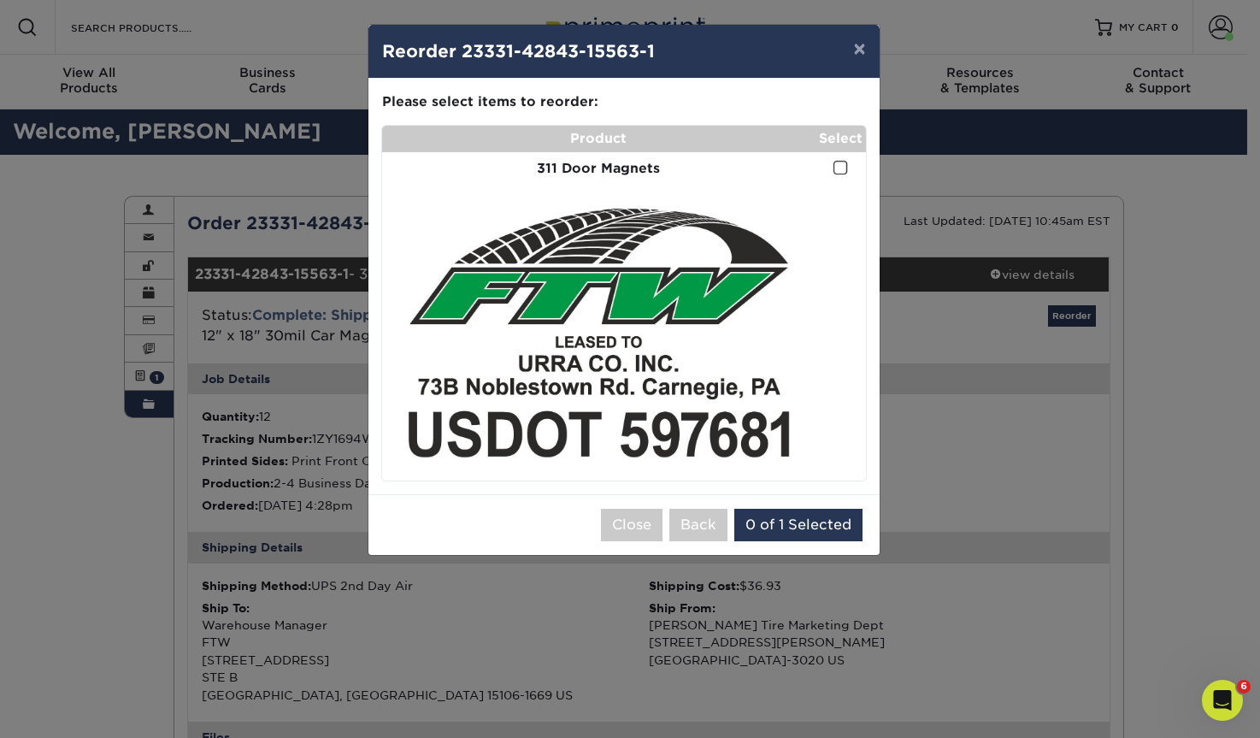
click at [840, 159] on label at bounding box center [841, 169] width 15 height 20
click at [0, 0] on input "checkbox" at bounding box center [0, 0] width 0 height 0
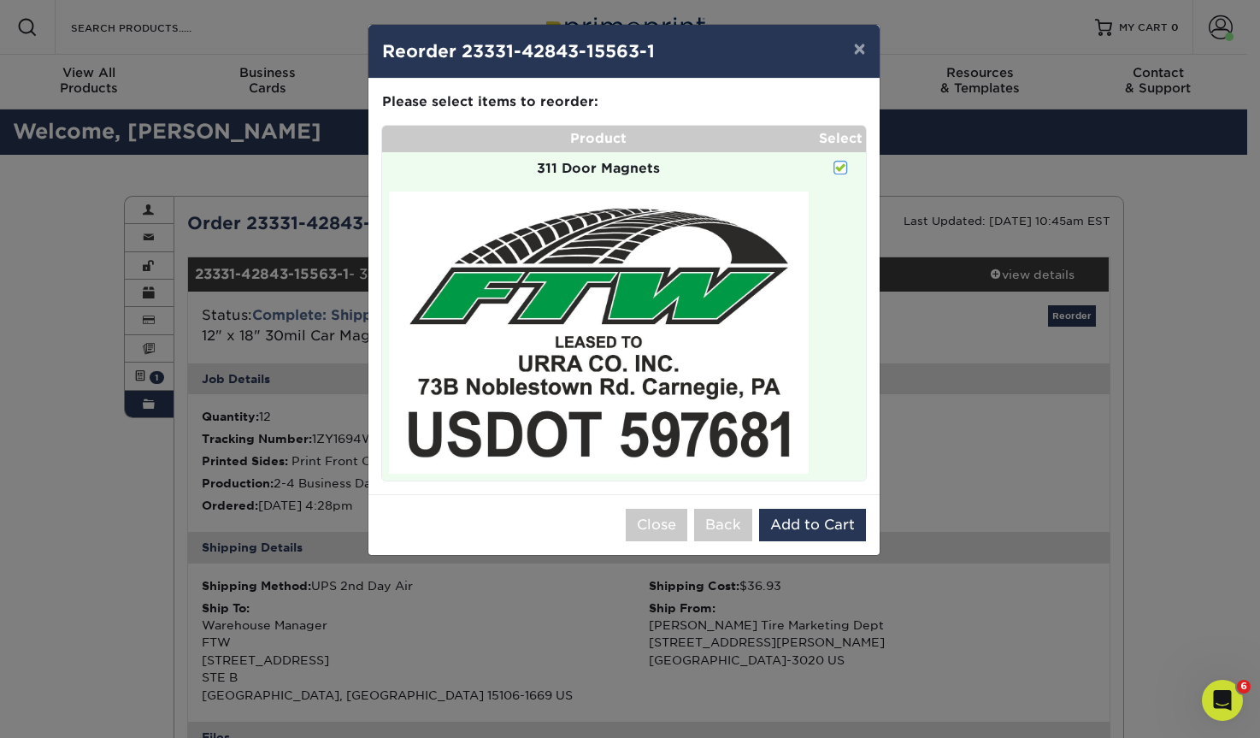
click at [840, 161] on span at bounding box center [841, 168] width 15 height 16
click at [0, 0] on input "checkbox" at bounding box center [0, 0] width 0 height 0
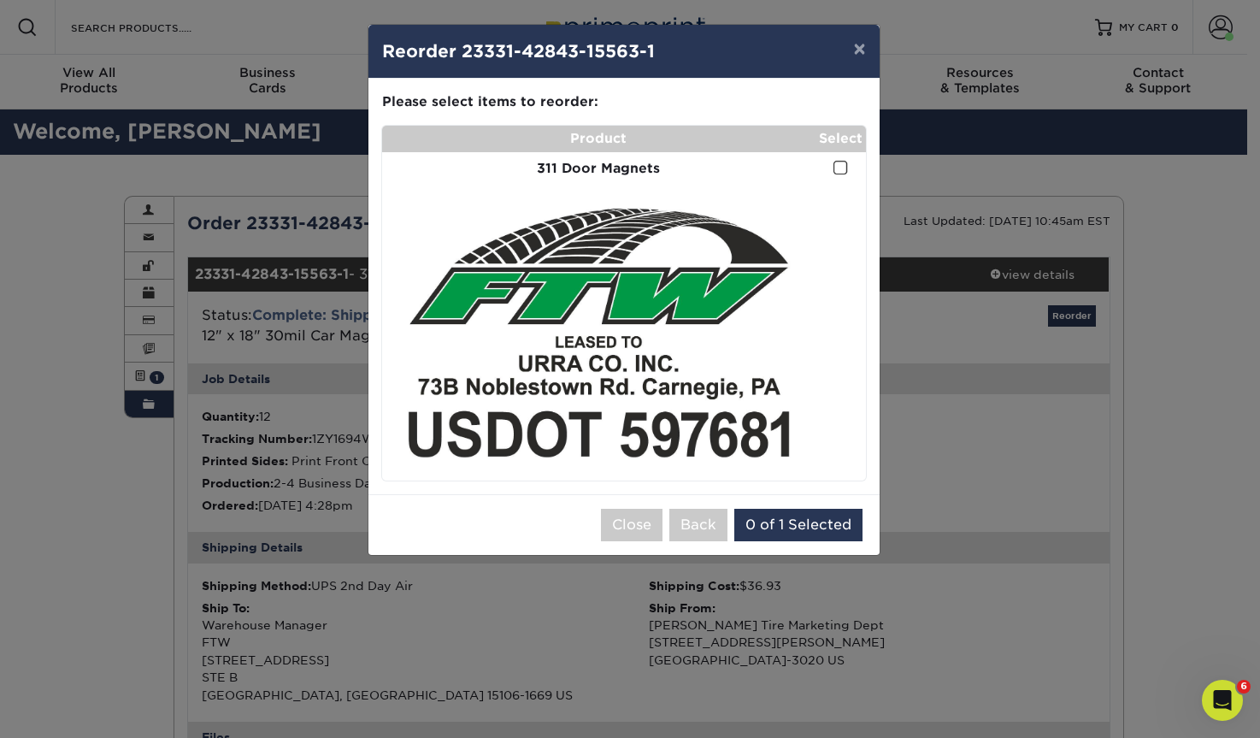
click at [840, 161] on span at bounding box center [841, 168] width 15 height 16
click at [0, 0] on input "checkbox" at bounding box center [0, 0] width 0 height 0
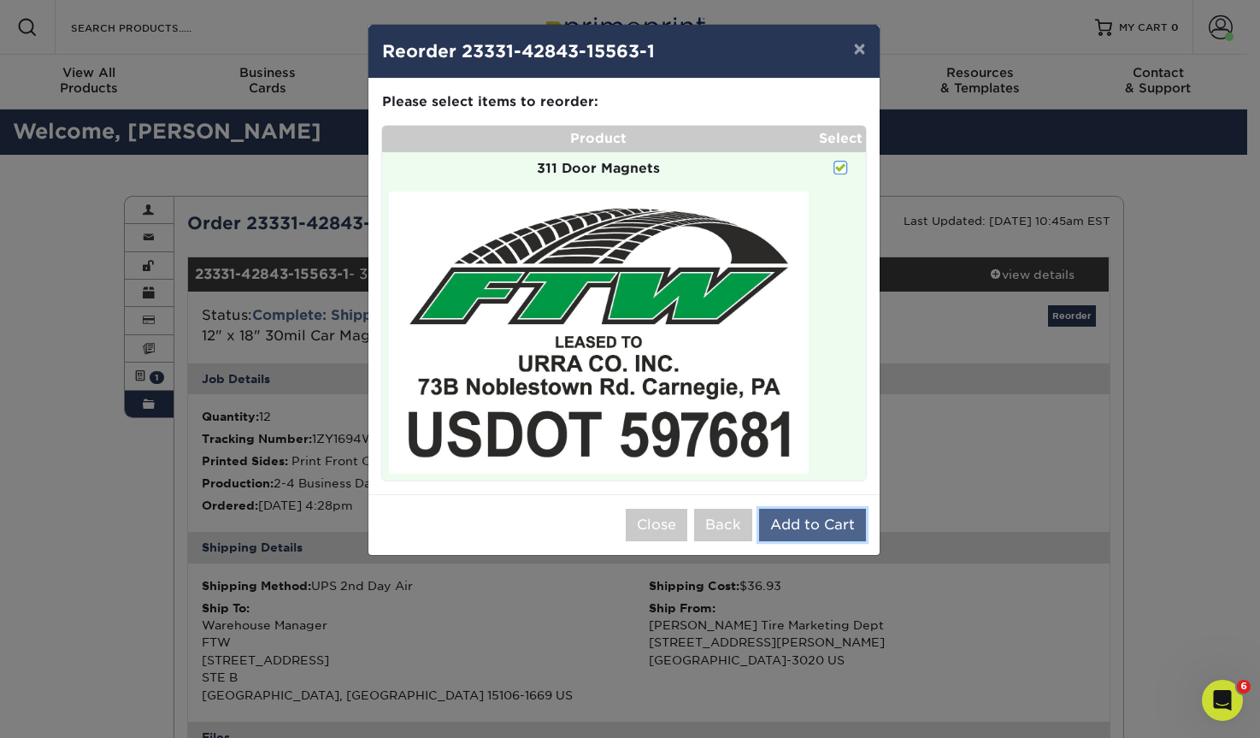
click at [800, 516] on button "Add to Cart" at bounding box center [812, 525] width 107 height 32
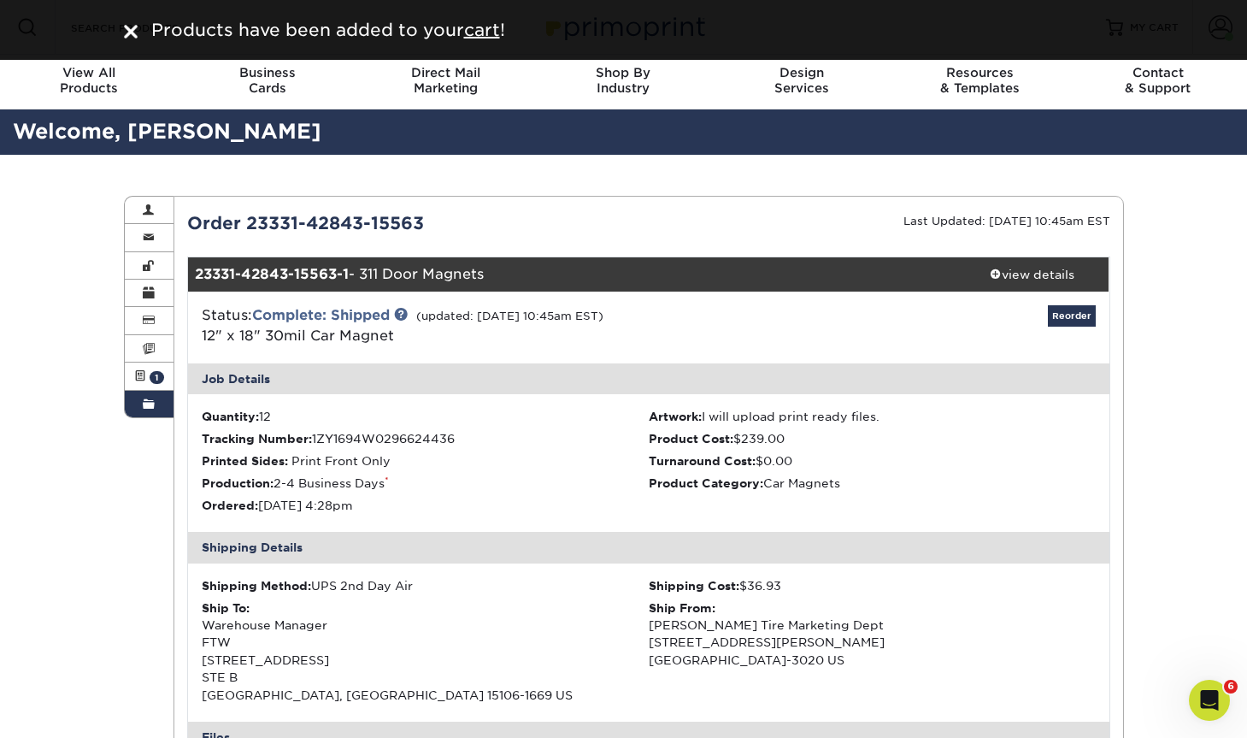
drag, startPoint x: 89, startPoint y: 587, endPoint x: 66, endPoint y: 266, distance: 322.3
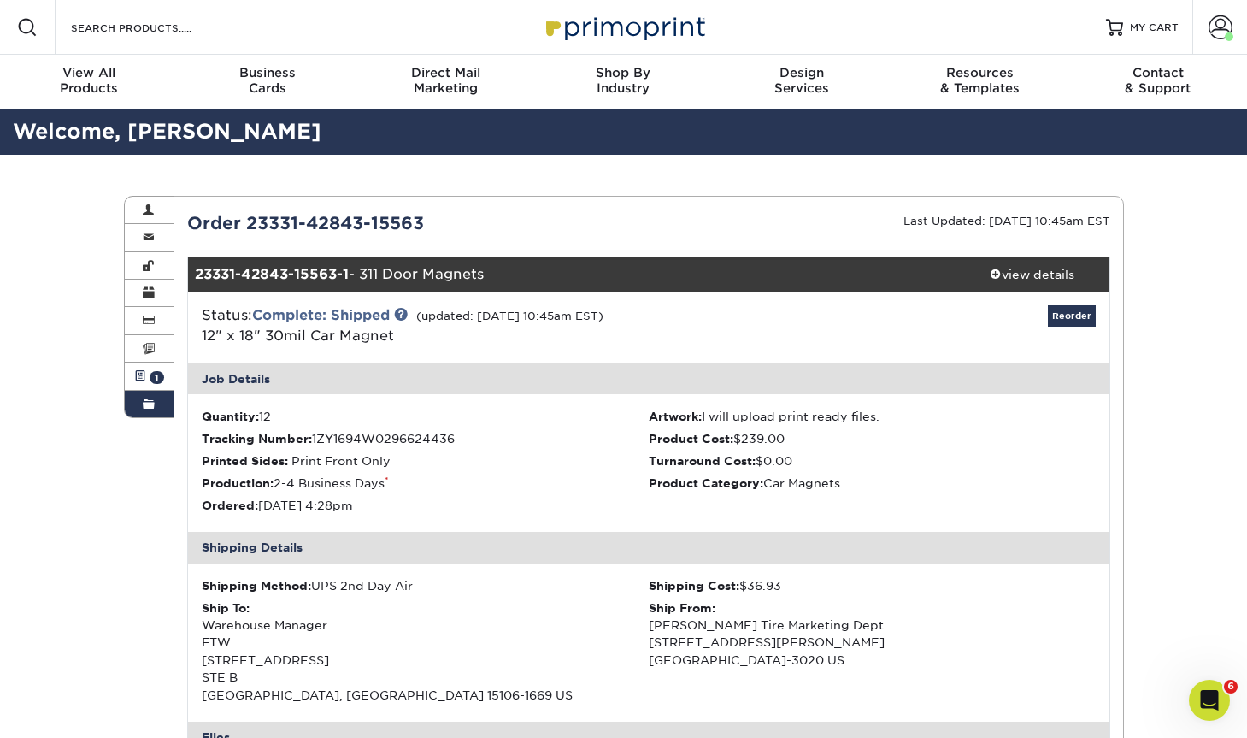
click at [143, 370] on span at bounding box center [140, 376] width 12 height 14
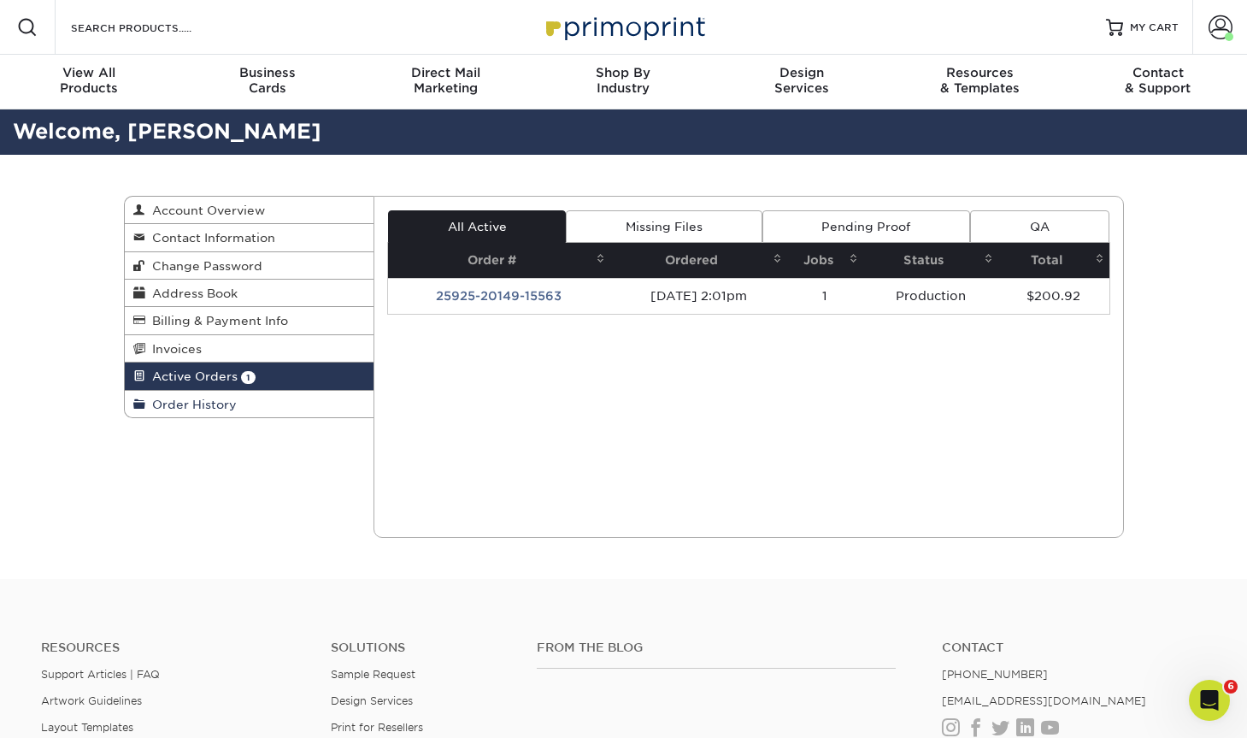
click at [177, 403] on span "Order History" at bounding box center [190, 405] width 91 height 14
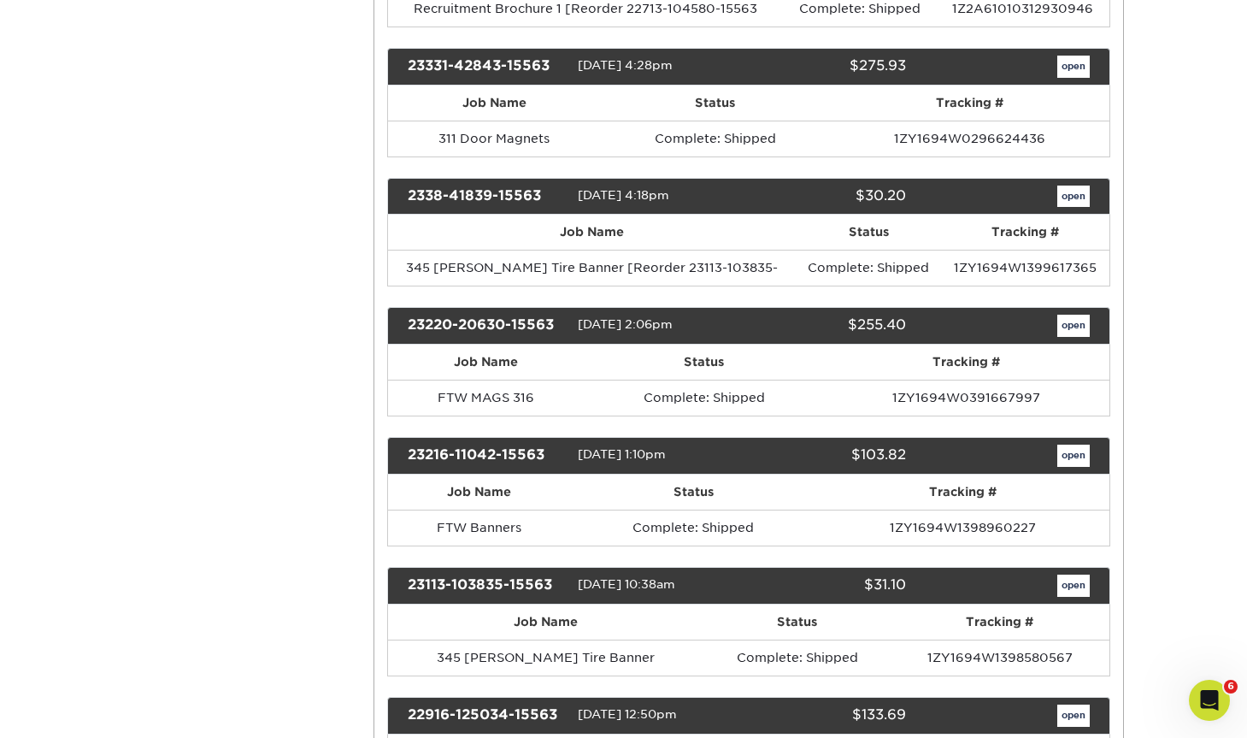
scroll to position [6263, 0]
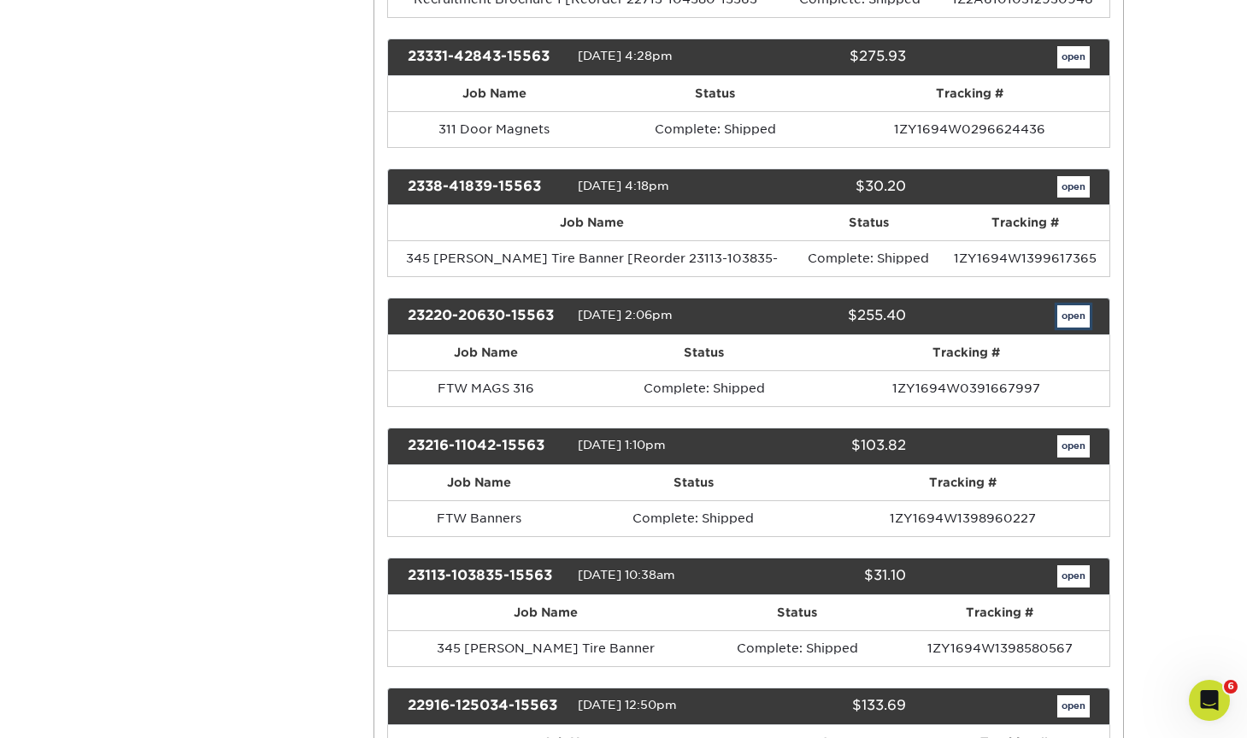
click at [1077, 312] on link "open" at bounding box center [1074, 316] width 32 height 22
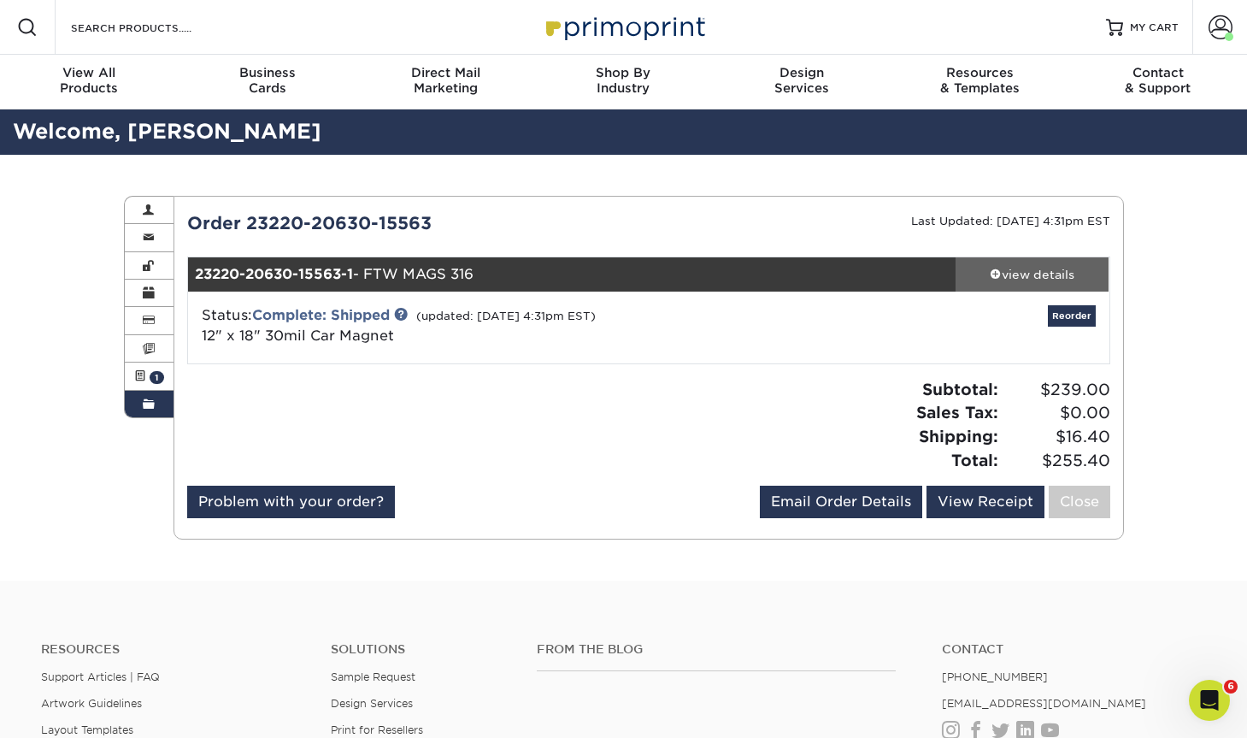
click at [1052, 277] on div "view details" at bounding box center [1033, 274] width 154 height 17
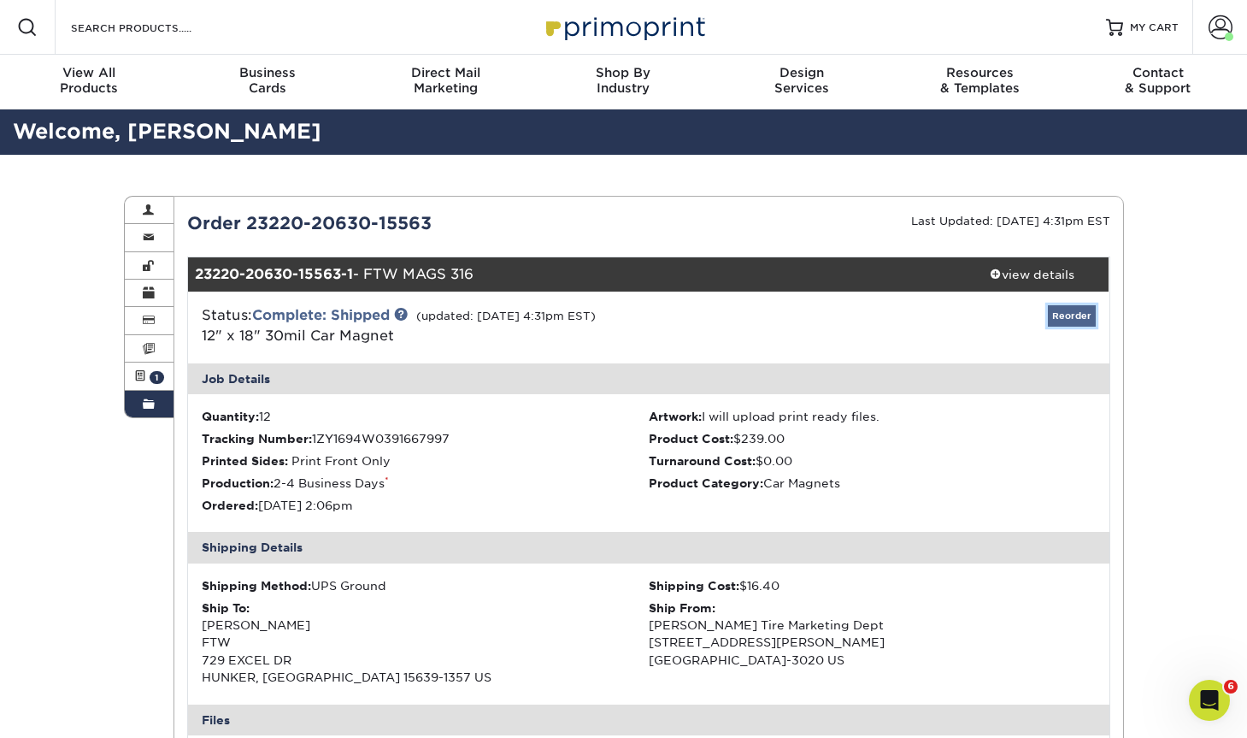
click at [1073, 311] on link "Reorder" at bounding box center [1072, 315] width 48 height 21
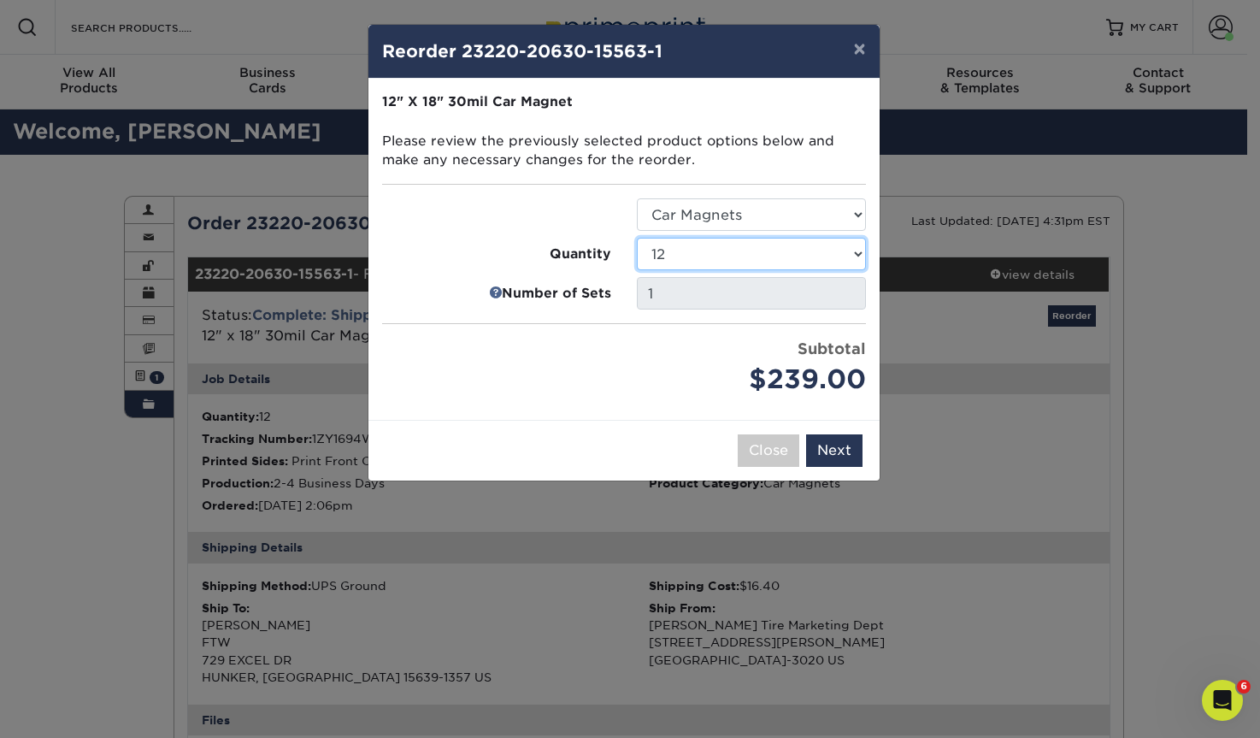
click at [675, 255] on select "1 2 3 4 5 6 7 8 9 10 11 12 13 14 15 16 17 18 19 20 21 22 23 24 25 50 75 100 150" at bounding box center [751, 254] width 229 height 32
select select "e59fc94f-610e-408c-a153-ef4b78cab670"
click at [637, 238] on select "1 2 3 4 5 6 7 8 9 10 11 12 13 14 15 16 17 18 19 20 21 22 23 24 25 50 75 100 150" at bounding box center [751, 254] width 229 height 32
click at [835, 443] on button "Next" at bounding box center [834, 450] width 56 height 32
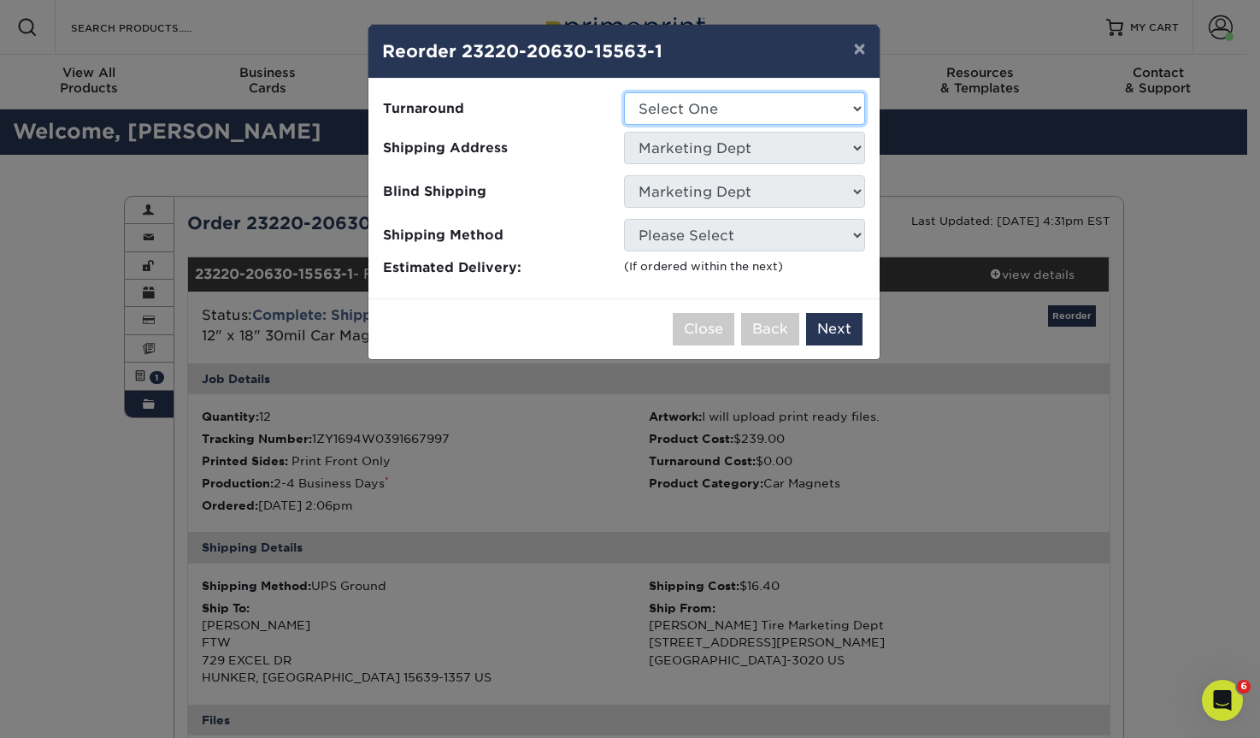
click at [671, 109] on select "Select One 2-4 Business Days Next Business Day (+$16.38 per set)" at bounding box center [744, 108] width 241 height 32
select select "e8ef2aef-bce7-4b10-b984-89f210911d08"
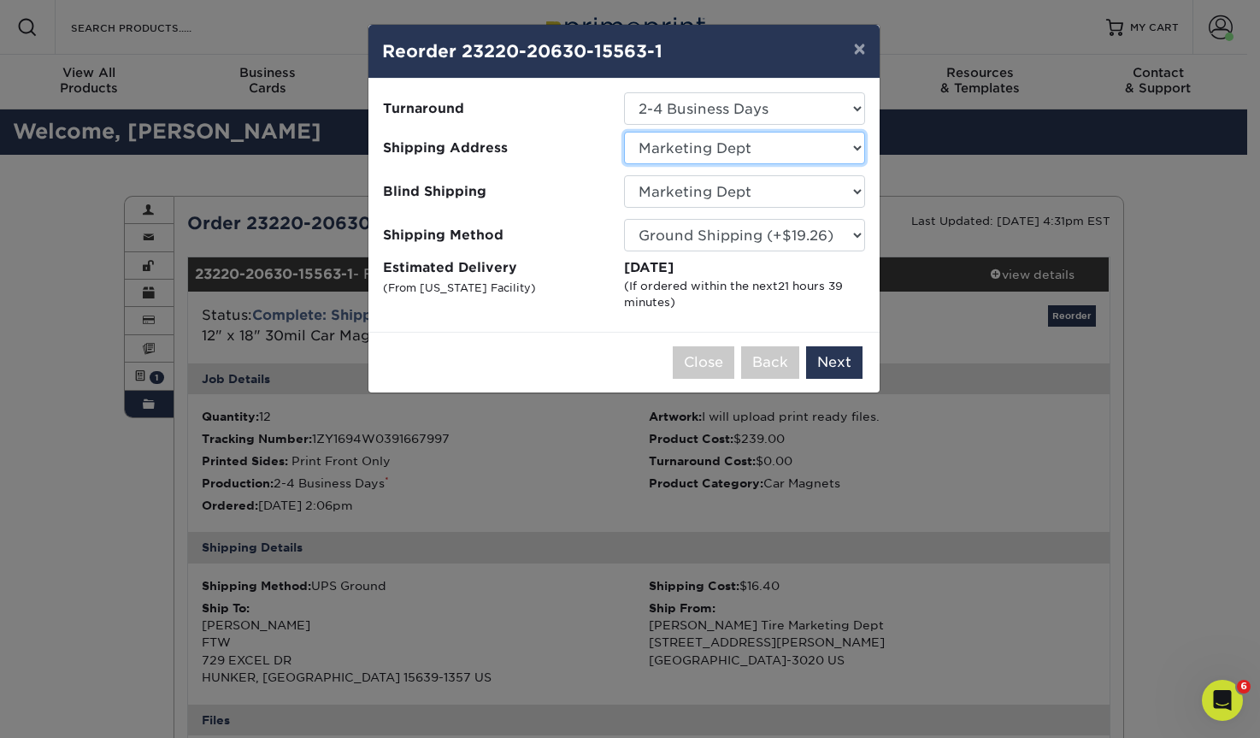
click at [668, 147] on select "Select One #250 MONTROSE #352 Washington #454 YOUNGSTOWN 232 Solon 309 - Now Hi…" at bounding box center [744, 148] width 241 height 32
select select "245586"
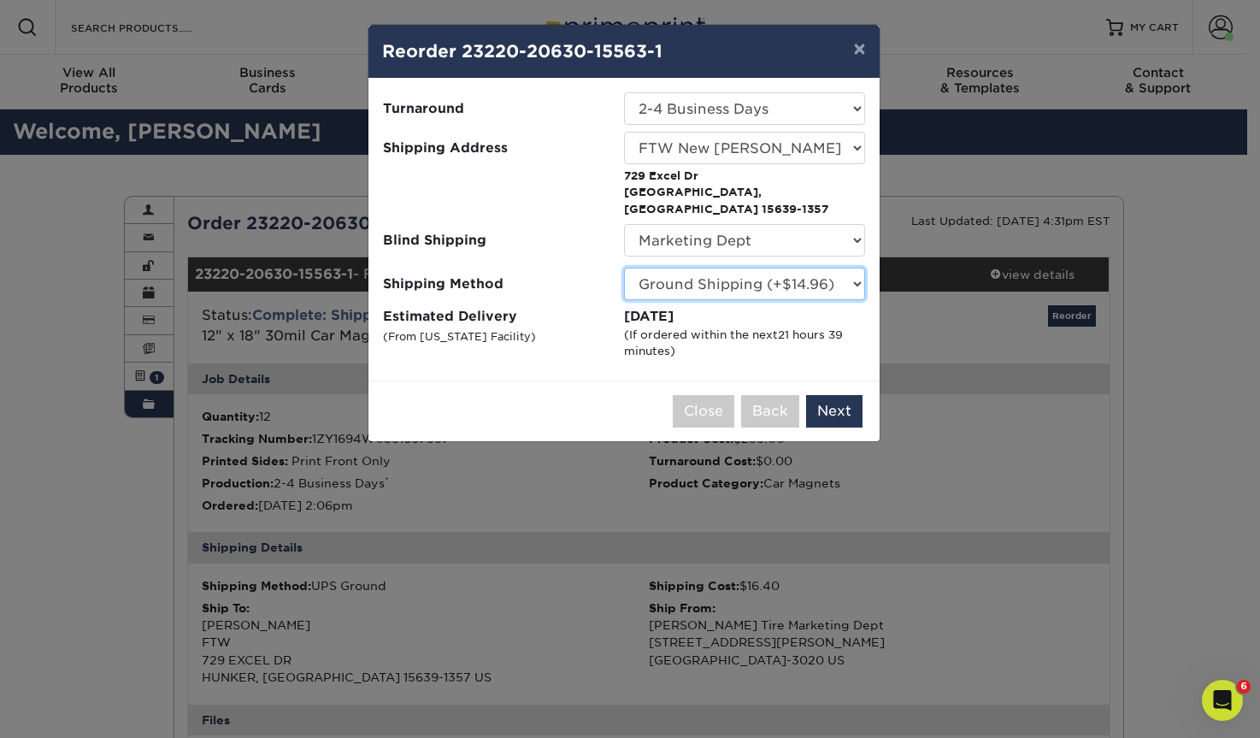
click at [706, 268] on select "Please Select Ground Shipping (+$14.96) 3 Day Shipping Service (+$15.39) 2 Day …" at bounding box center [744, 284] width 241 height 32
select select "02"
click at [624, 268] on select "Please Select Ground Shipping (+$14.96) 3 Day Shipping Service (+$15.39) 2 Day …" at bounding box center [744, 284] width 241 height 32
click at [833, 405] on button "Next" at bounding box center [834, 411] width 56 height 32
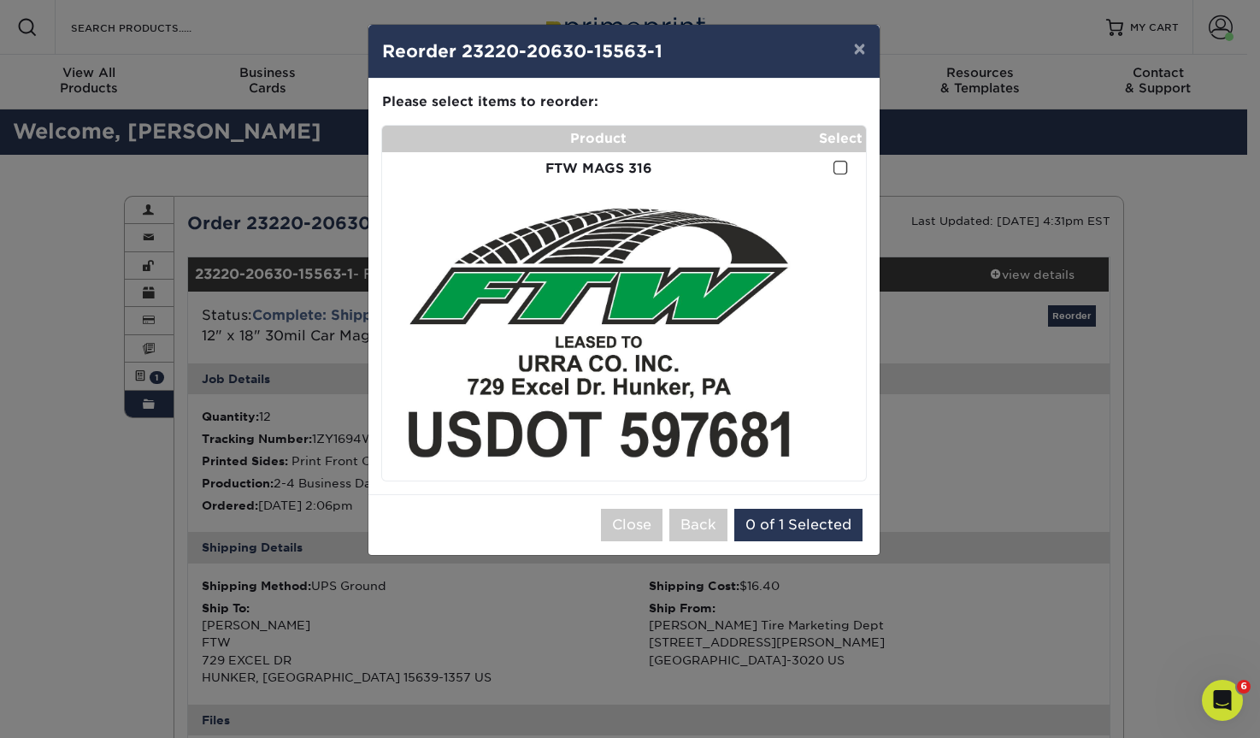
click at [843, 167] on span at bounding box center [841, 168] width 15 height 16
click at [0, 0] on input "checkbox" at bounding box center [0, 0] width 0 height 0
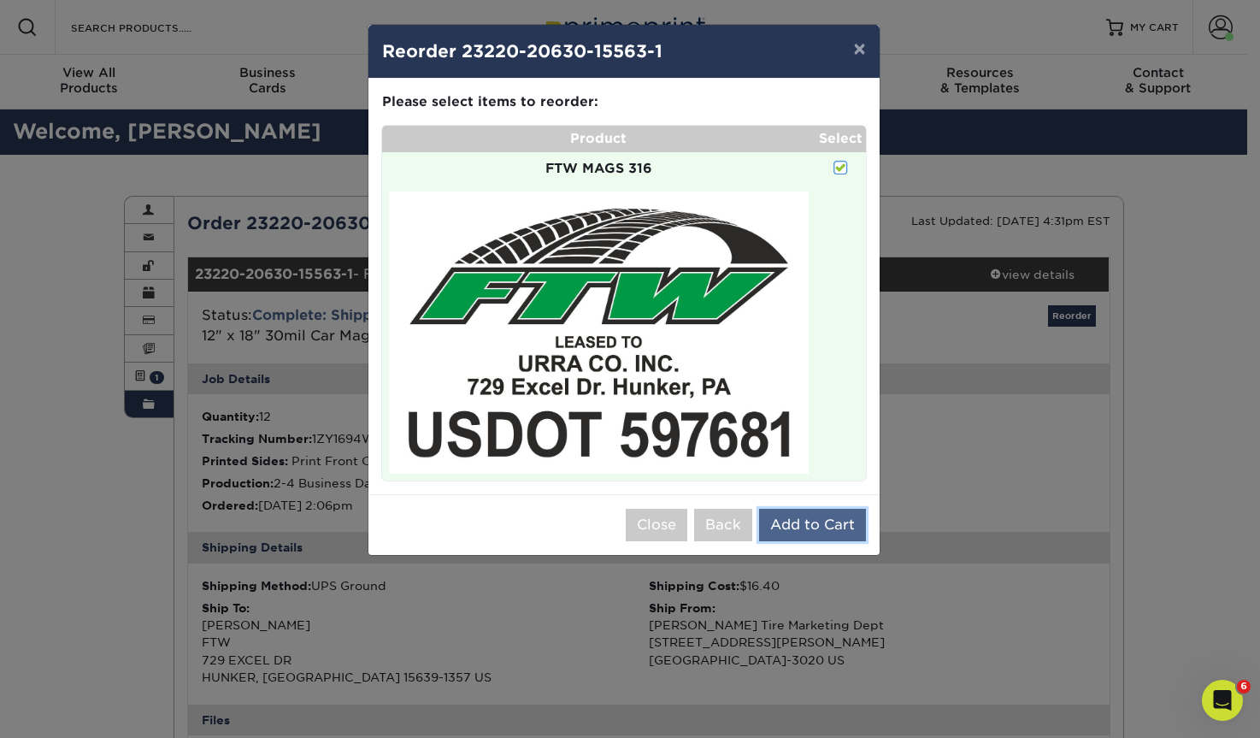
click at [818, 529] on button "Add to Cart" at bounding box center [812, 525] width 107 height 32
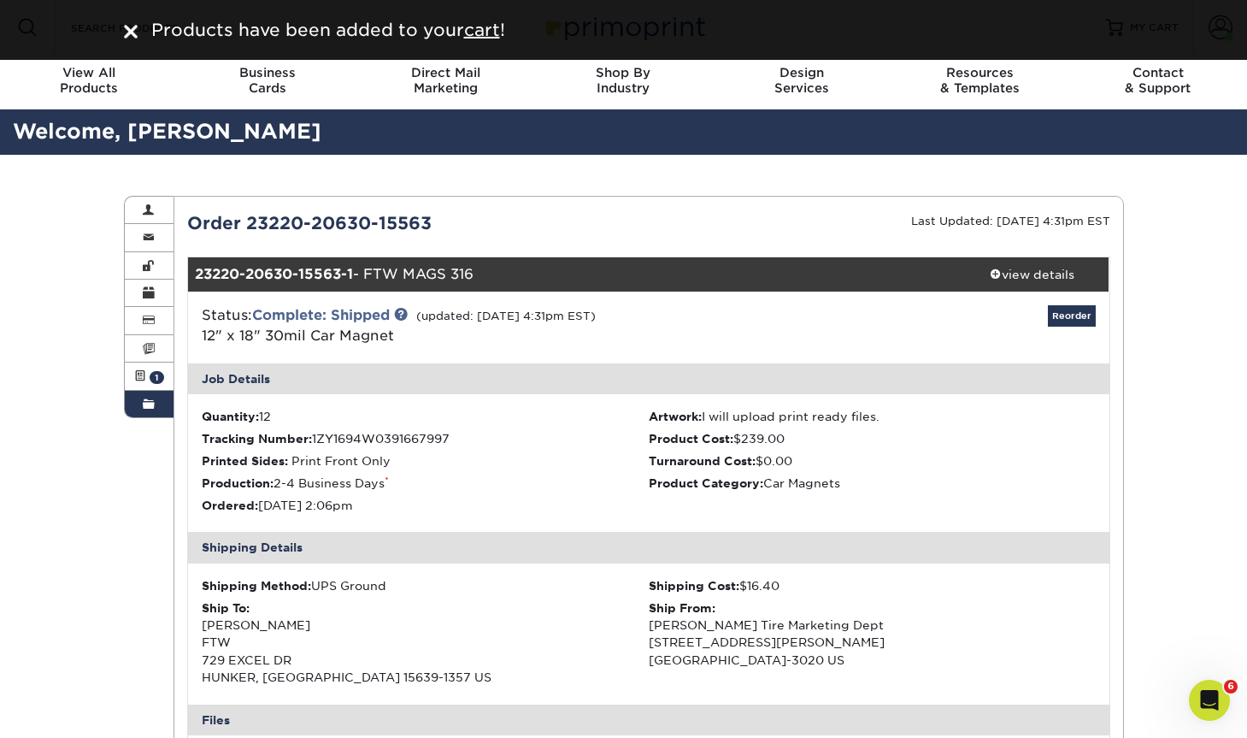
click at [144, 405] on span at bounding box center [149, 405] width 12 height 14
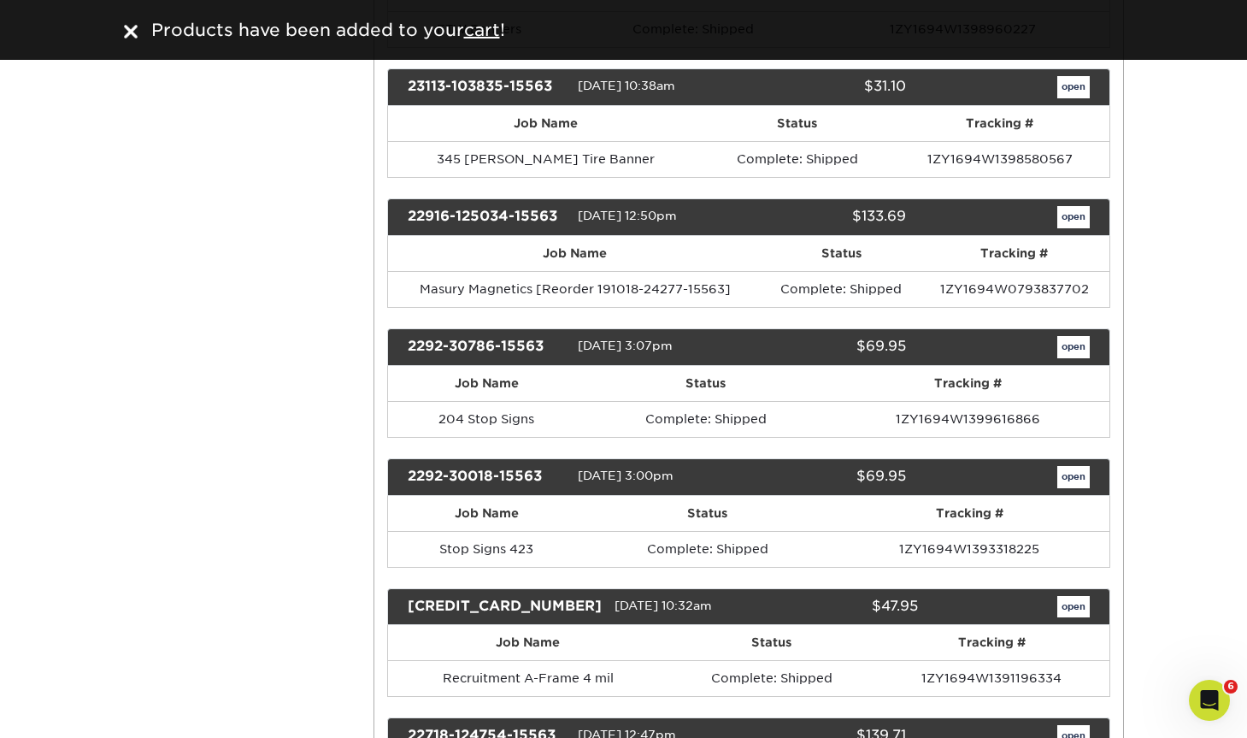
scroll to position [6761, 0]
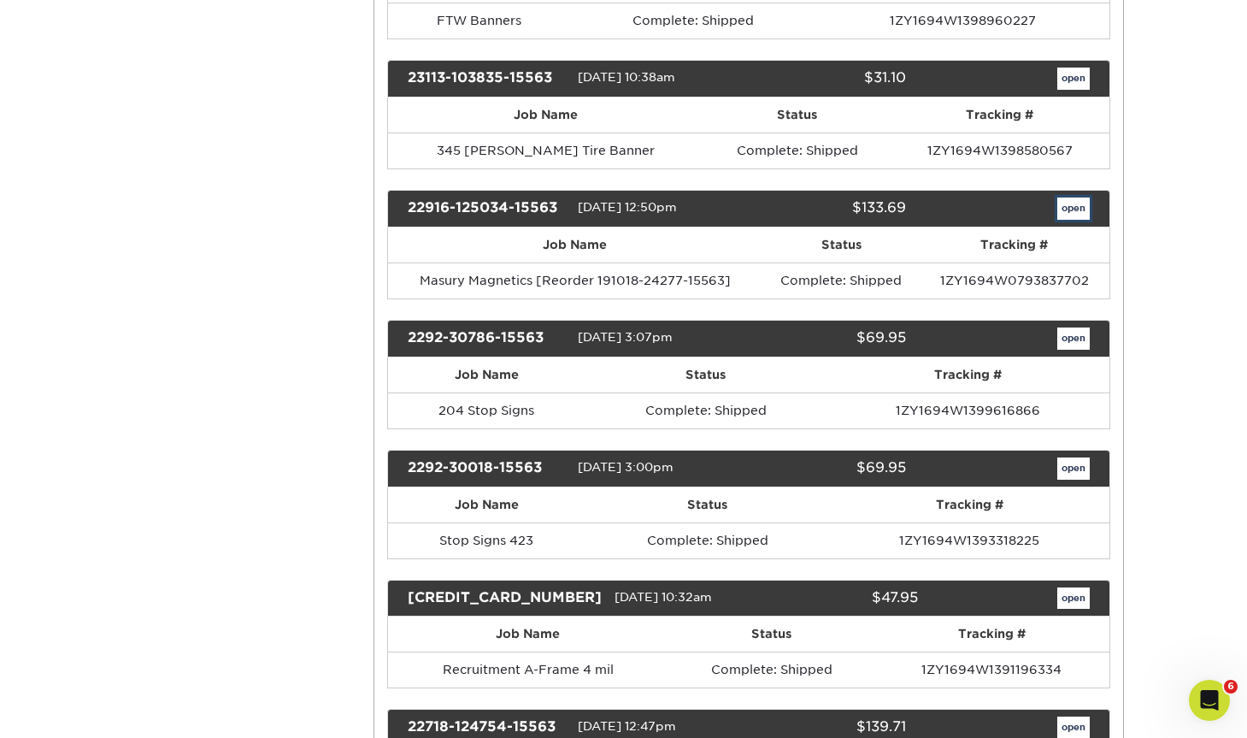
click at [1067, 211] on link "open" at bounding box center [1074, 208] width 32 height 22
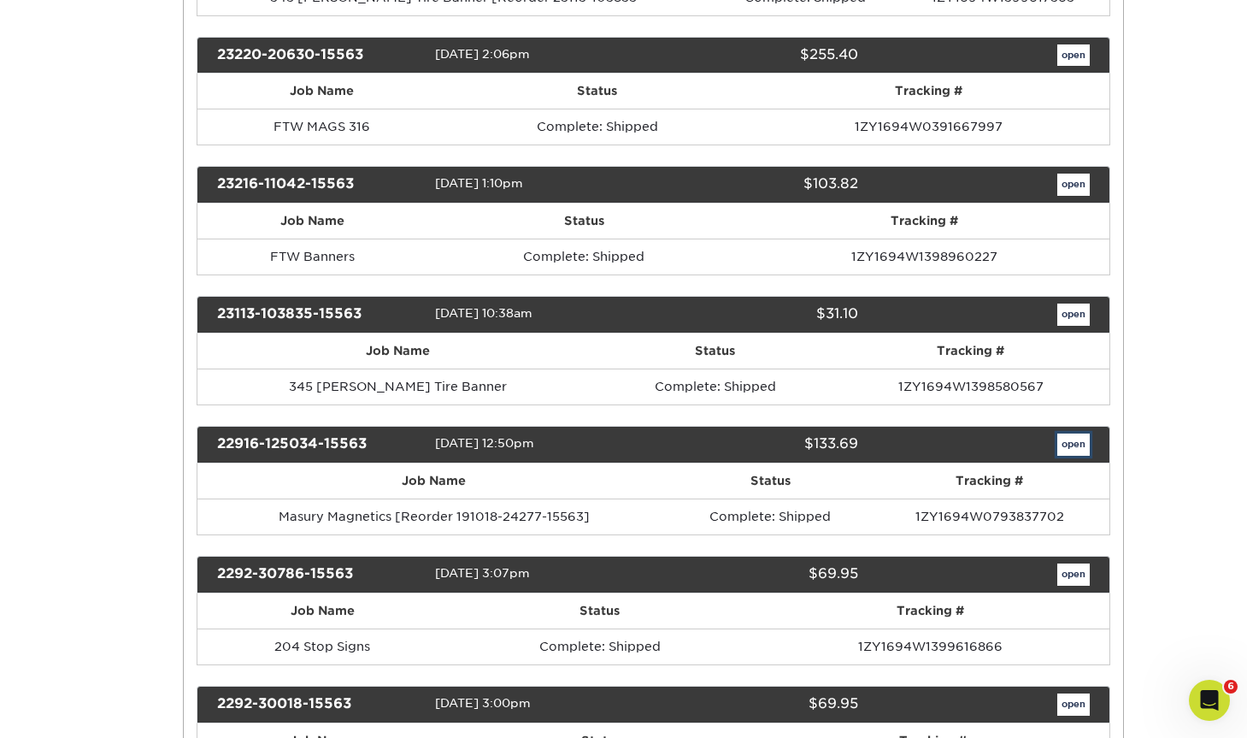
scroll to position [0, 0]
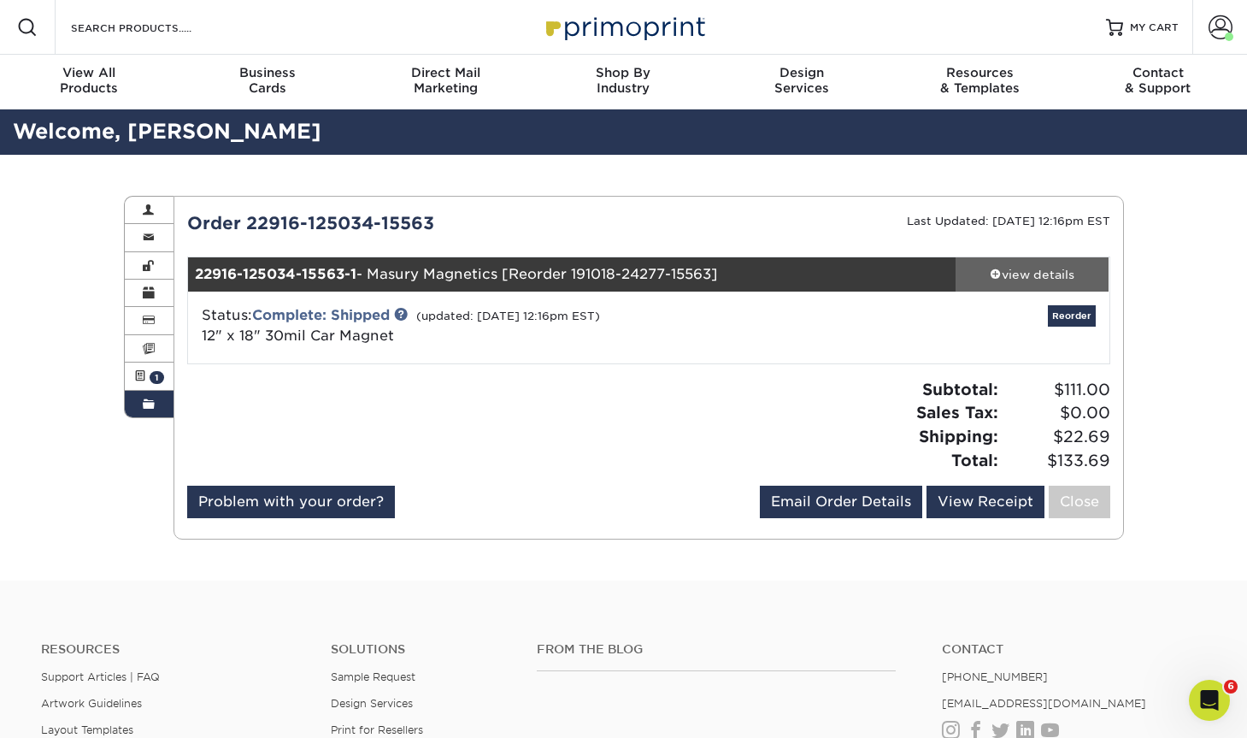
click at [1046, 278] on div "view details" at bounding box center [1033, 274] width 154 height 17
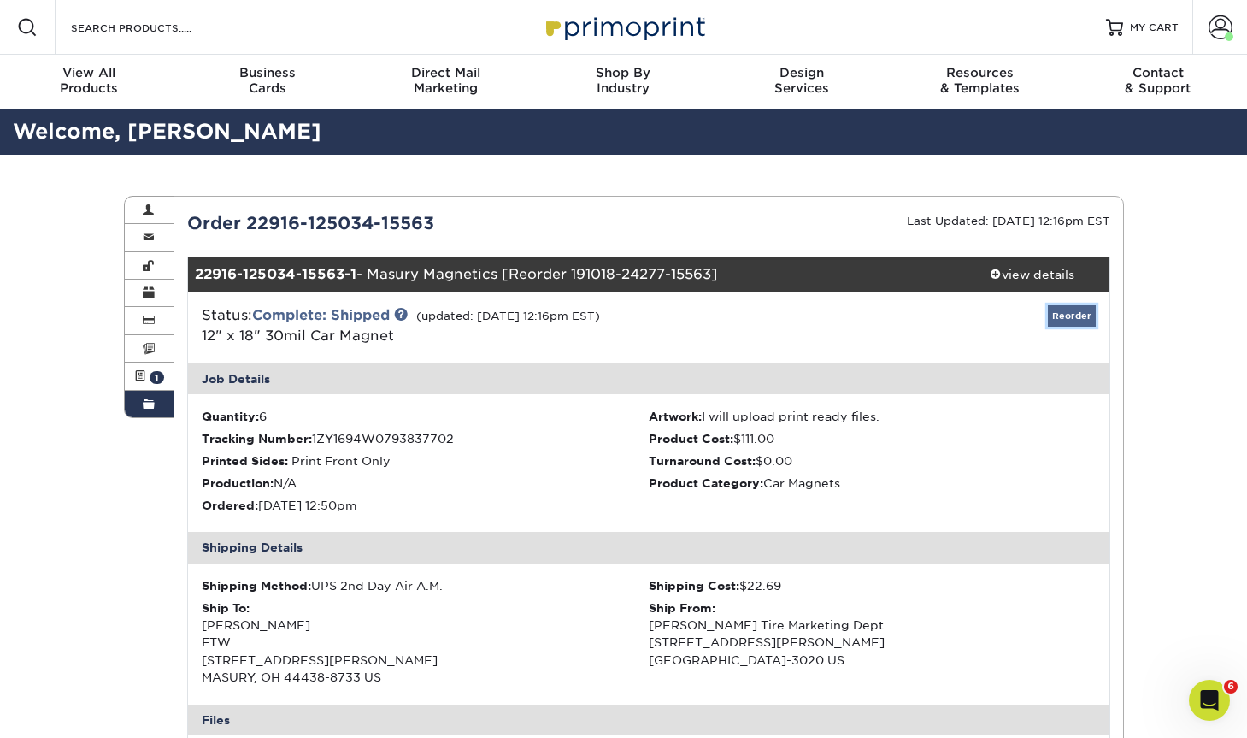
click at [1065, 315] on link "Reorder" at bounding box center [1072, 315] width 48 height 21
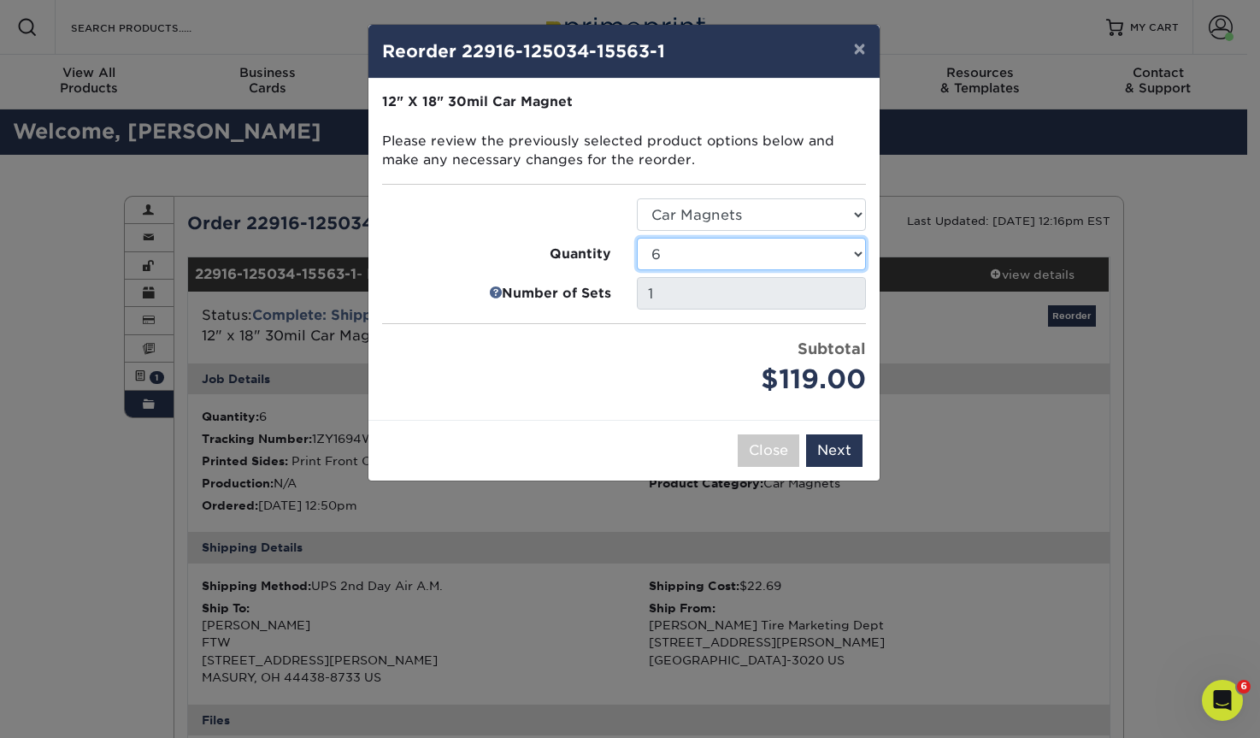
click at [722, 259] on select "1 2 3 4 5 6 7 8 9 10 11 12 13 14 15 16 17 18 19 20 21 22 23 24 25 50 75 100 150" at bounding box center [751, 254] width 229 height 32
select select "e59fc94f-610e-408c-a153-ef4b78cab670"
click at [637, 238] on select "1 2 3 4 5 6 7 8 9 10 11 12 13 14 15 16 17 18 19 20 21 22 23 24 25 50 75 100 150" at bounding box center [751, 254] width 229 height 32
click at [849, 455] on button "Next" at bounding box center [834, 450] width 56 height 32
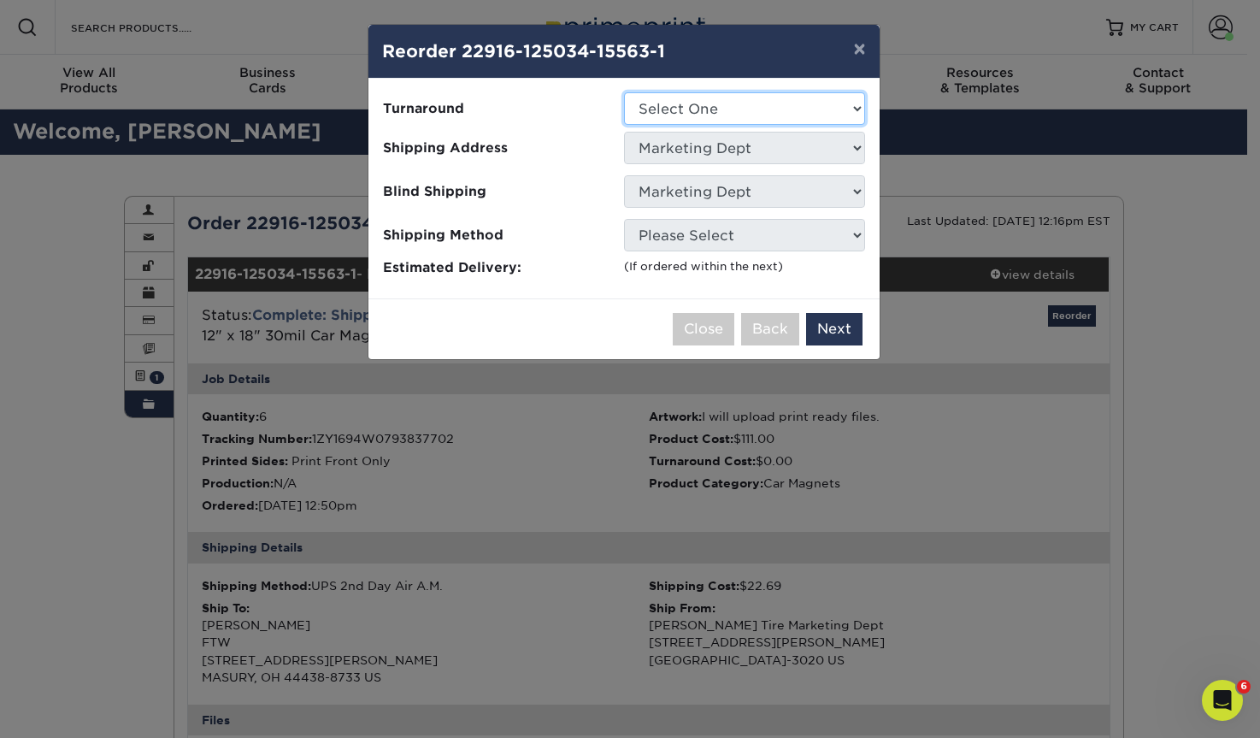
click at [697, 109] on select "Select One 2-4 Business Days Next Business Day (+$16.38 per set)" at bounding box center [744, 108] width 241 height 32
select select "e8ef2aef-bce7-4b10-b984-89f210911d08"
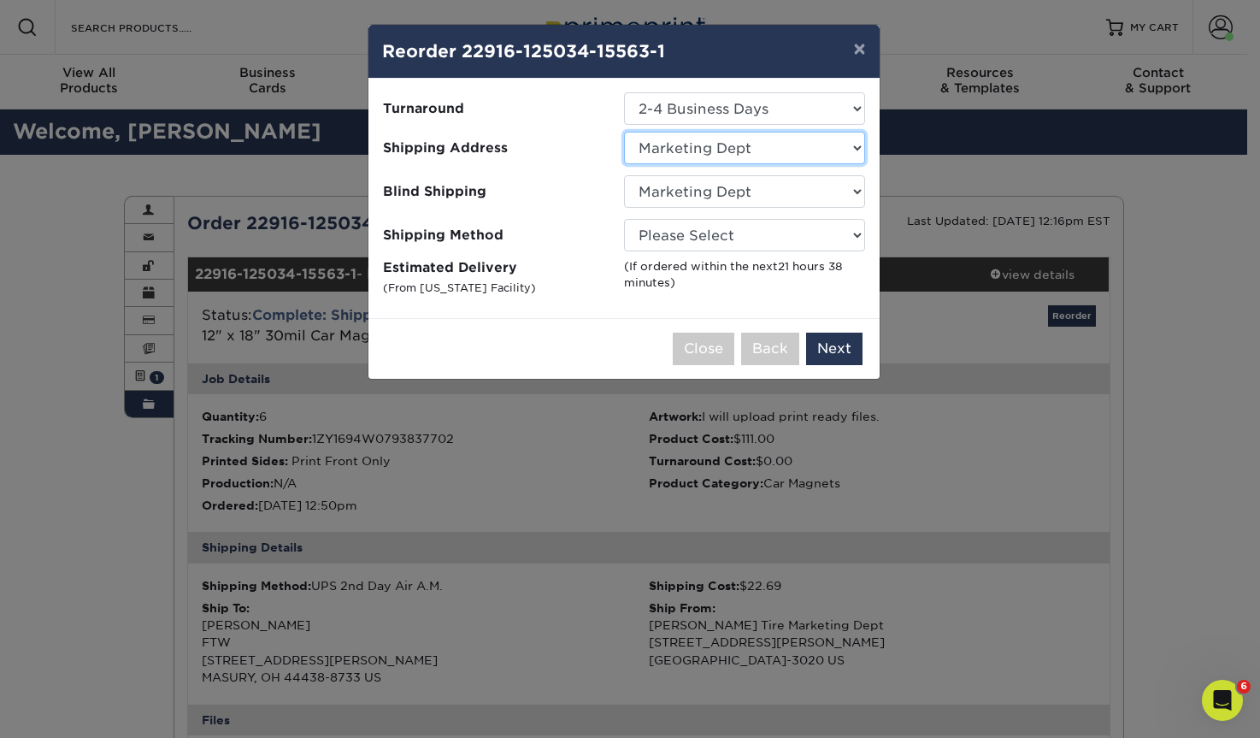
click at [699, 151] on select "Select One #250 MONTROSE #352 Washington #454 YOUNGSTOWN 232 Solon 309 - Now Hi…" at bounding box center [744, 148] width 241 height 32
select select "172756"
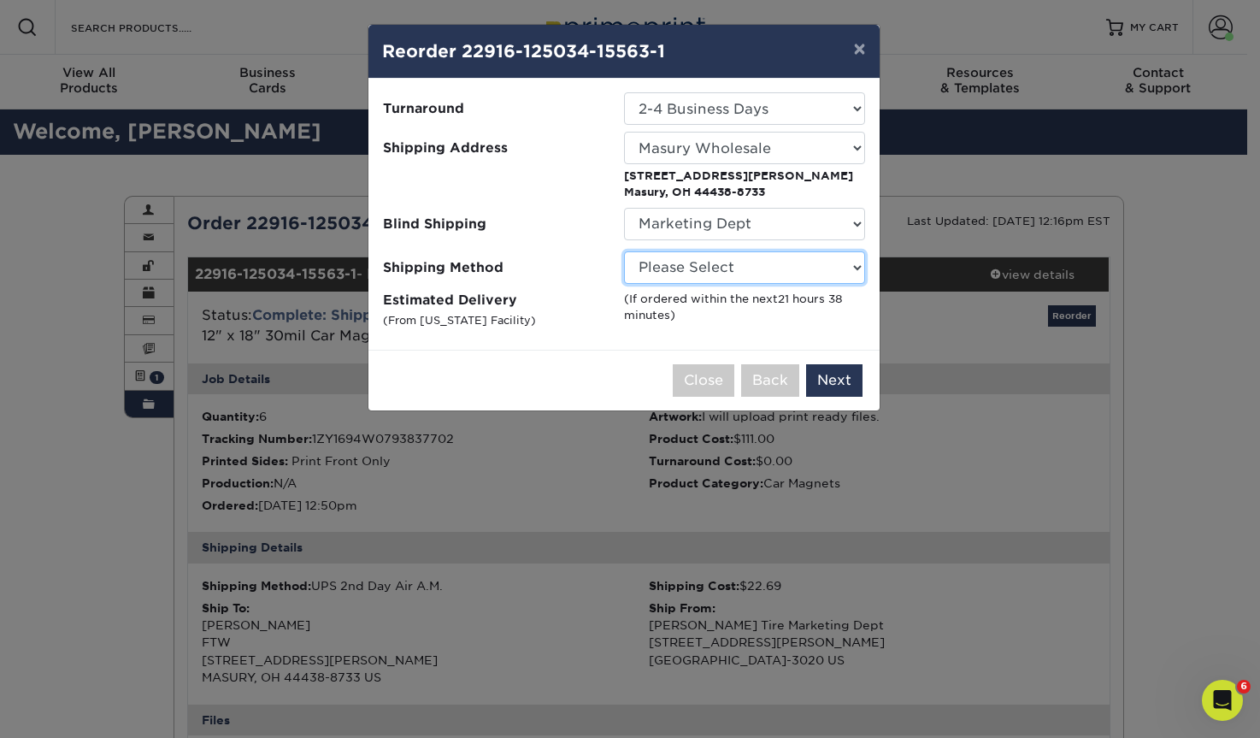
click at [675, 273] on select "Please Select Ground Shipping (+$14.96) 3 Day Shipping Service (+$15.39) 2 Day …" at bounding box center [744, 267] width 241 height 32
click at [624, 251] on select "Please Select Ground Shipping (+$14.96) 3 Day Shipping Service (+$15.39) 2 Day …" at bounding box center [744, 267] width 241 height 32
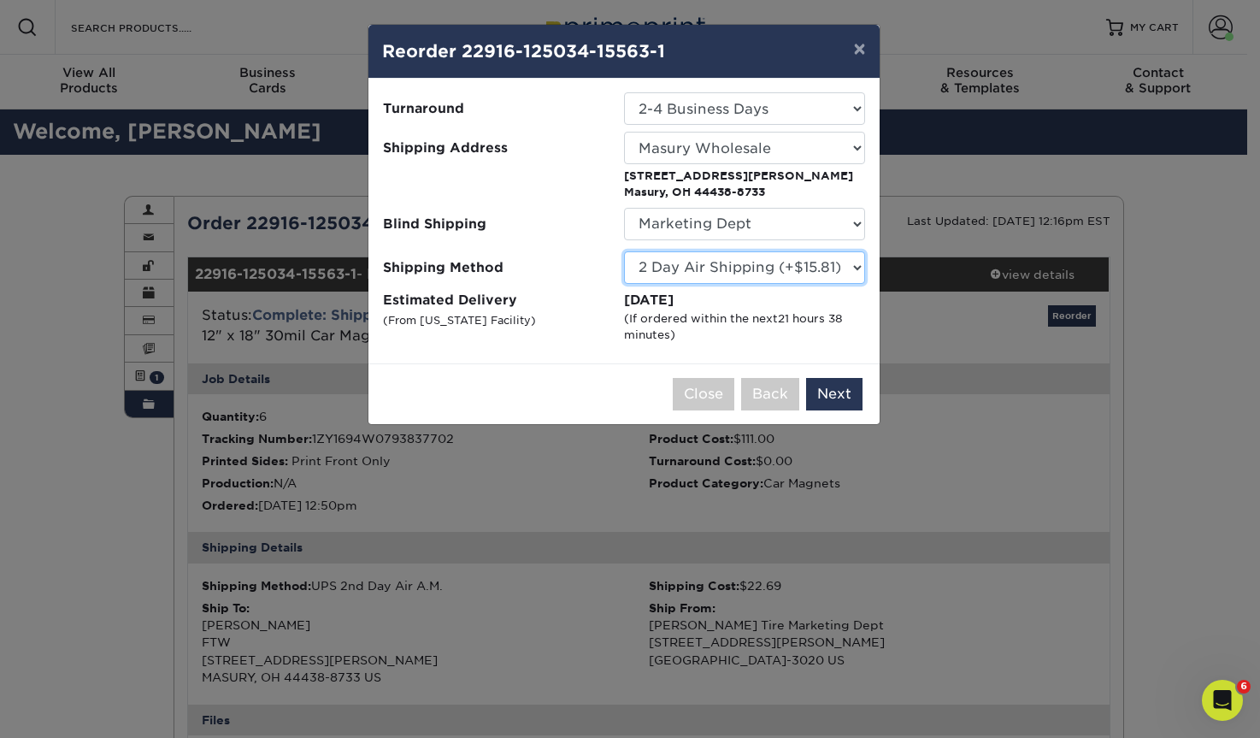
click at [769, 262] on select "Please Select Ground Shipping (+$14.96) 3 Day Shipping Service (+$15.39) 2 Day …" at bounding box center [744, 267] width 241 height 32
click at [624, 251] on select "Please Select Ground Shipping (+$14.96) 3 Day Shipping Service (+$15.39) 2 Day …" at bounding box center [744, 267] width 241 height 32
click at [757, 264] on select "Please Select Ground Shipping (+$14.96) 3 Day Shipping Service (+$15.39) 2 Day …" at bounding box center [744, 267] width 241 height 32
select select "02"
click at [624, 251] on select "Please Select Ground Shipping (+$14.96) 3 Day Shipping Service (+$15.39) 2 Day …" at bounding box center [744, 267] width 241 height 32
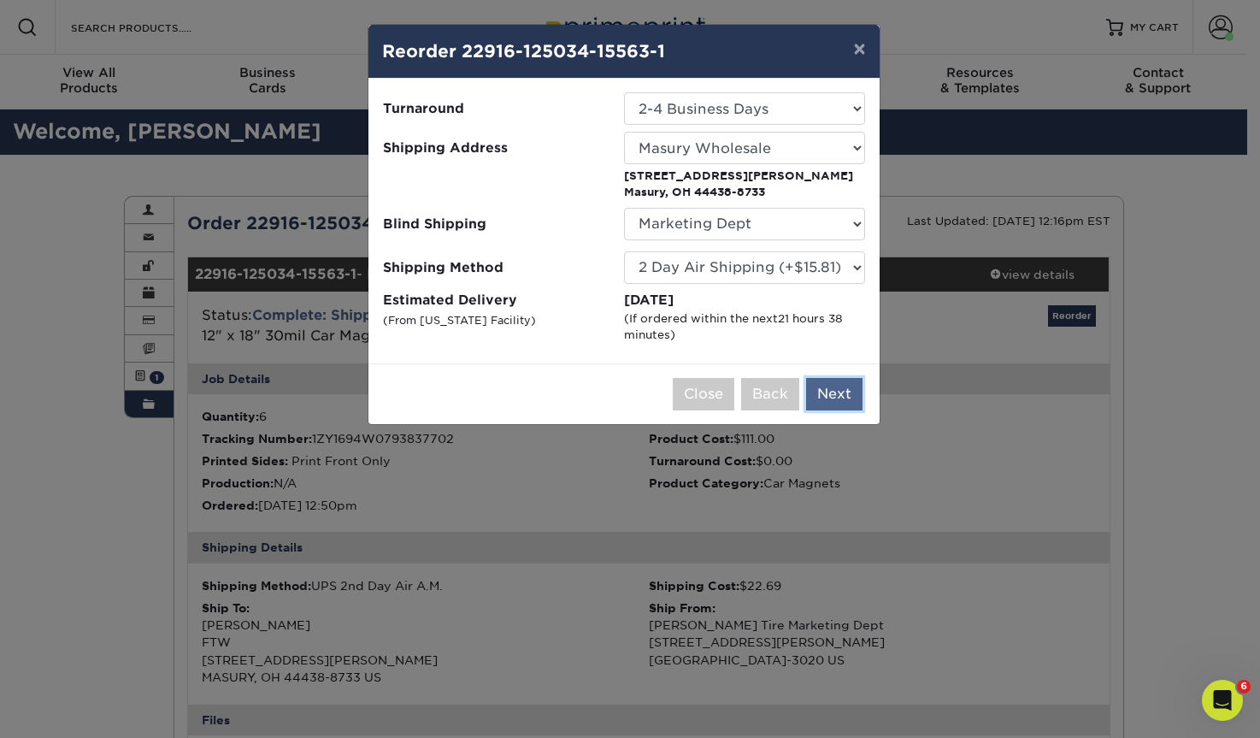
click at [826, 392] on button "Next" at bounding box center [834, 394] width 56 height 32
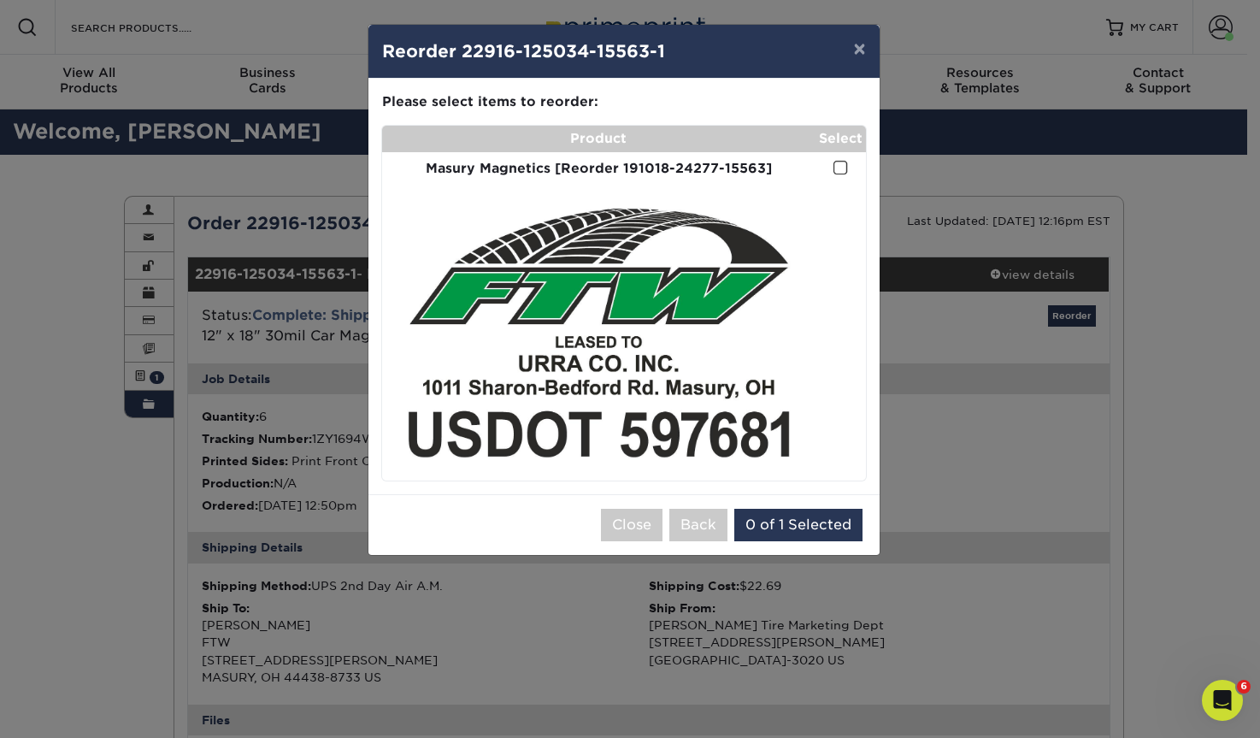
click at [842, 170] on span at bounding box center [841, 168] width 15 height 16
click at [0, 0] on input "checkbox" at bounding box center [0, 0] width 0 height 0
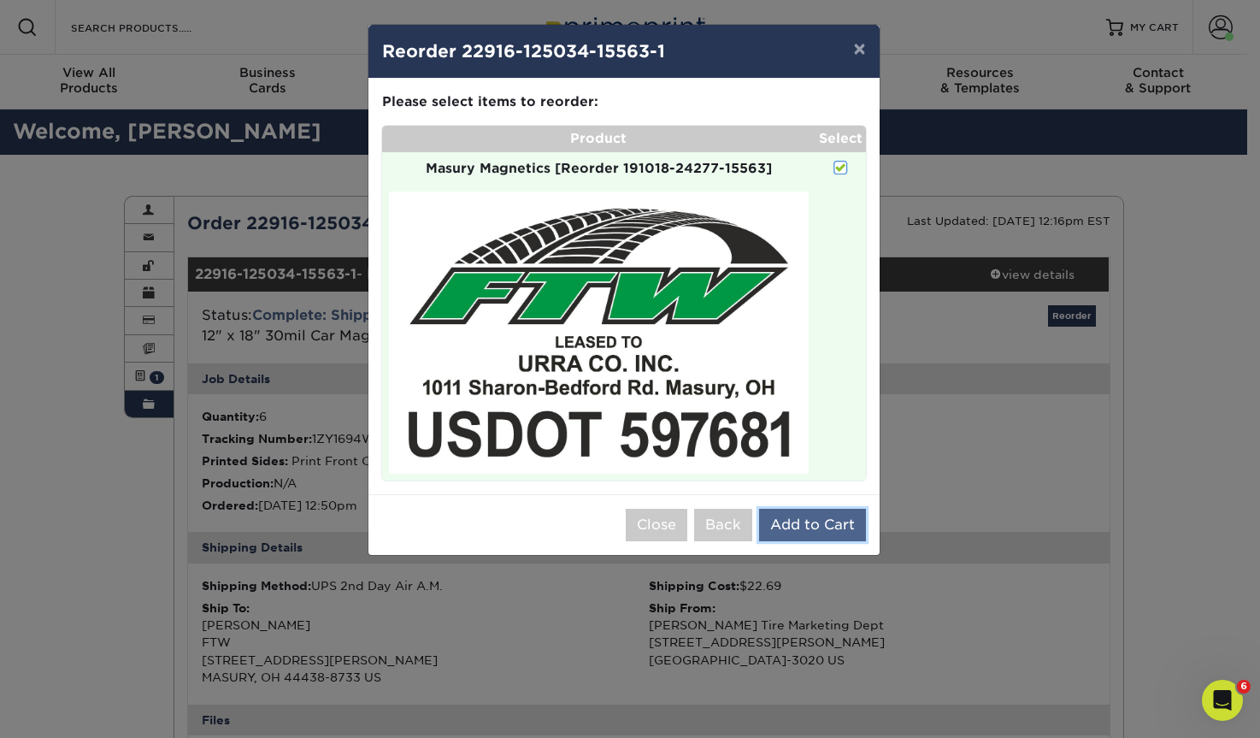
click at [816, 522] on button "Add to Cart" at bounding box center [812, 525] width 107 height 32
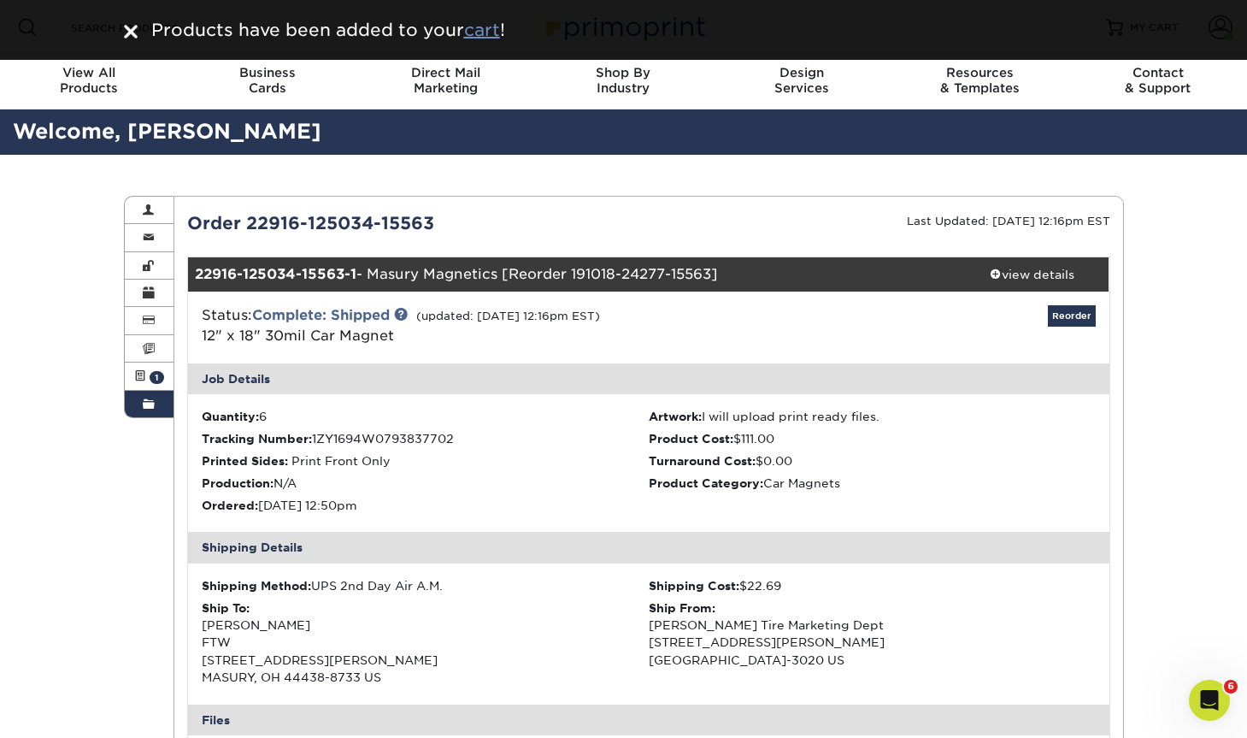
click at [492, 31] on u "cart" at bounding box center [482, 30] width 36 height 21
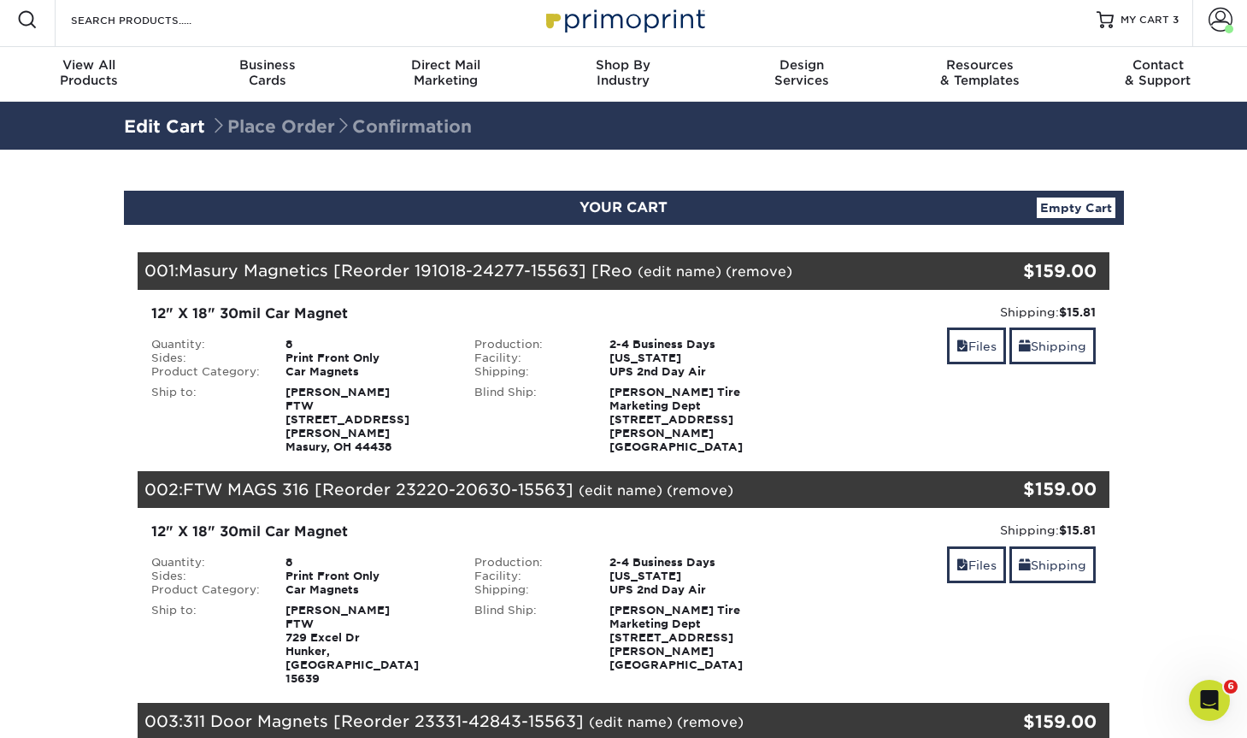
scroll to position [843, 0]
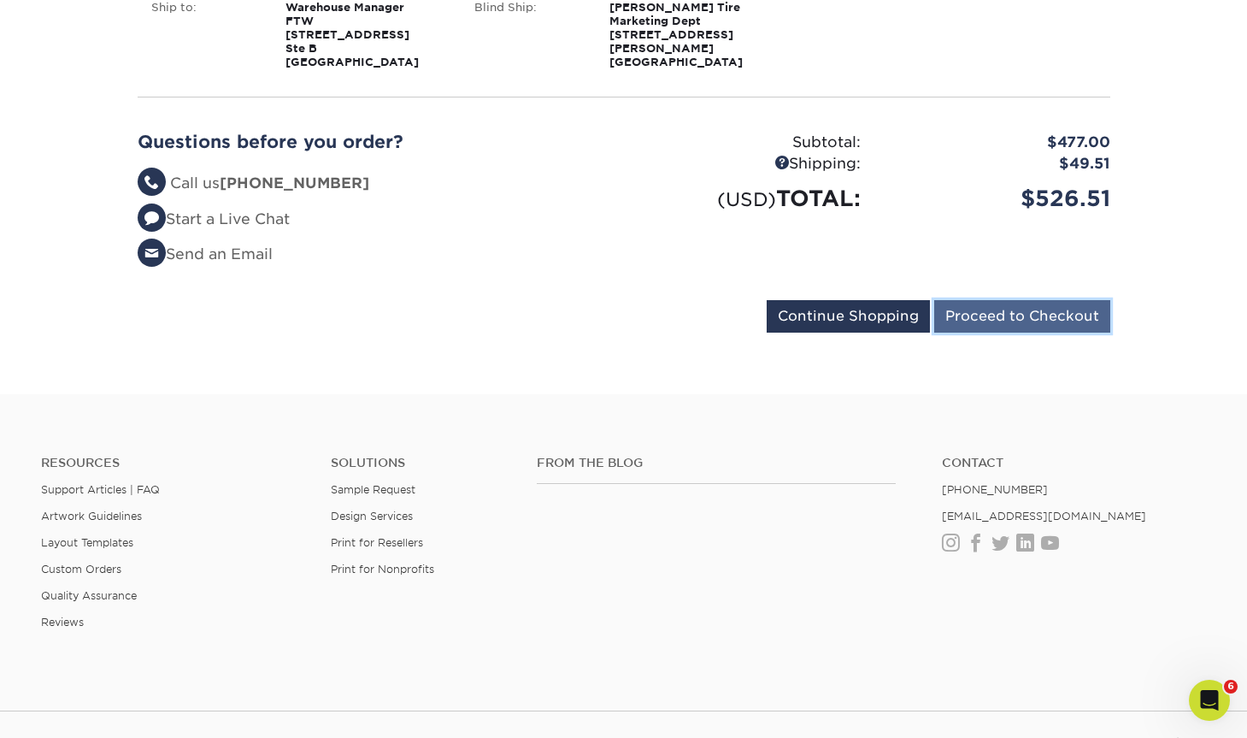
click at [1033, 300] on input "Proceed to Checkout" at bounding box center [1022, 316] width 176 height 32
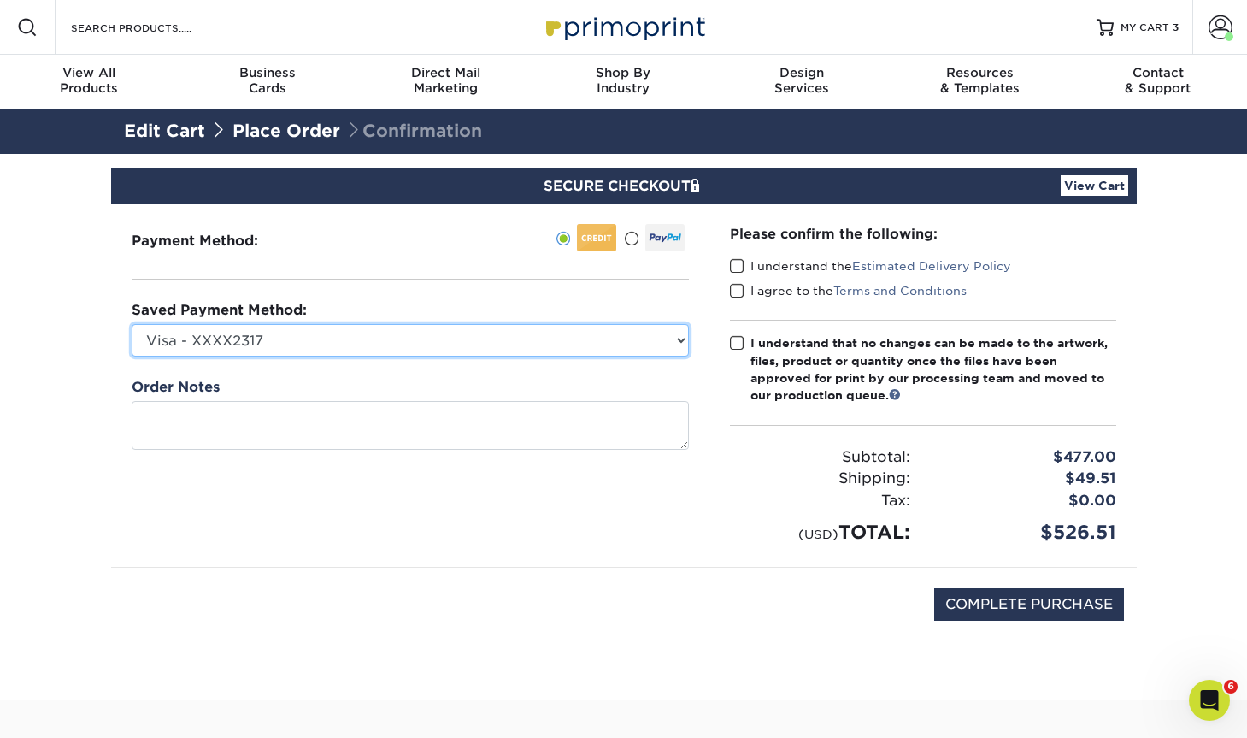
click at [280, 338] on select "Visa - XXXX2317 Visa - XXXX2283 Visa - XXXX7787 Visa - XXXX1300 Visa - XXXX2084…" at bounding box center [410, 340] width 557 height 32
select select "68591"
click at [132, 324] on select "Visa - XXXX2317 Visa - XXXX2283 Visa - XXXX7787 Visa - XXXX1300 Visa - XXXX2084…" at bounding box center [410, 340] width 557 height 32
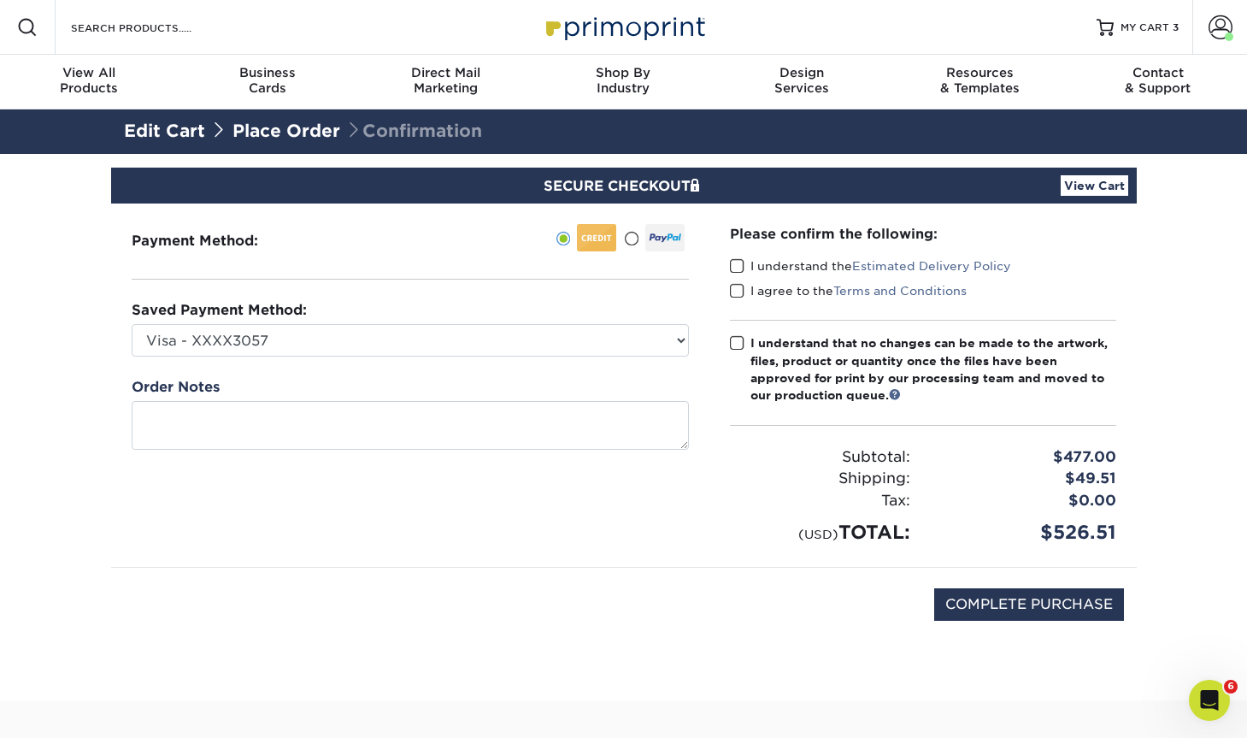
click at [736, 267] on span at bounding box center [737, 266] width 15 height 16
click at [0, 0] on input "I understand the Estimated Delivery Policy" at bounding box center [0, 0] width 0 height 0
click at [737, 288] on span at bounding box center [737, 291] width 15 height 16
click at [0, 0] on input "I agree to the Terms and Conditions" at bounding box center [0, 0] width 0 height 0
click at [736, 341] on span at bounding box center [737, 343] width 15 height 16
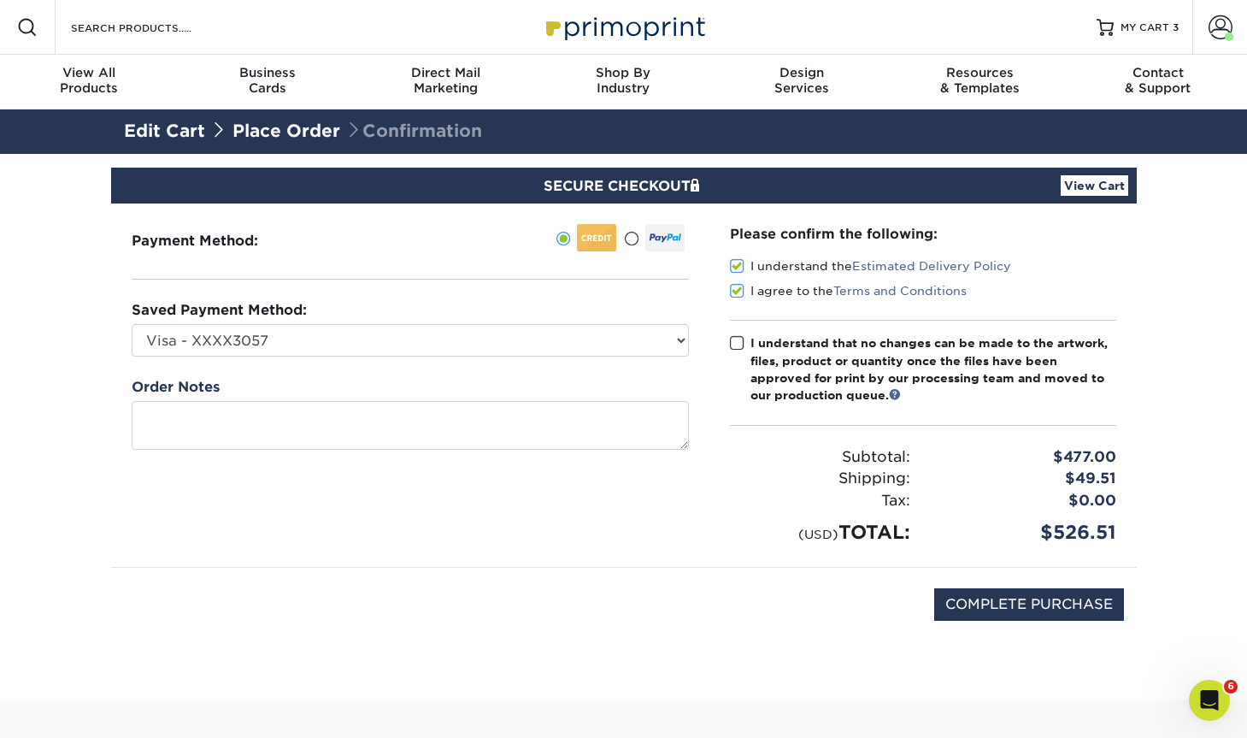
click at [0, 0] on input "I understand that no changes can be made to the artwork, files, product or quan…" at bounding box center [0, 0] width 0 height 0
click at [1040, 606] on input "COMPLETE PURCHASE" at bounding box center [1029, 604] width 190 height 32
type input "PROCESSING, PLEASE WAIT..."
